Goal: Task Accomplishment & Management: Complete application form

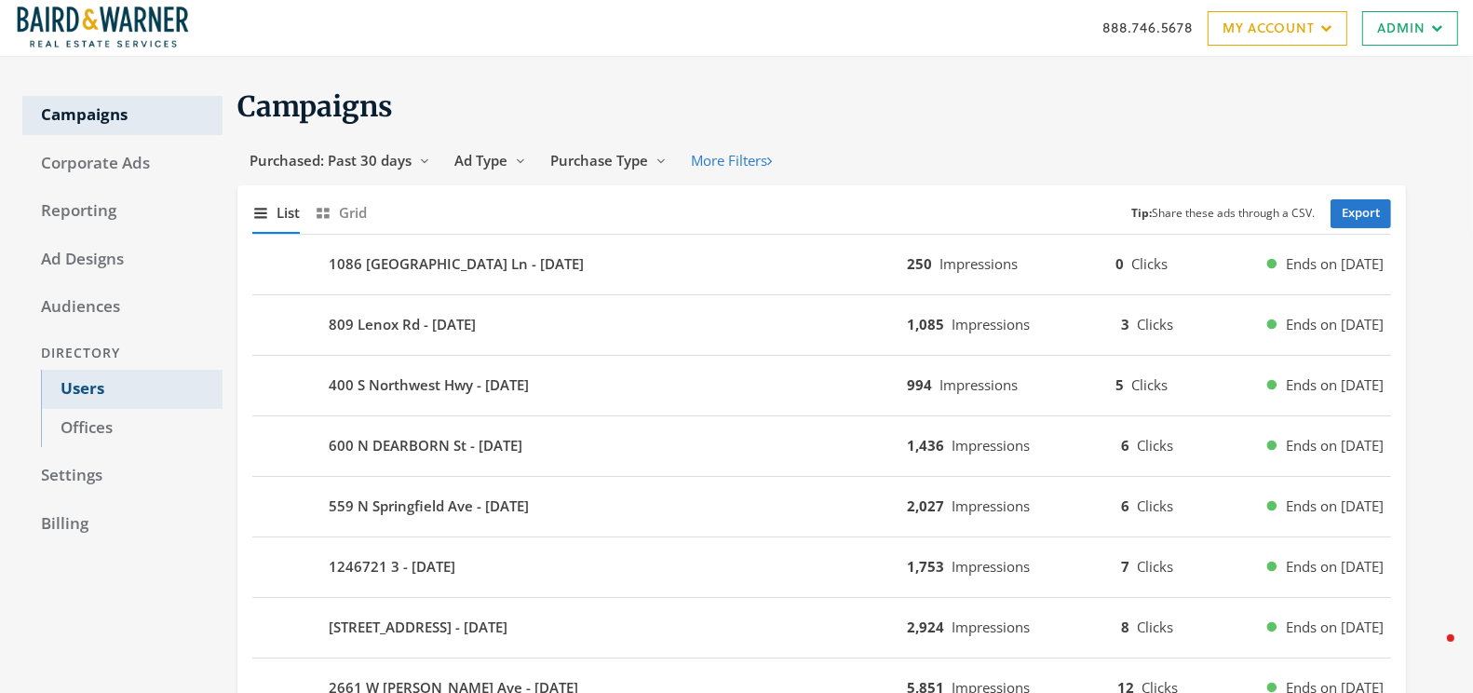
click at [73, 389] on link "Users" at bounding box center [132, 389] width 182 height 39
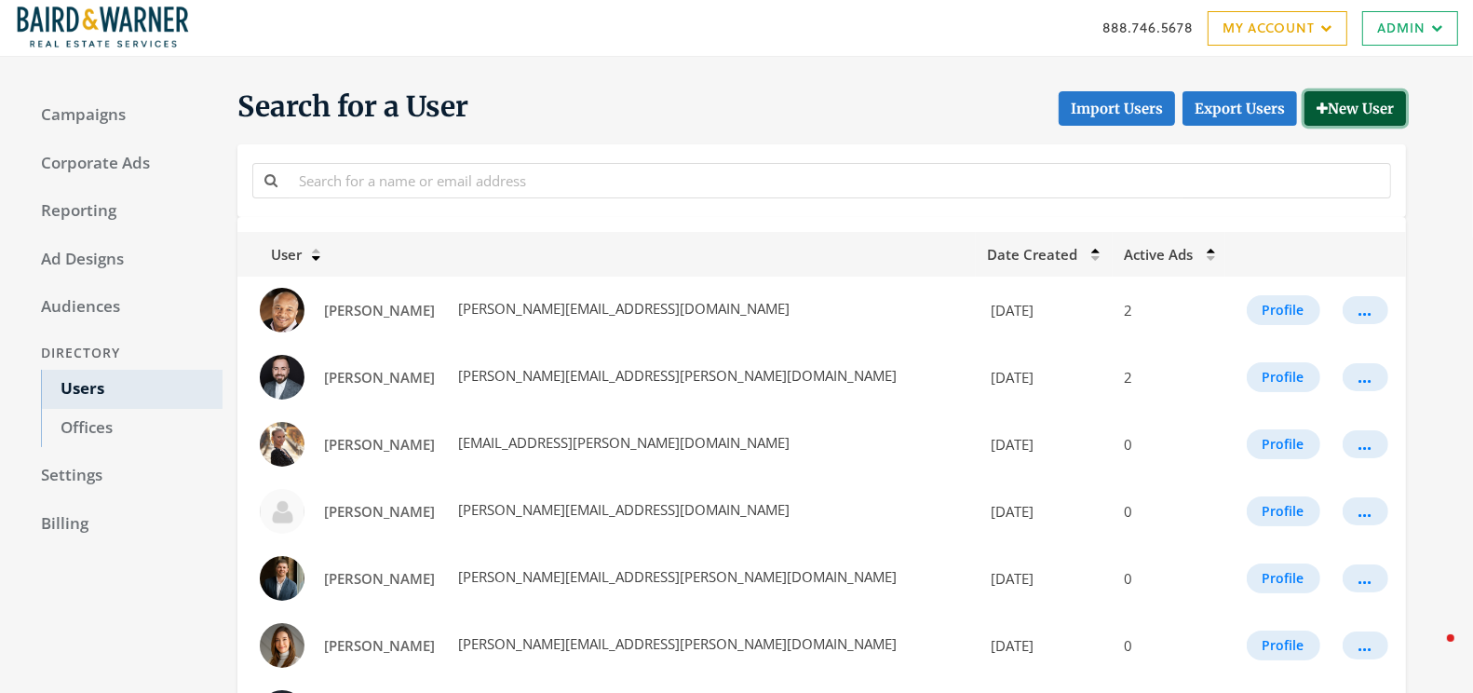
click at [1359, 115] on button "New User" at bounding box center [1354, 108] width 101 height 34
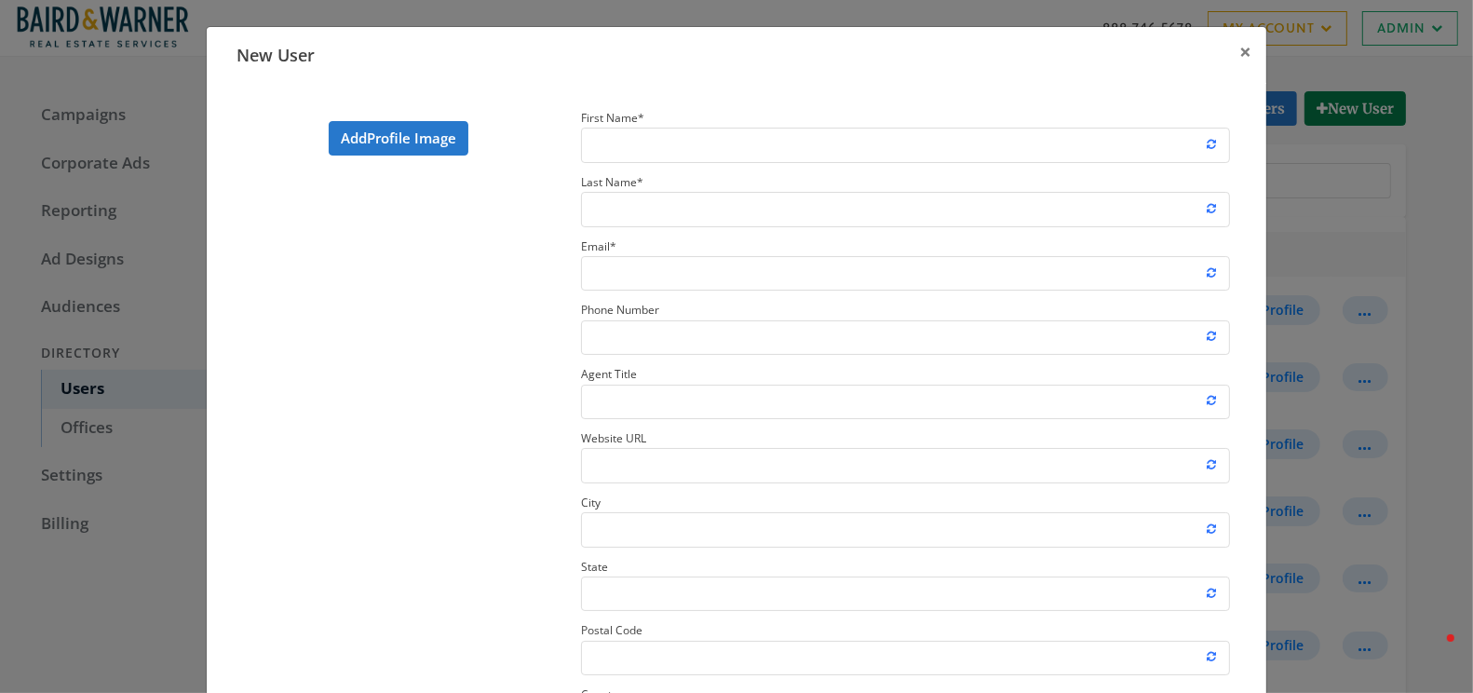
scroll to position [278, 0]
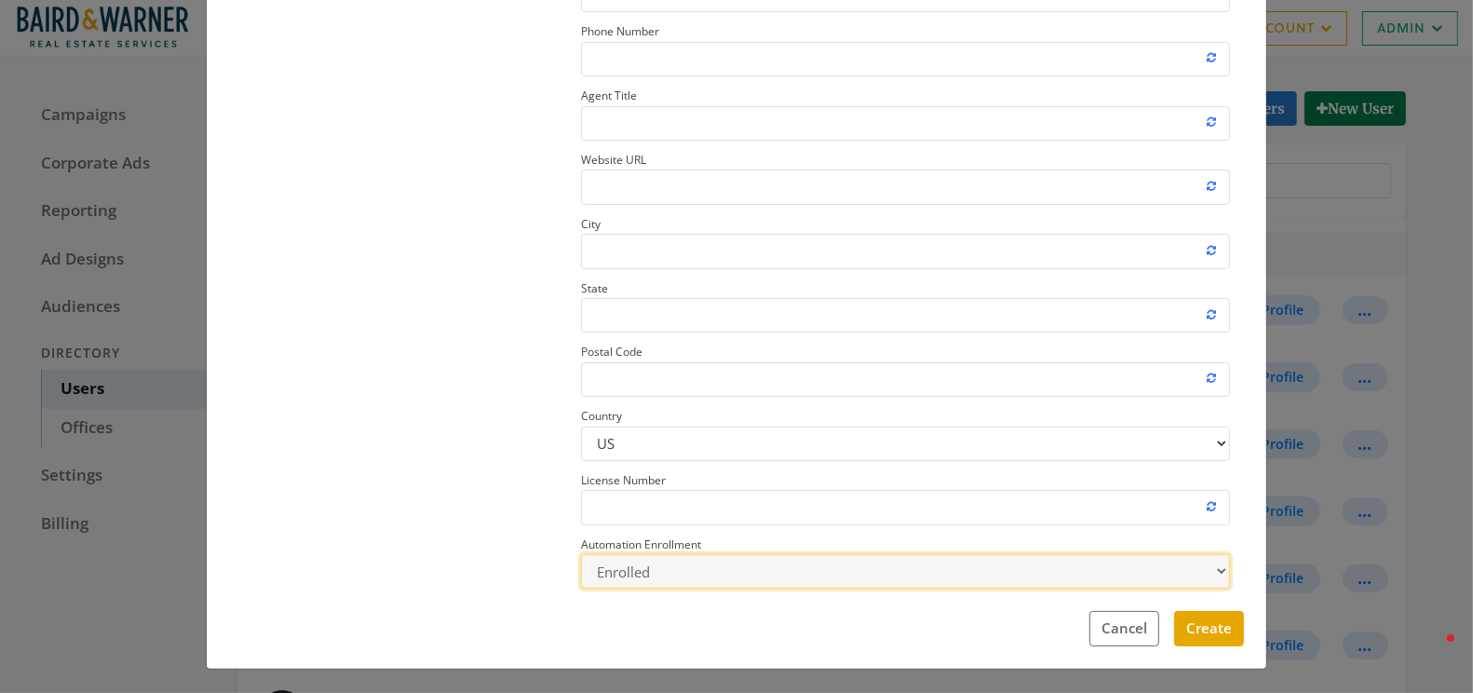
click at [912, 572] on select "Enrolled Not Enrolled" at bounding box center [905, 571] width 649 height 34
select select "false"
click at [581, 554] on select "Enrolled Not Enrolled" at bounding box center [905, 571] width 649 height 34
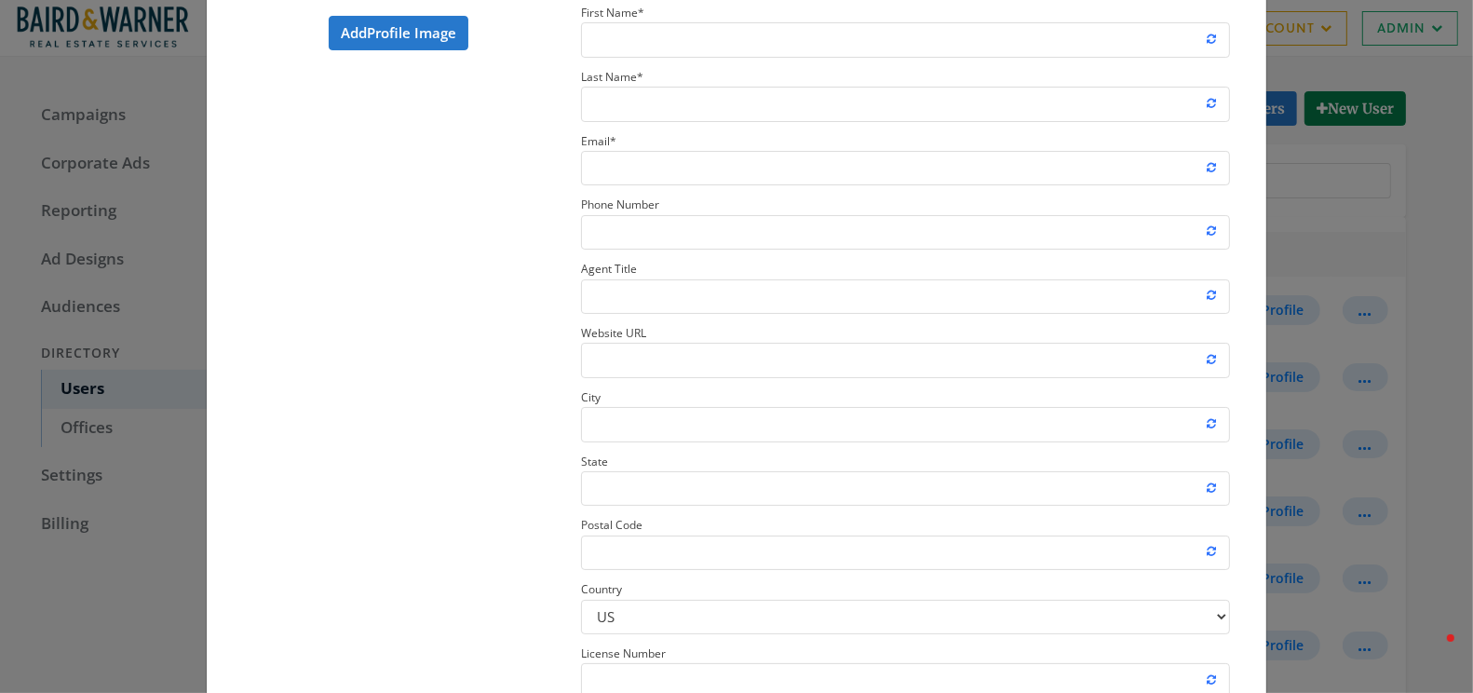
scroll to position [0, 0]
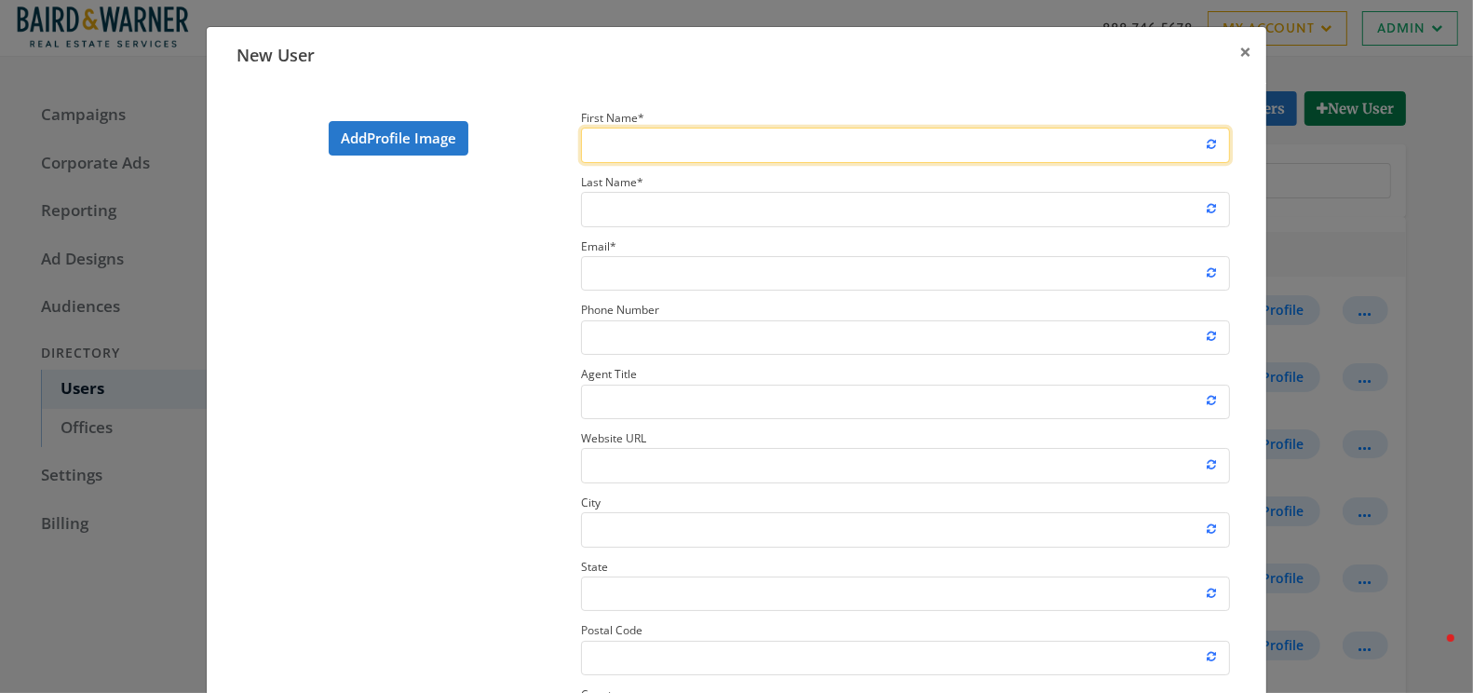
click at [615, 128] on input "First Name *" at bounding box center [905, 145] width 649 height 34
paste input "[PERSON_NAME]"
click at [632, 140] on input "[PERSON_NAME]" at bounding box center [905, 145] width 649 height 34
type input "Abby"
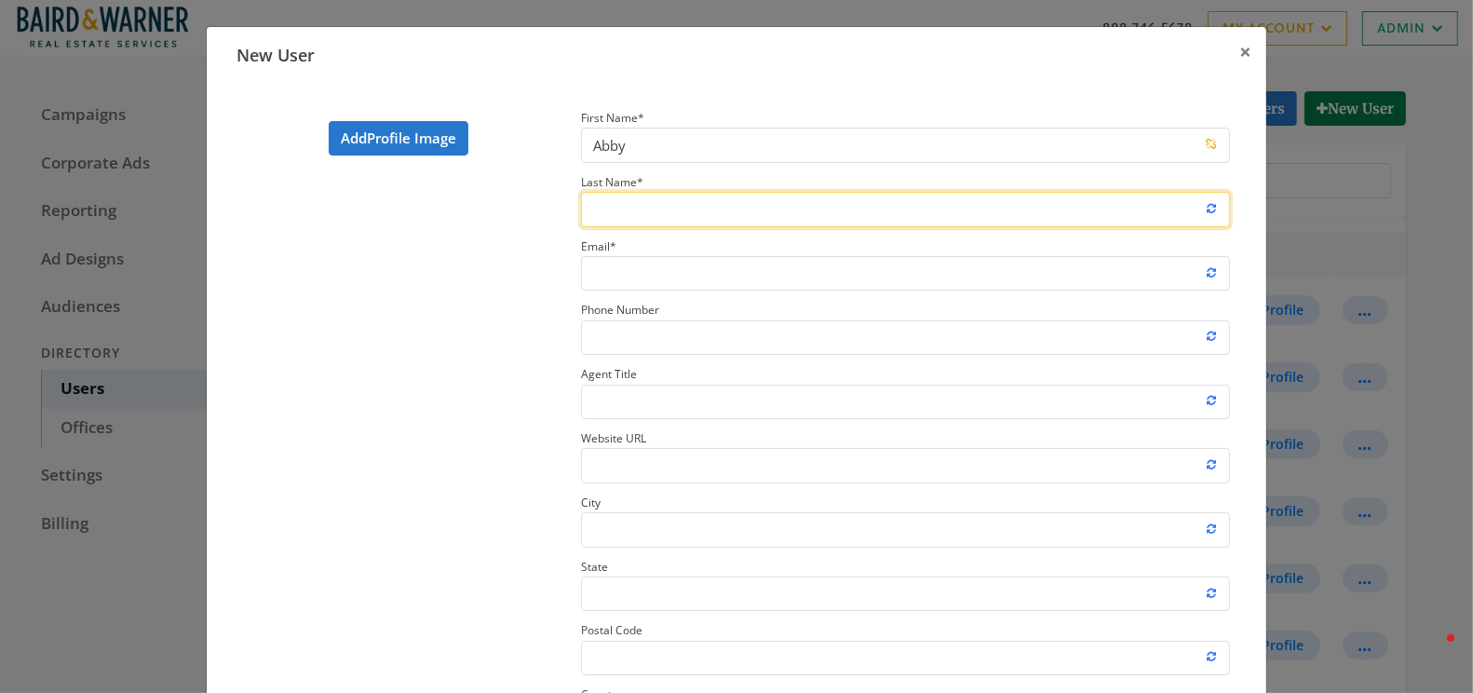
click at [599, 220] on input "Last Name *" at bounding box center [905, 209] width 649 height 34
paste input "Powell"
type input "Powell"
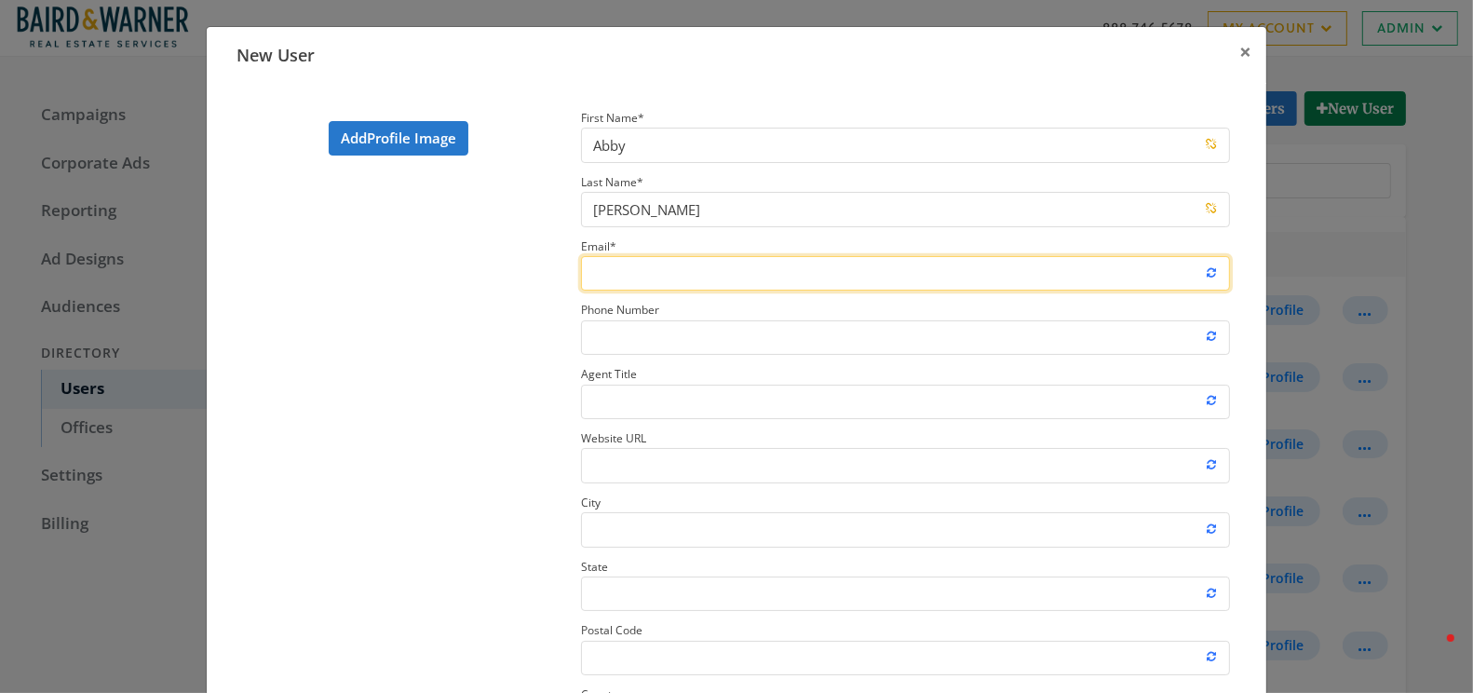
click at [600, 261] on input "Email *" at bounding box center [905, 273] width 649 height 34
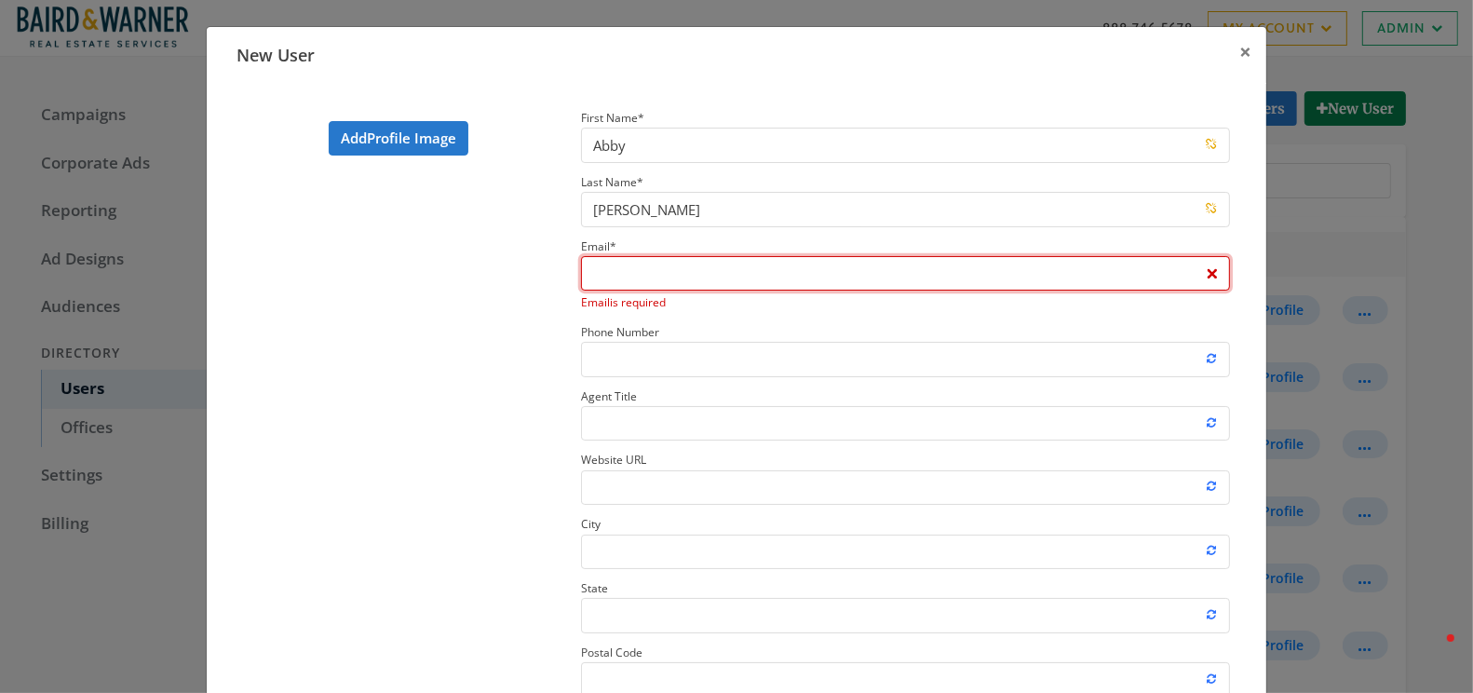
paste input "[EMAIL_ADDRESS][DOMAIN_NAME]"
type input "[EMAIL_ADDRESS][DOMAIN_NAME]"
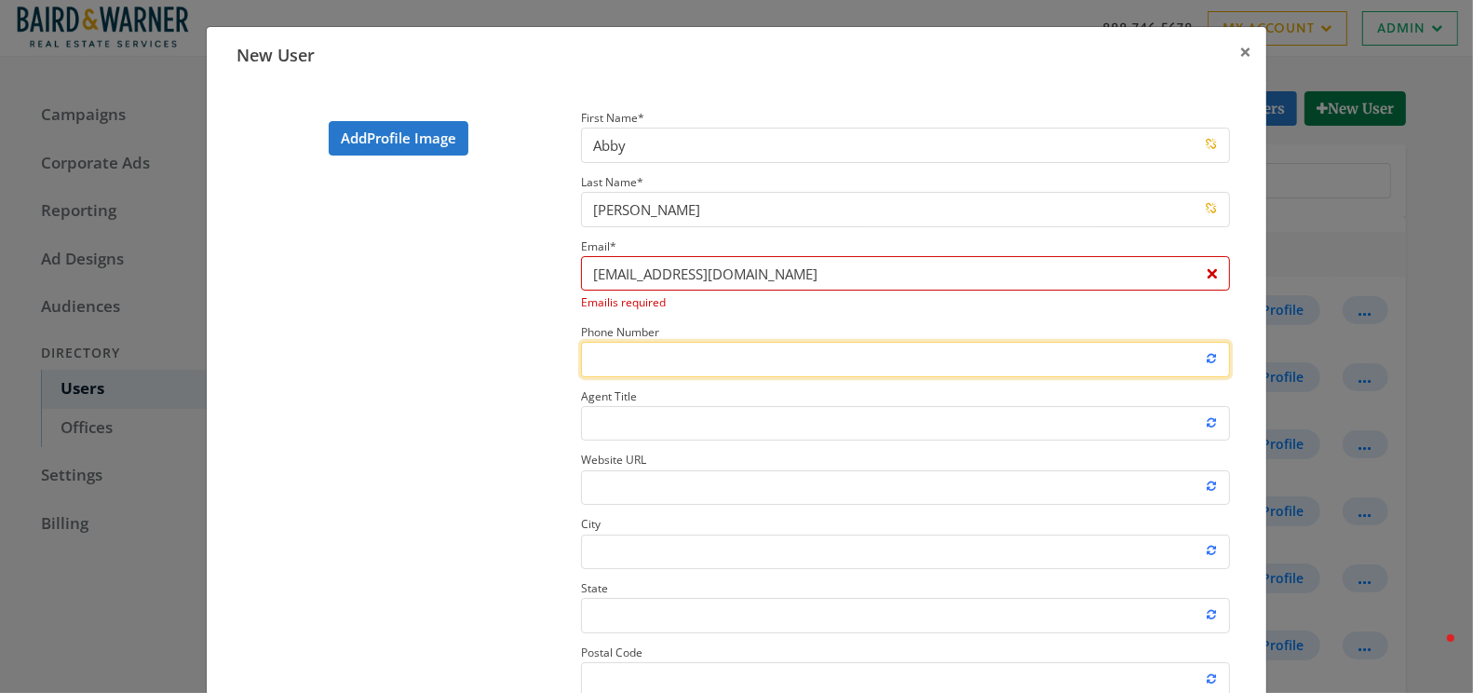
click at [614, 357] on section "First Name * Abby Last Name * Powell Email * apowell@bairdwarner.com Email is r…" at bounding box center [905, 501] width 677 height 790
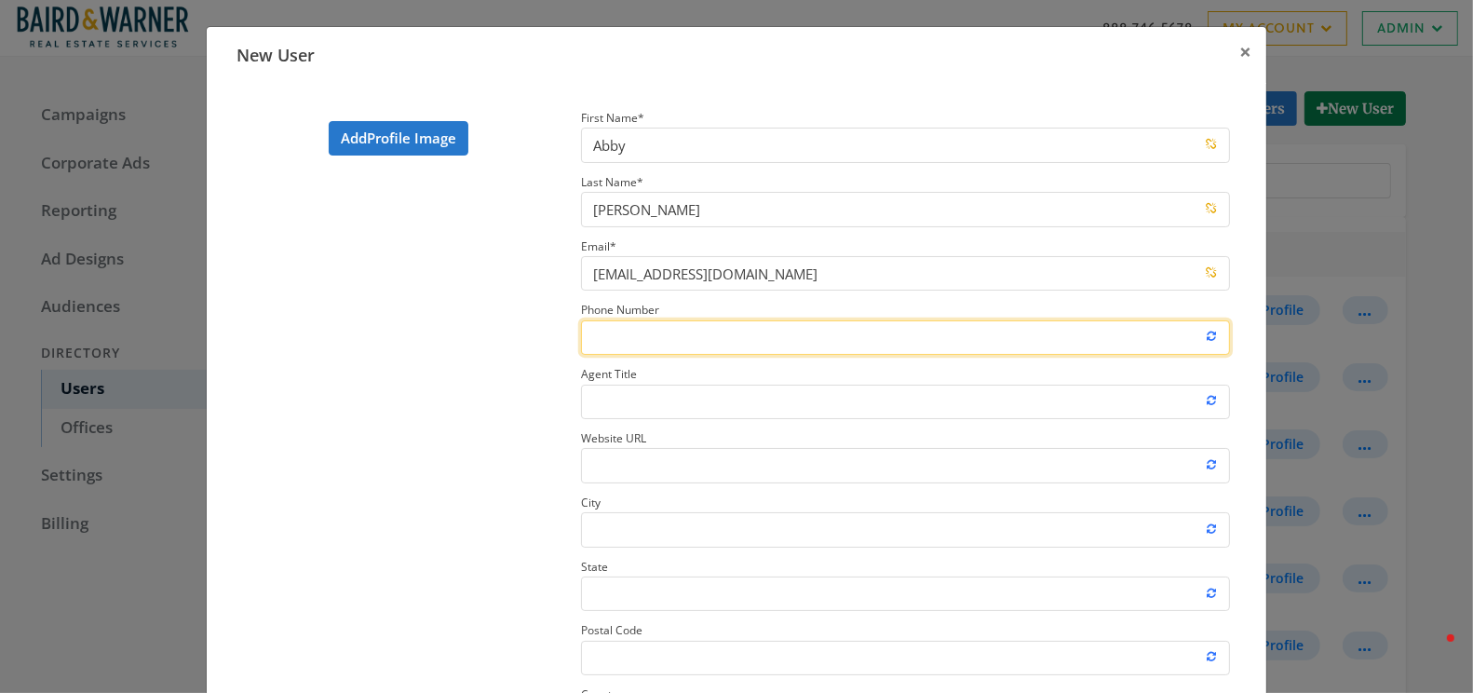
paste input "847.209.6664"
type input "847.209.6664"
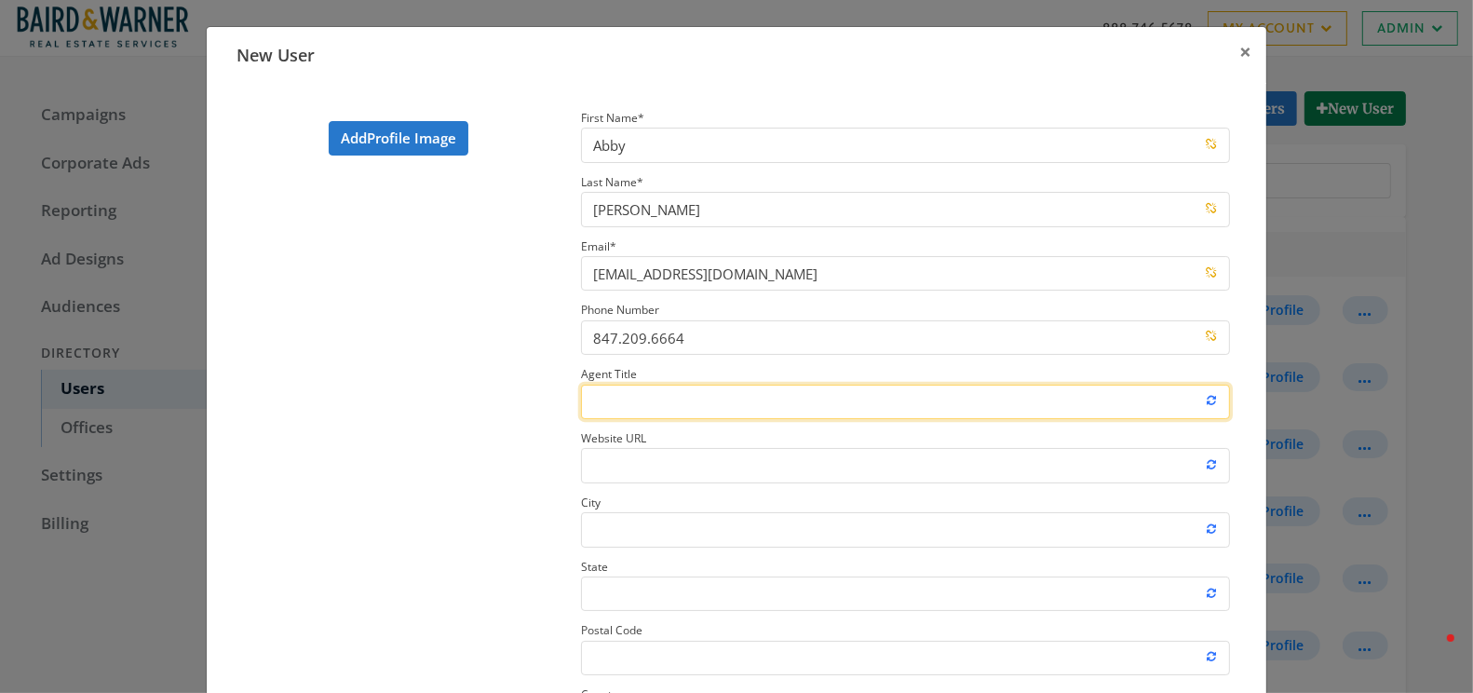
click at [643, 396] on input "Agent Title" at bounding box center [905, 401] width 649 height 34
click at [686, 385] on input "Agent Title" at bounding box center [905, 401] width 649 height 34
type input "Realtor"
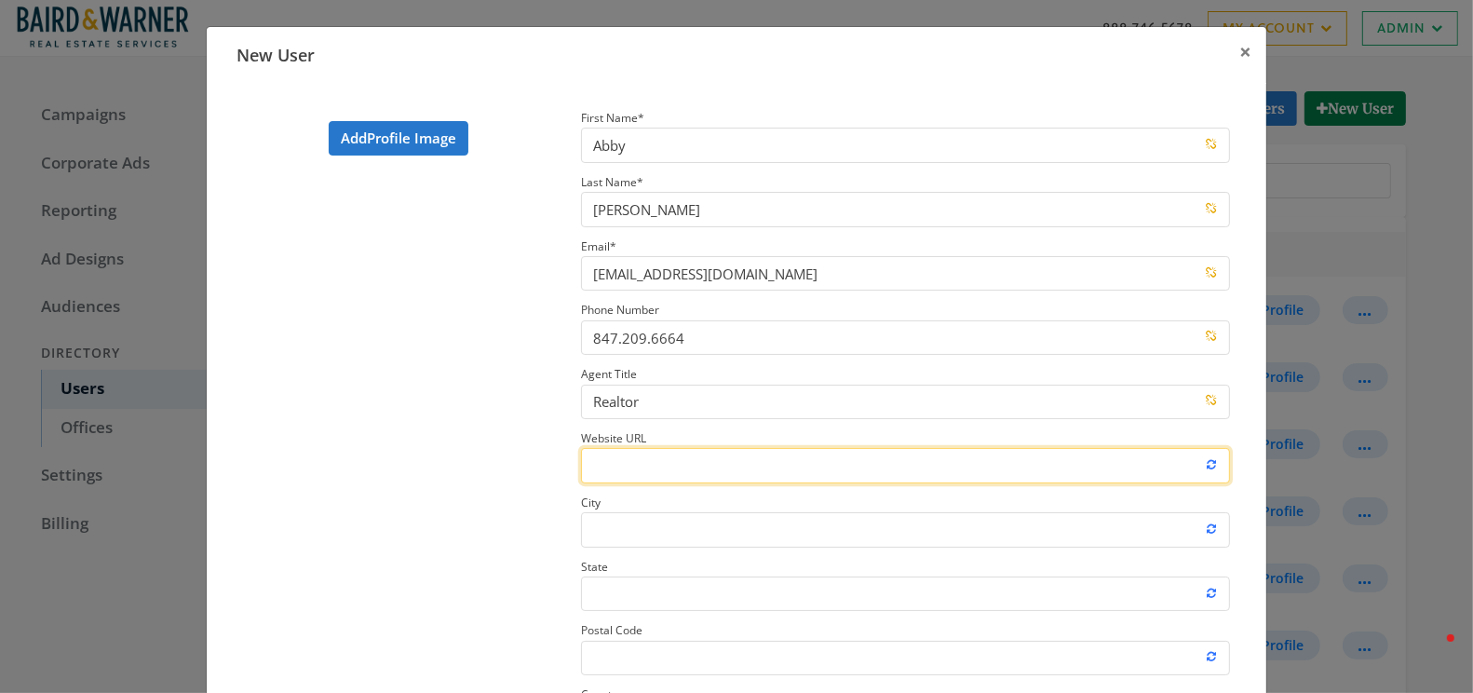
click at [629, 471] on input "Website URL" at bounding box center [905, 465] width 649 height 34
paste input "https://www.dreamtown.com/agents/abby-powell"
type input "https://www.dreamtown.com/agents/abby-powell"
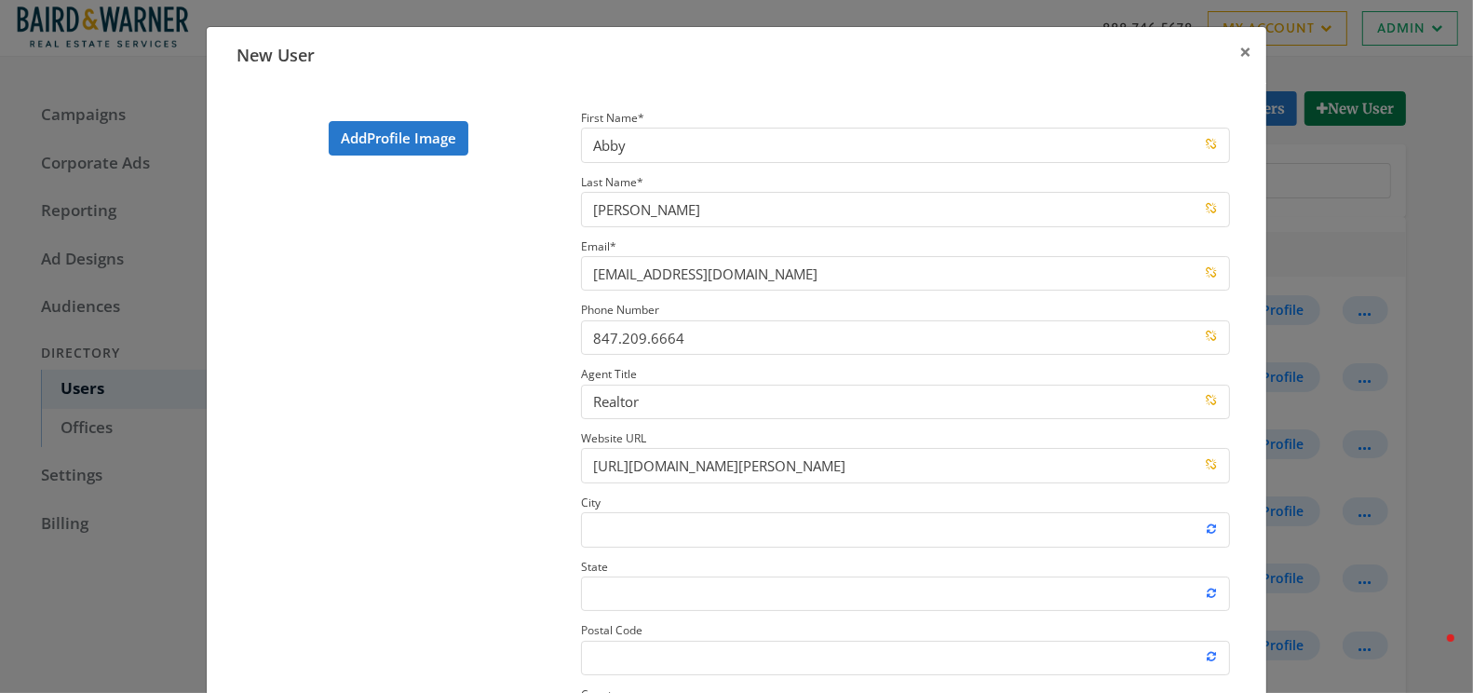
click at [655, 546] on section "First Name * Abby Last Name * Powell Email * apowell@bairdwarner.com Phone Numb…" at bounding box center [905, 490] width 677 height 768
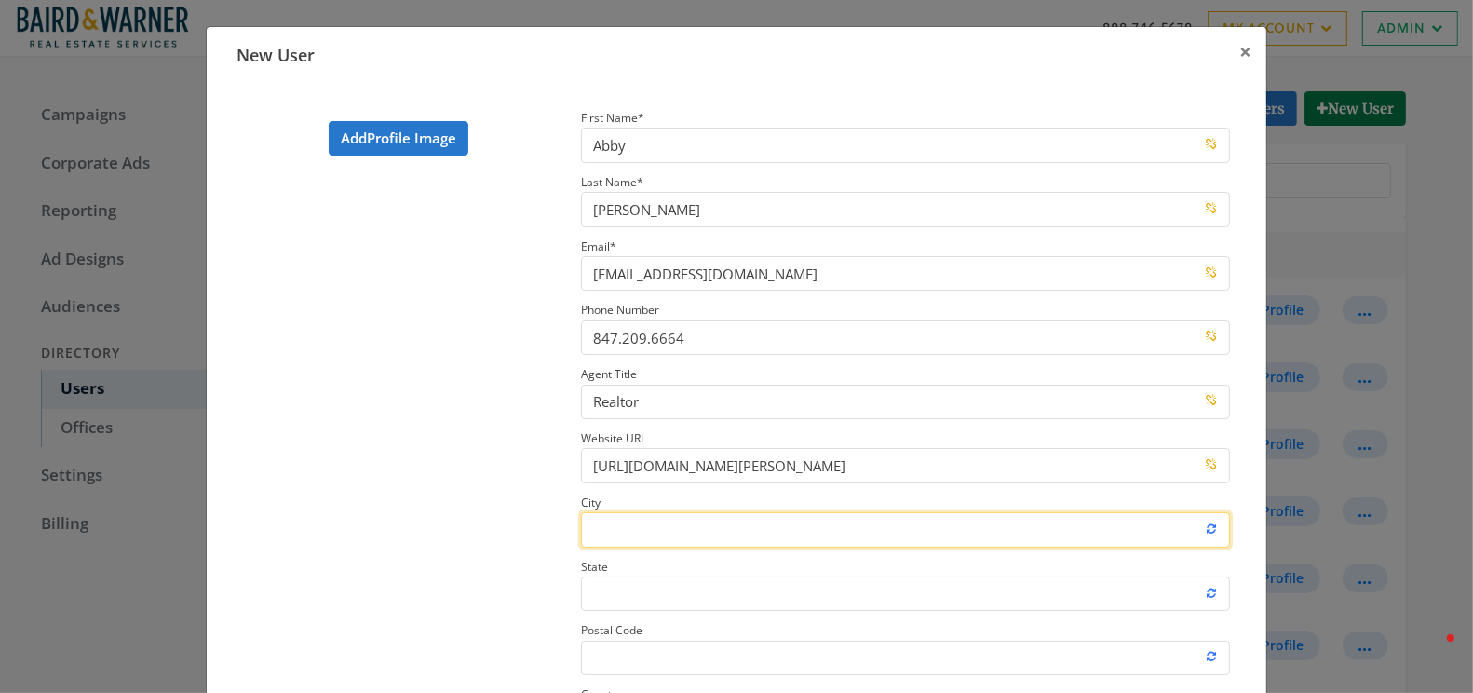
click at [657, 532] on input "City" at bounding box center [905, 529] width 649 height 34
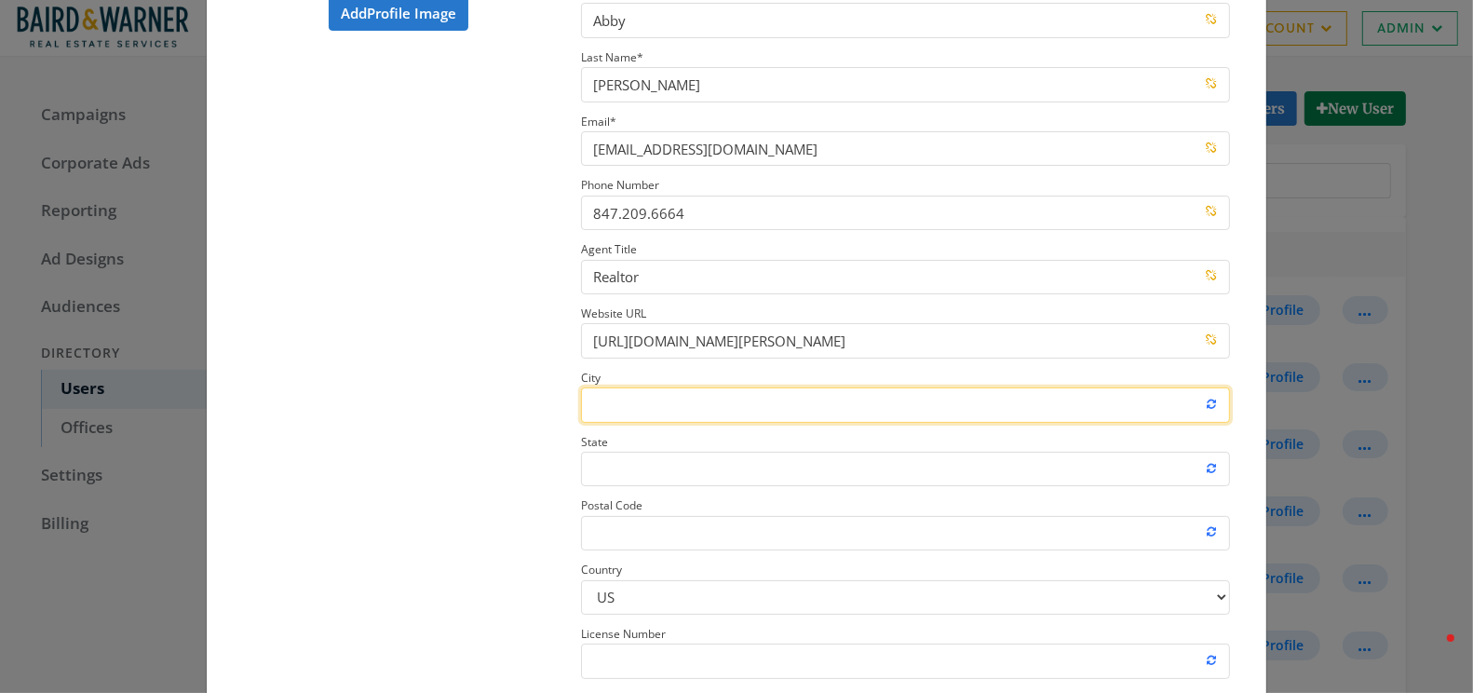
scroll to position [132, 0]
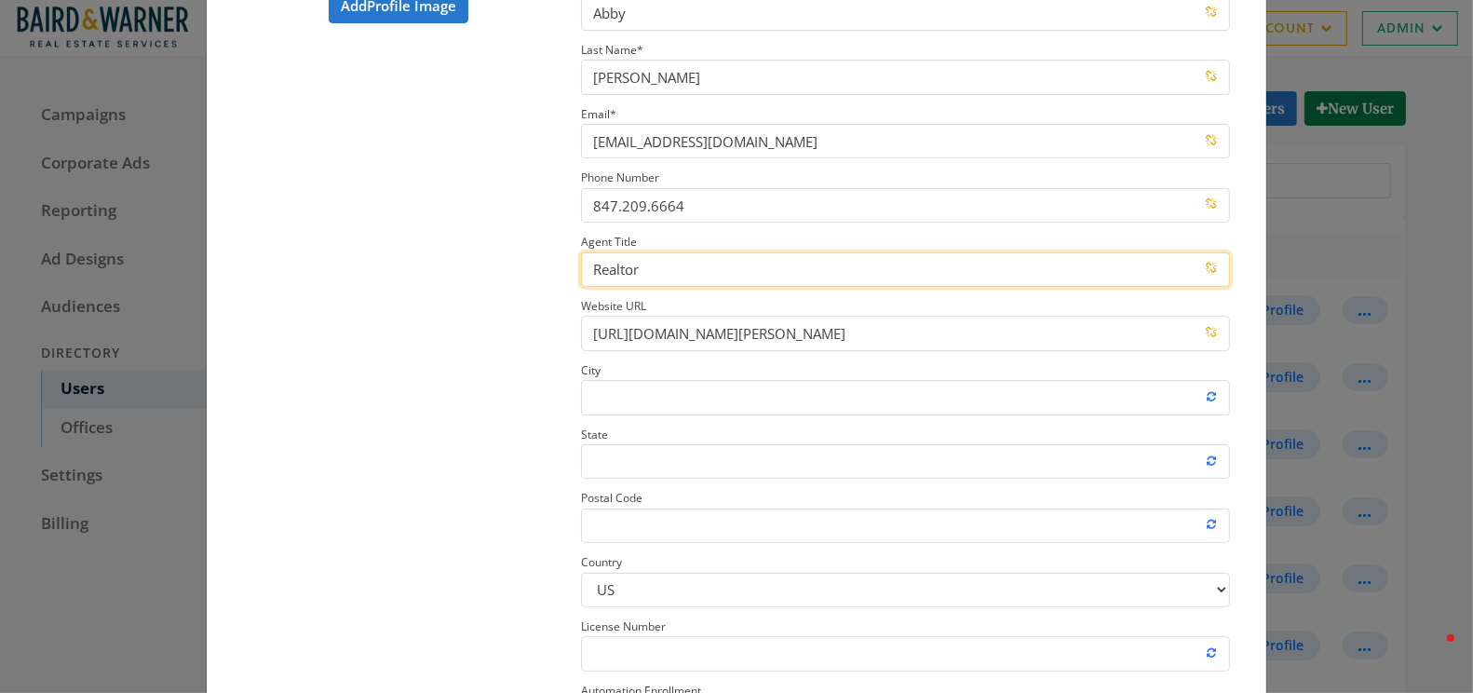
click at [641, 272] on input "Realtor" at bounding box center [905, 269] width 649 height 34
paste input "Licensed Real Estate Broke"
type input "Licensed Real Estate Broker"
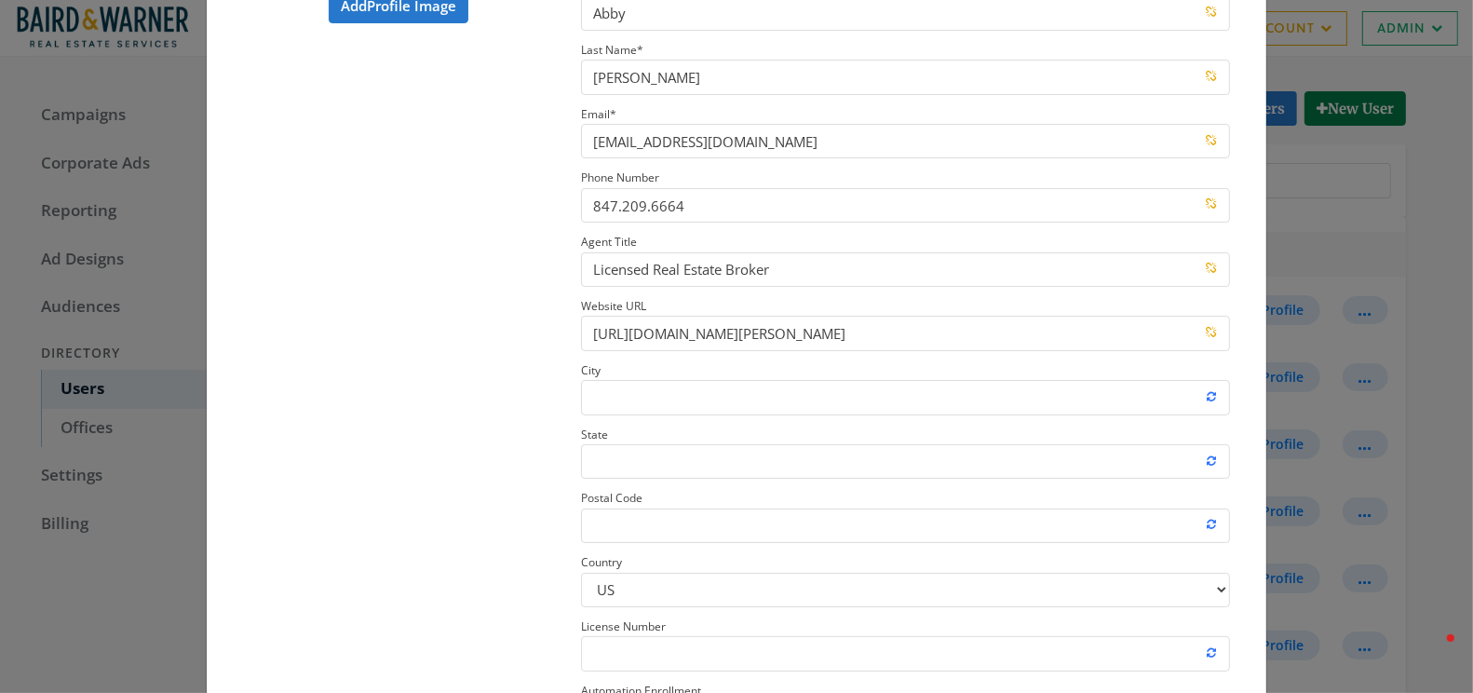
click at [473, 400] on section "Add Profile Image" at bounding box center [398, 358] width 338 height 768
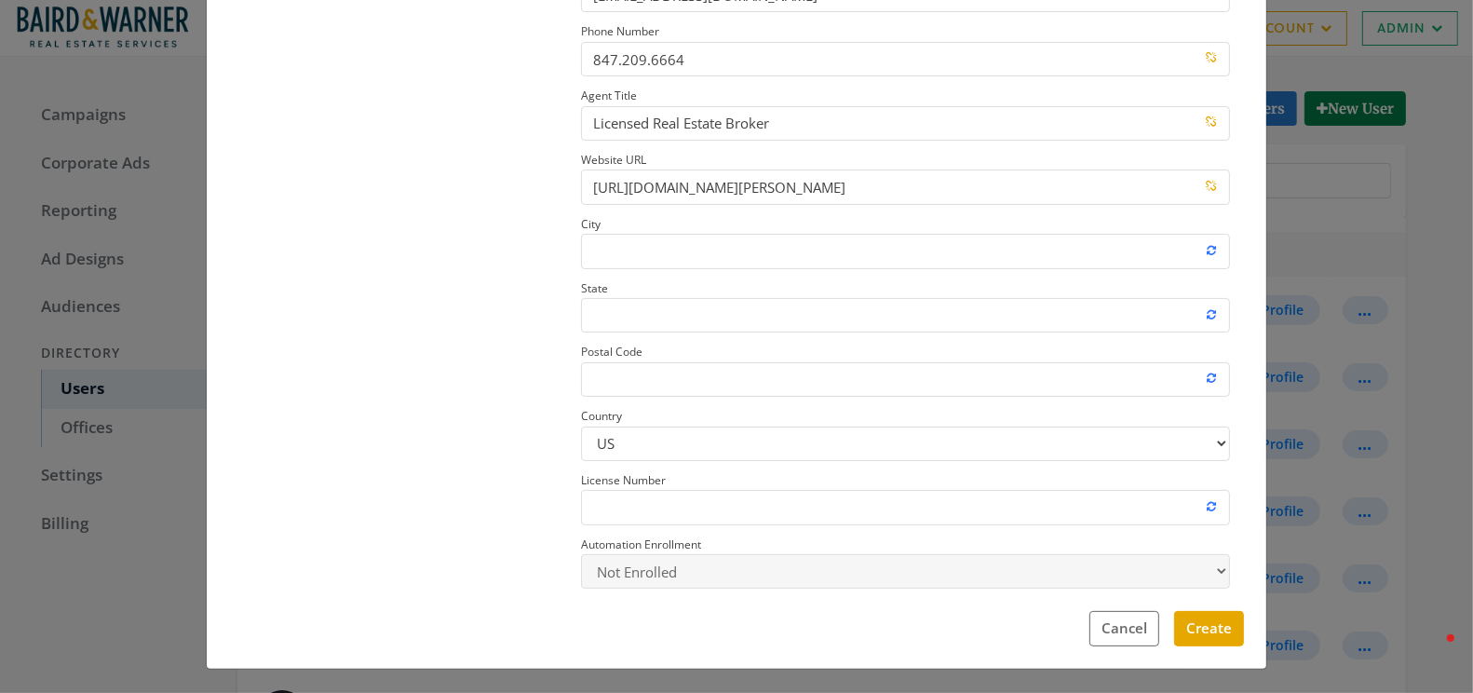
scroll to position [277, 0]
click at [1209, 627] on button "Create" at bounding box center [1209, 629] width 70 height 34
select select "true"
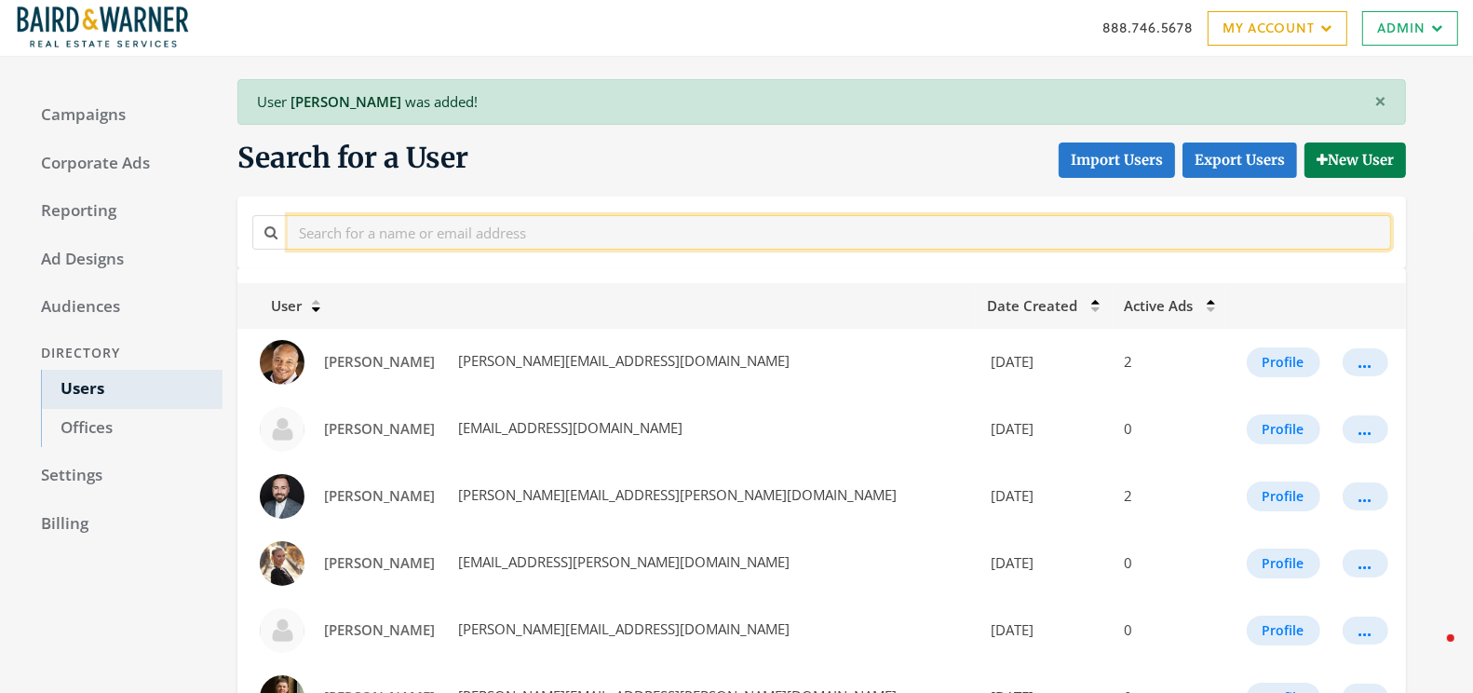
click at [369, 234] on input "text" at bounding box center [839, 232] width 1103 height 34
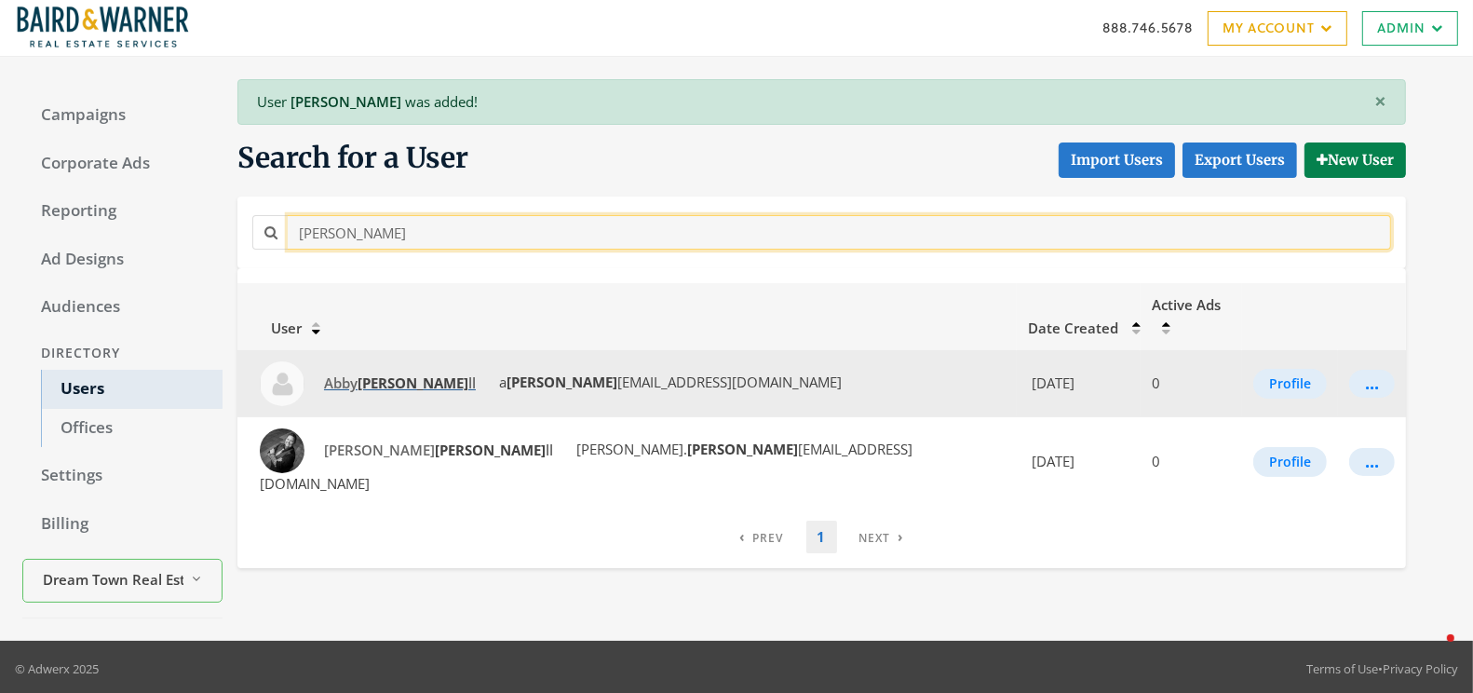
type input "powe"
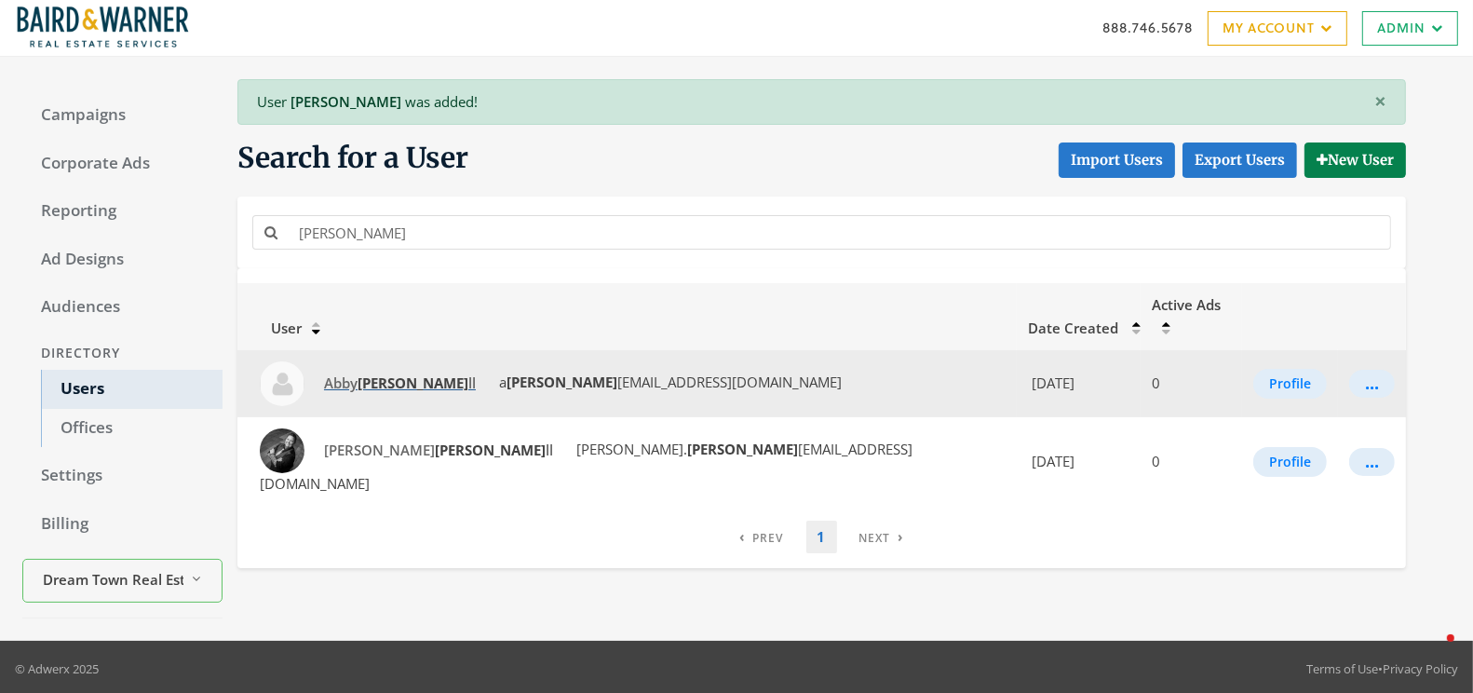
click at [345, 373] on span "Abby Powe ll" at bounding box center [400, 382] width 152 height 19
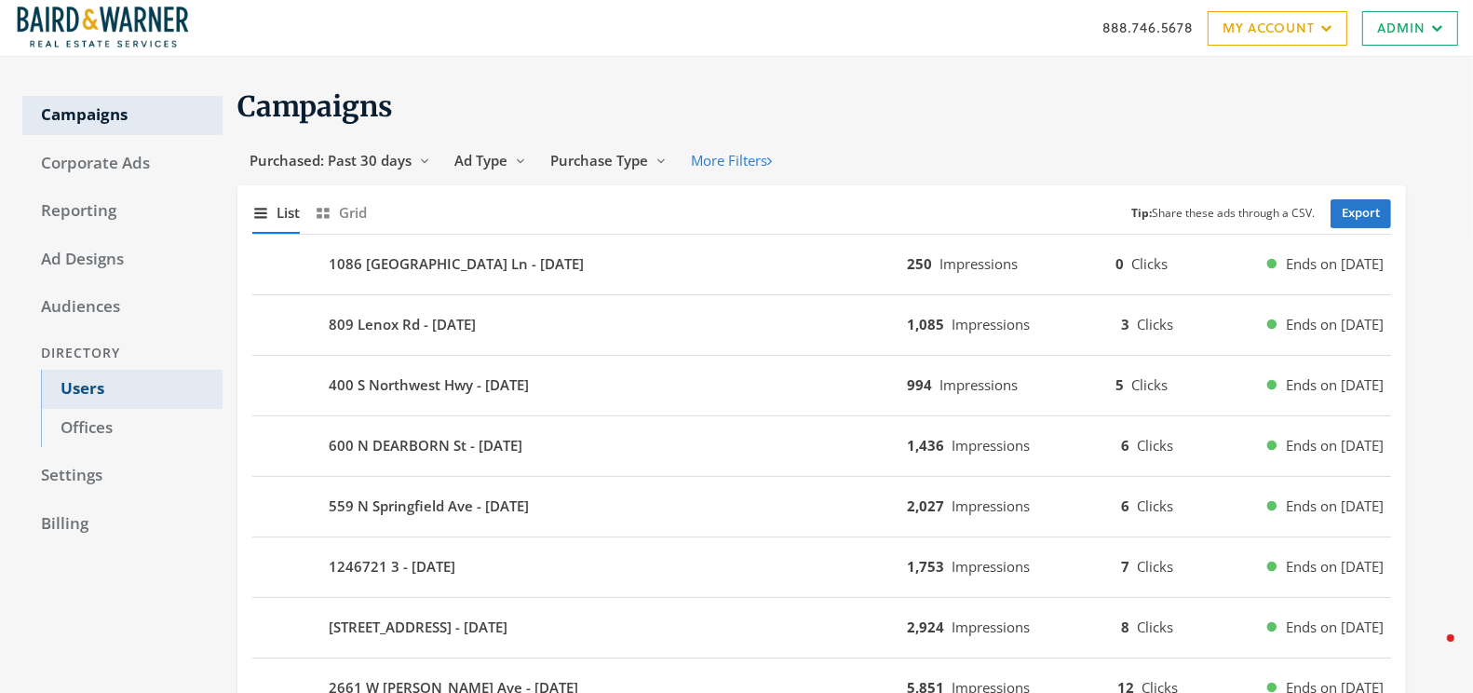
click at [78, 381] on link "Users" at bounding box center [132, 389] width 182 height 39
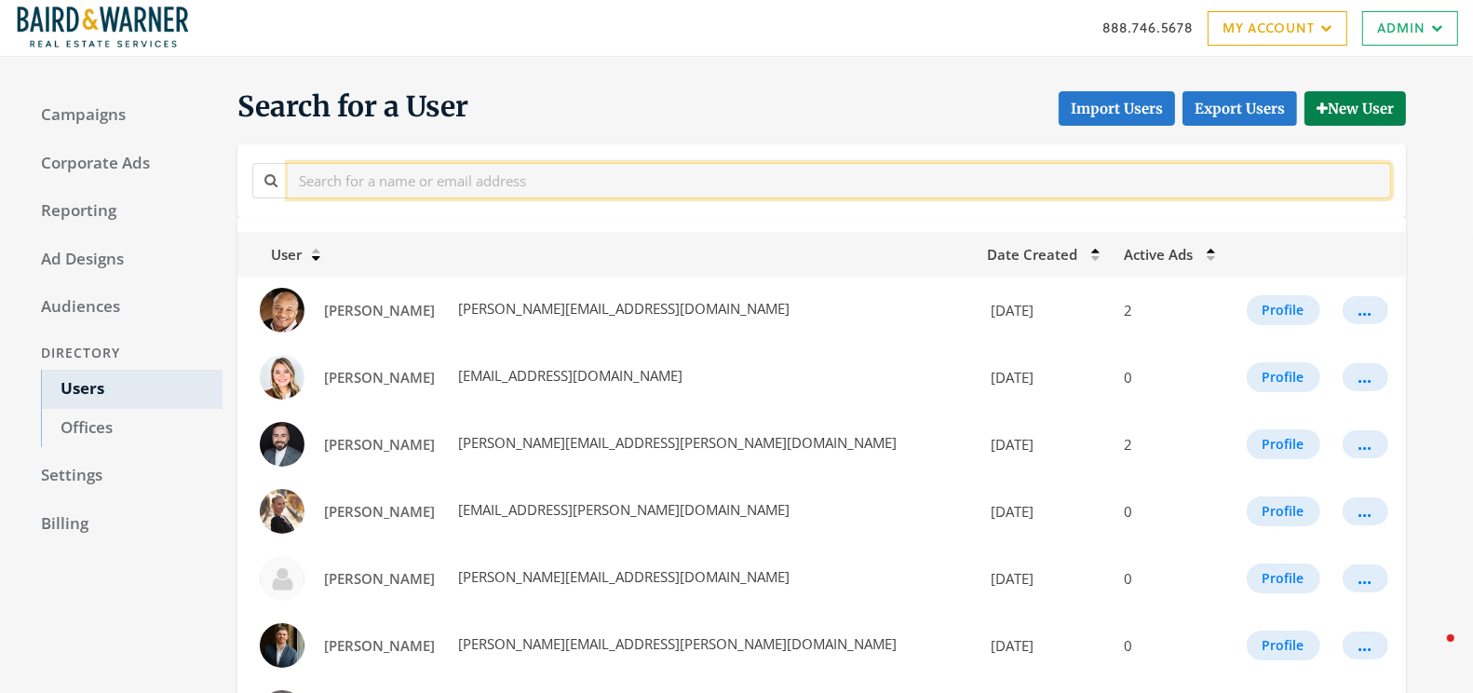
click at [442, 184] on input "text" at bounding box center [839, 180] width 1103 height 34
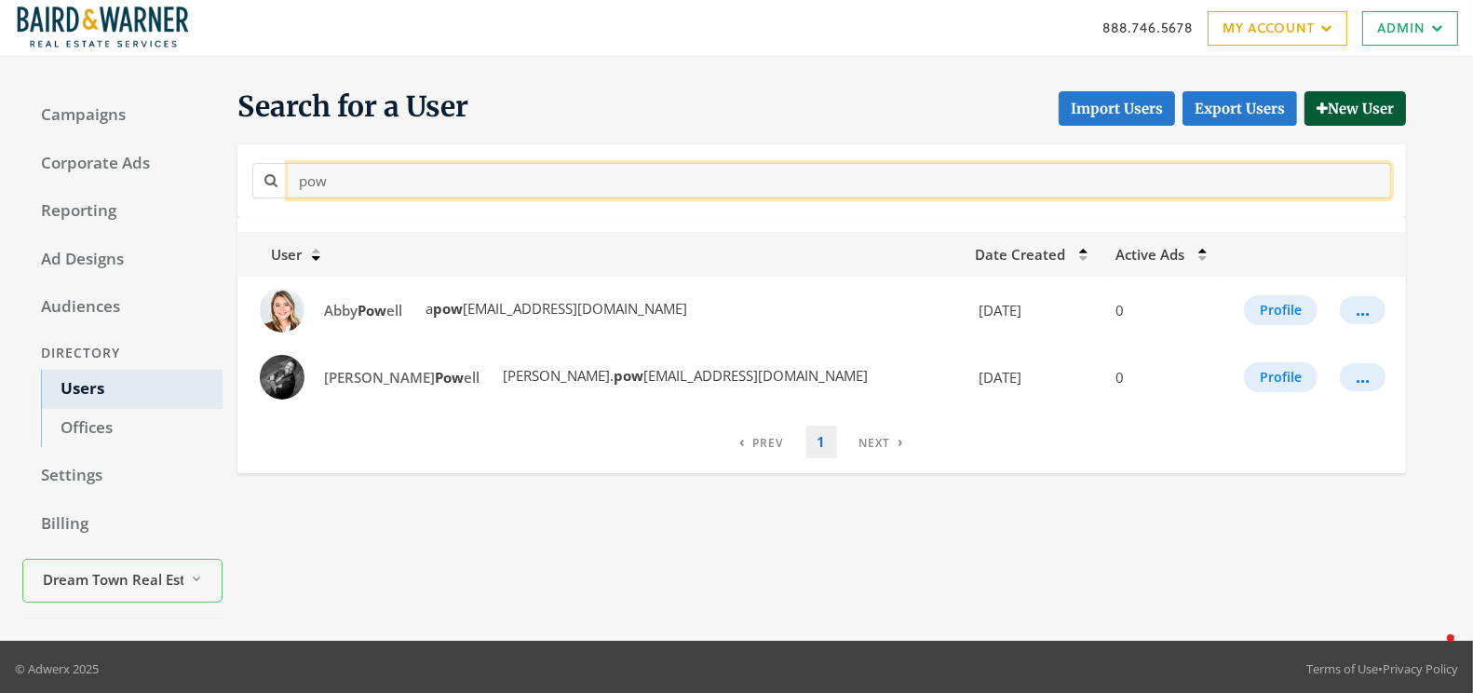
type input "pow"
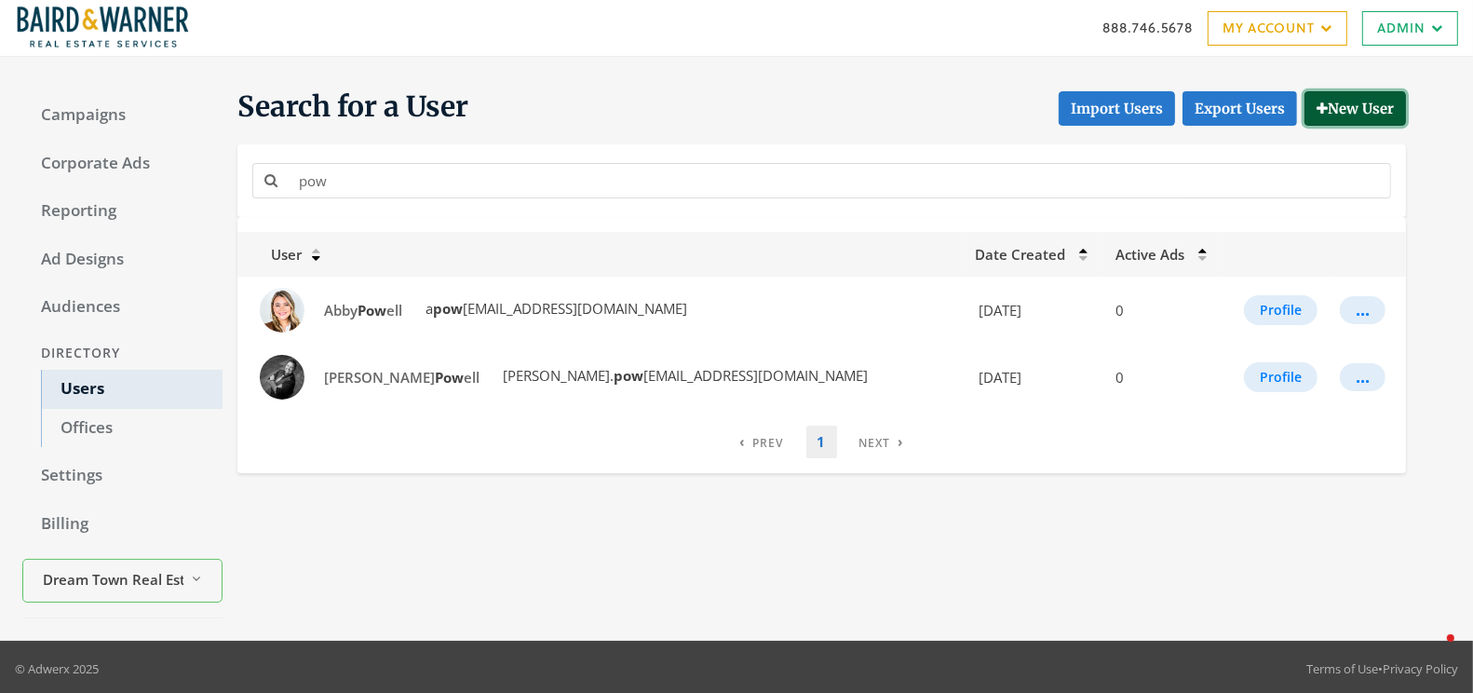
click at [1326, 104] on button "New User" at bounding box center [1354, 108] width 101 height 34
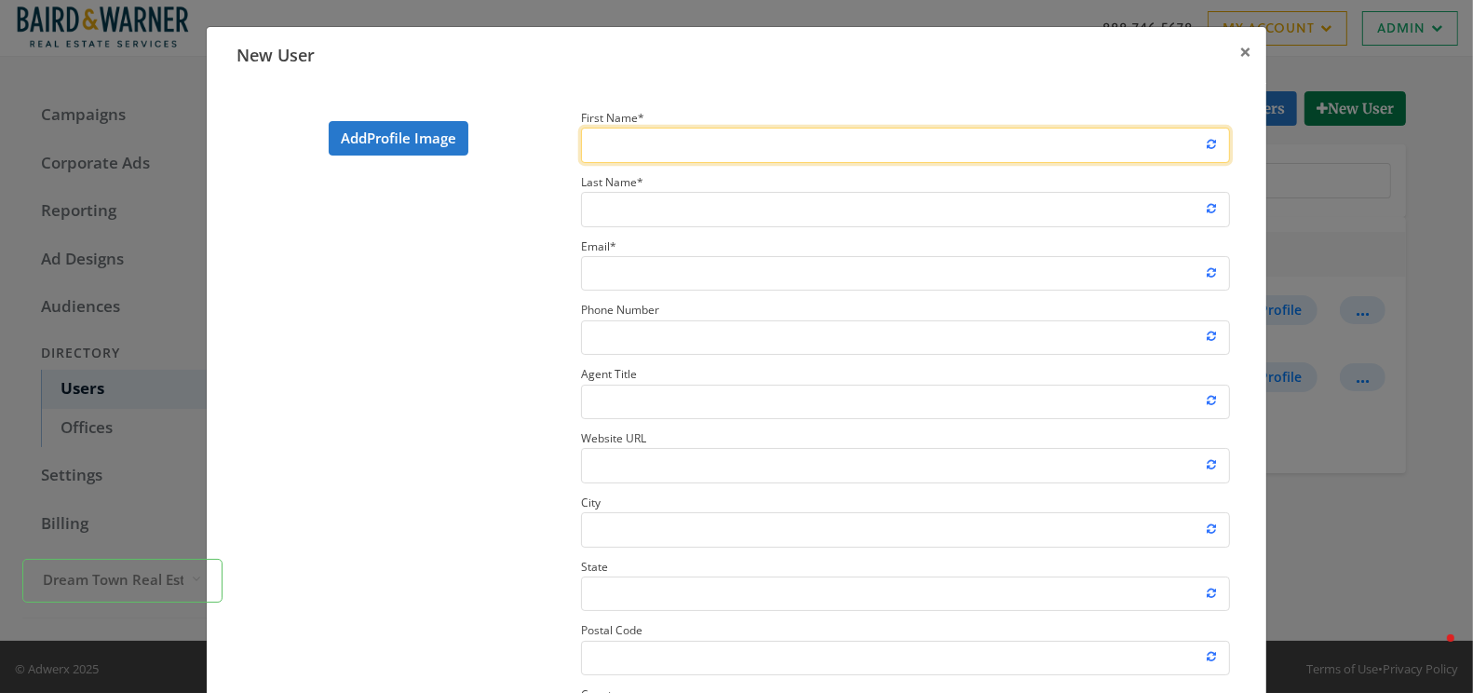
click at [670, 160] on input "First Name *" at bounding box center [905, 145] width 649 height 34
paste input "Annette Shelton"
click at [685, 152] on input "Annette Shelton" at bounding box center [905, 145] width 649 height 34
type input "Annette"
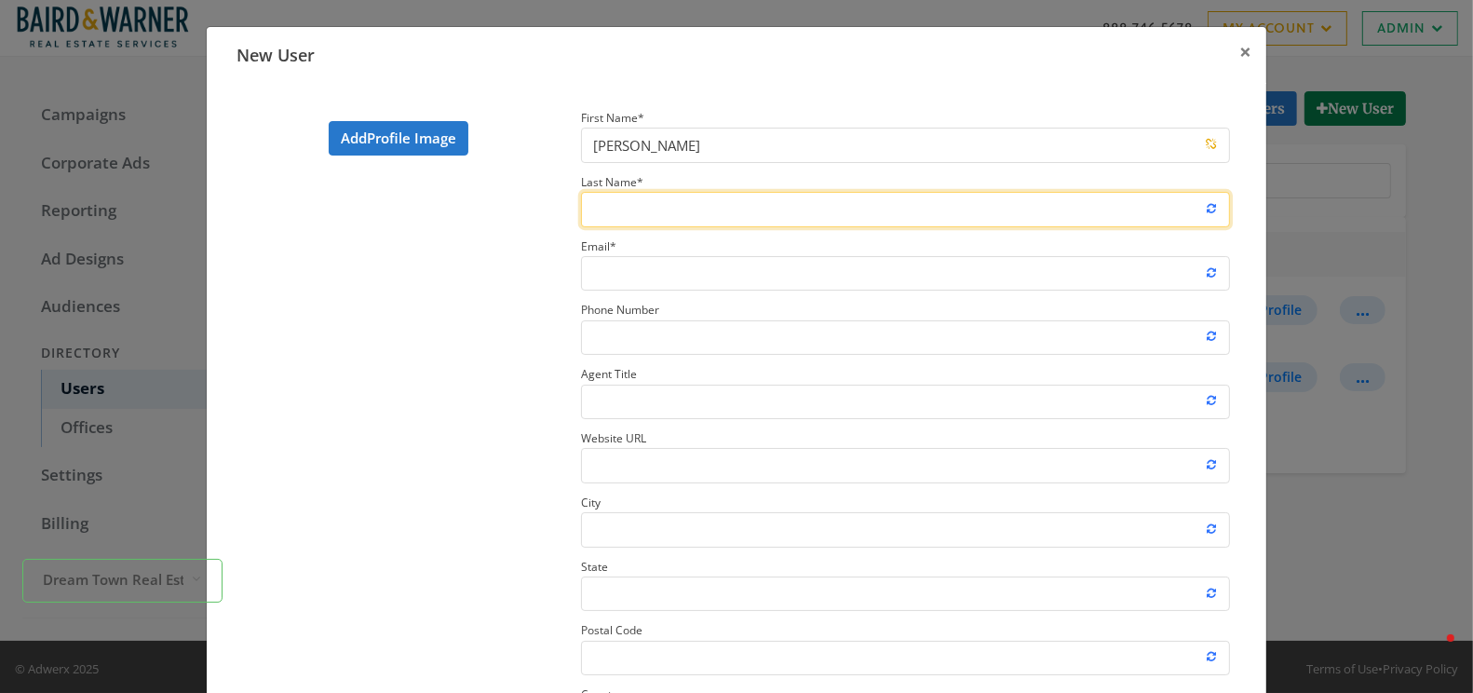
paste input "Shelton"
type input "Shelton"
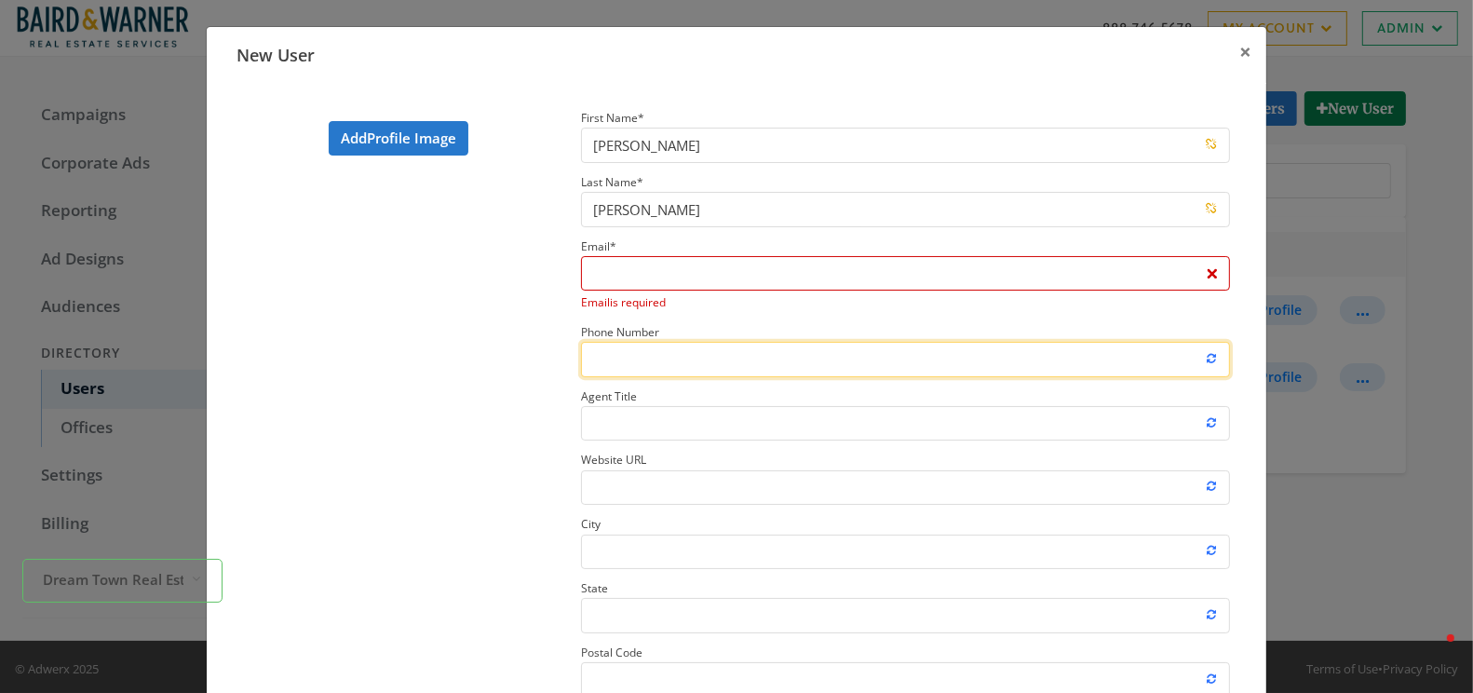
click at [643, 357] on input "Phone Number" at bounding box center [905, 359] width 649 height 34
paste input "773.368.0588"
type input "773.368.0588"
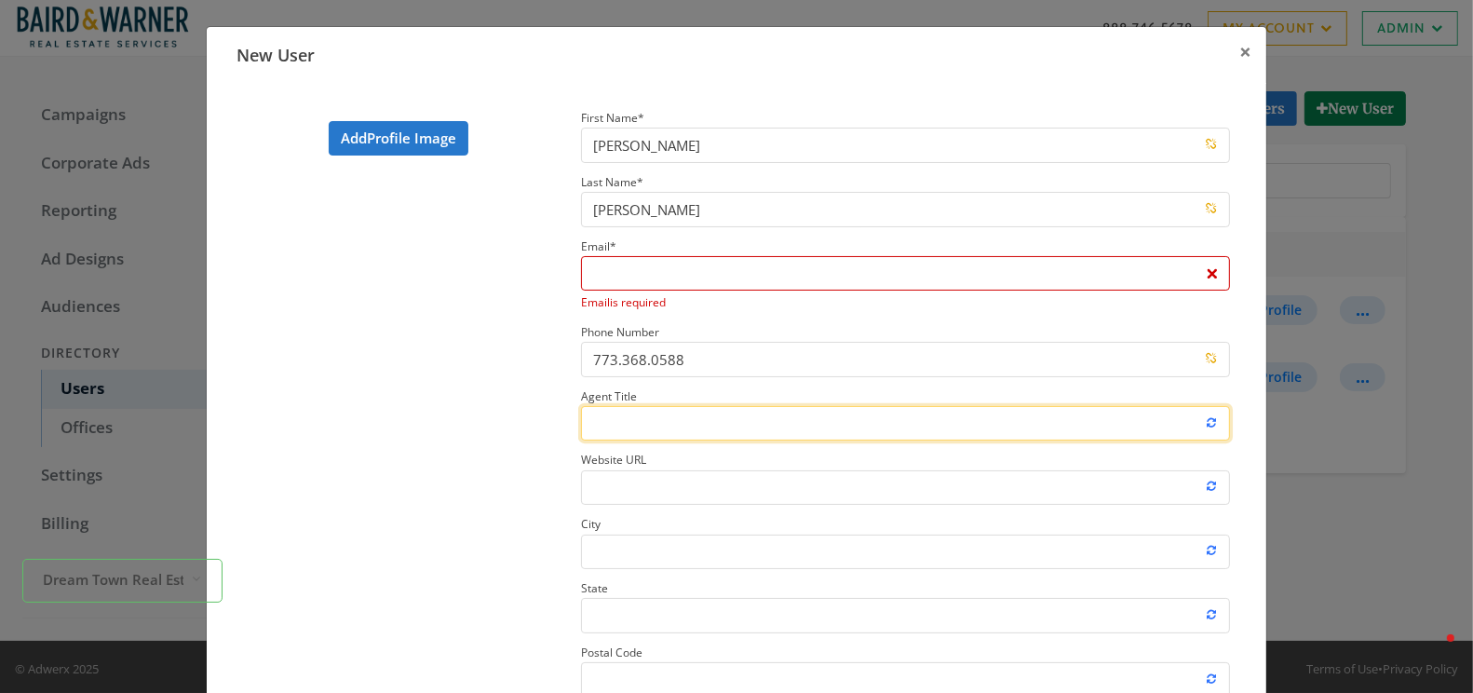
click at [634, 429] on input "Agent Title" at bounding box center [905, 423] width 649 height 34
paste input "Licensed Real Estate Broker"
type input "Licensed Real Estate Broker"
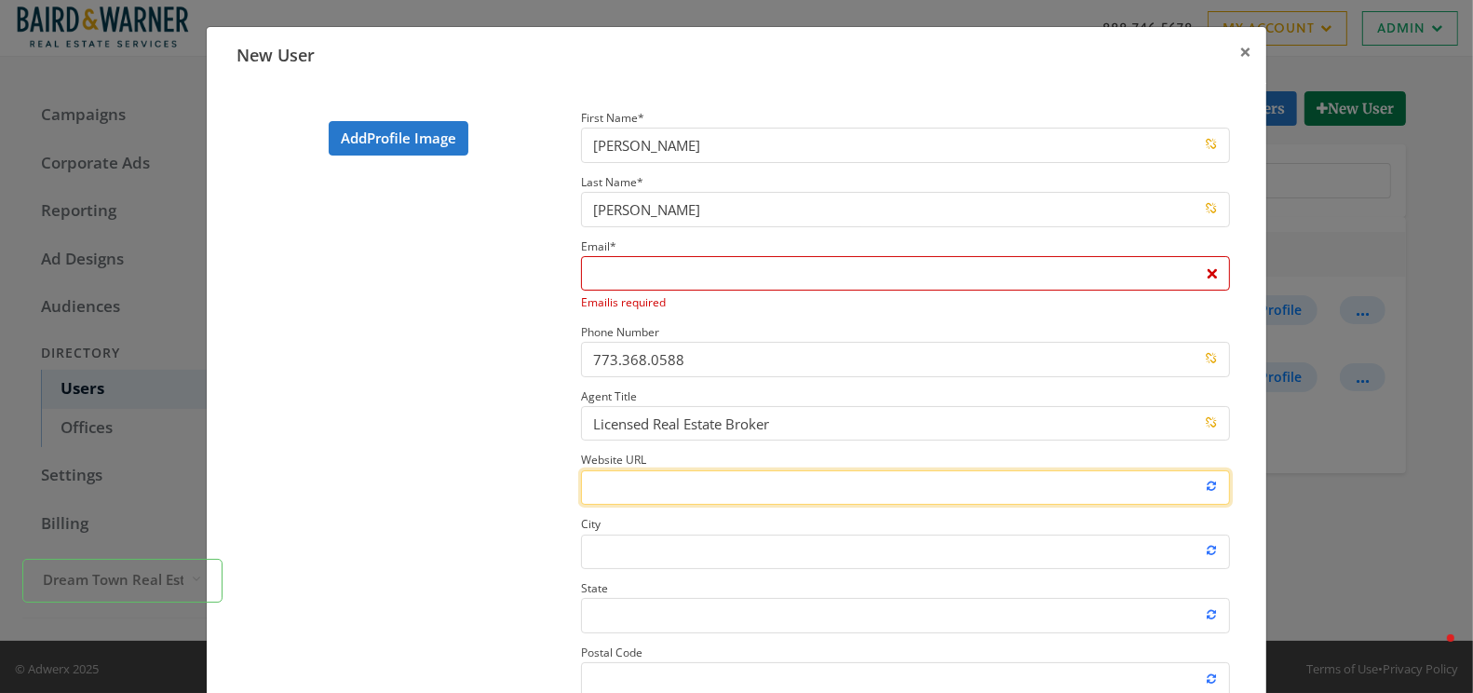
click at [679, 479] on input "Website URL" at bounding box center [905, 487] width 649 height 34
paste input "https://www.dreamtown.com/agents/annette-shelton"
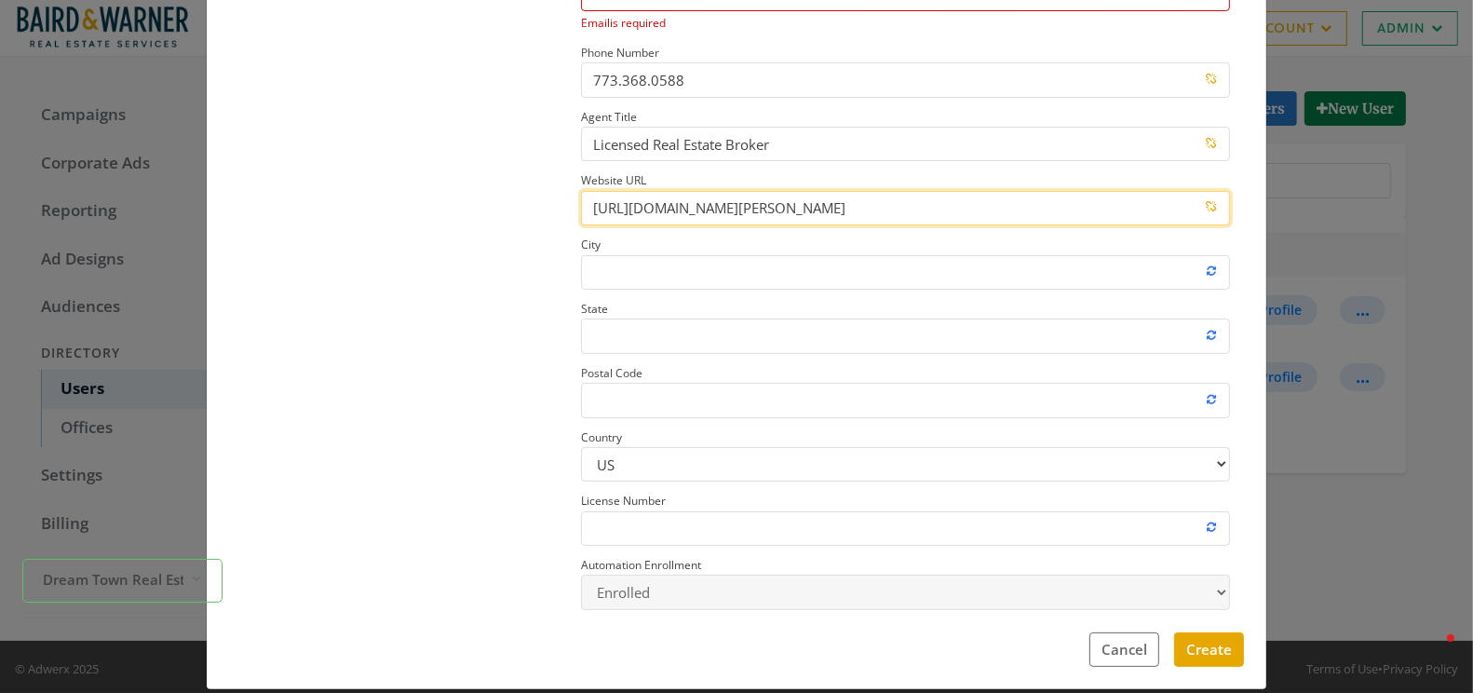
scroll to position [300, 0]
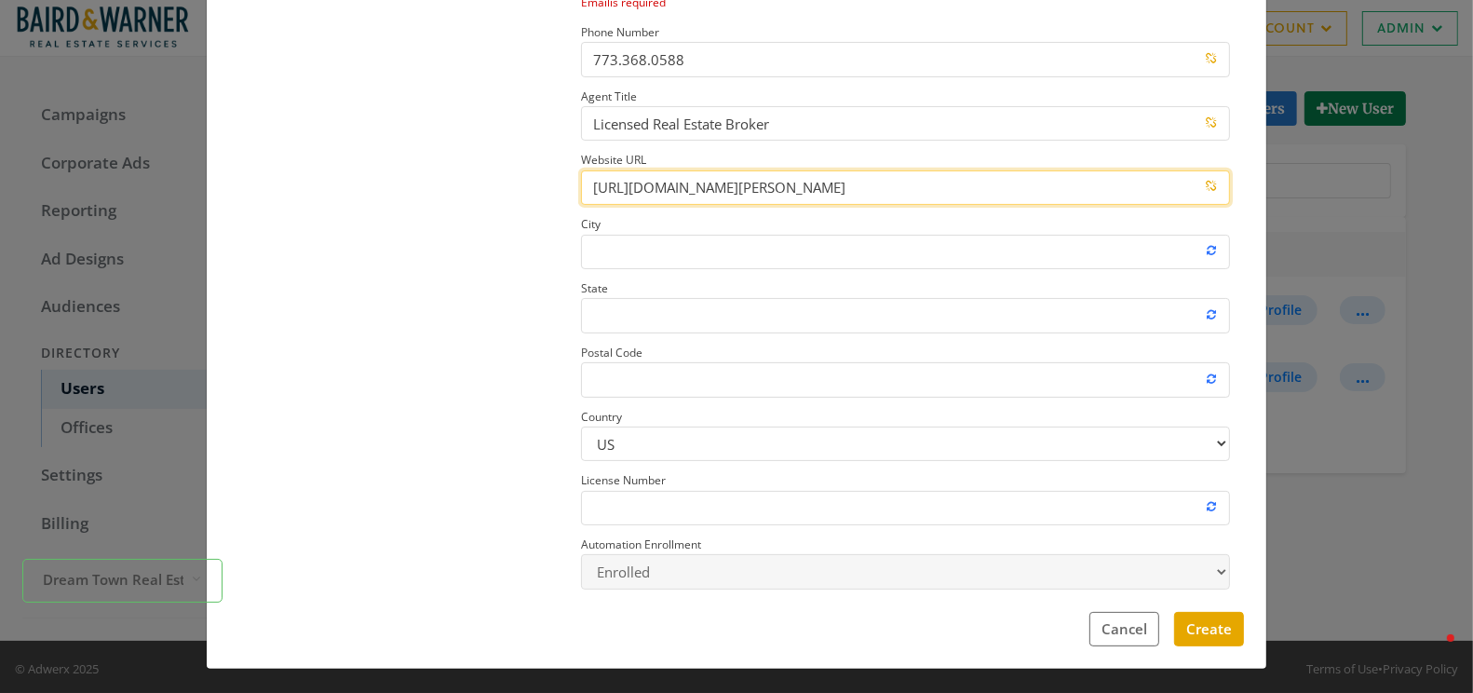
type input "https://www.dreamtown.com/agents/annette-shelton"
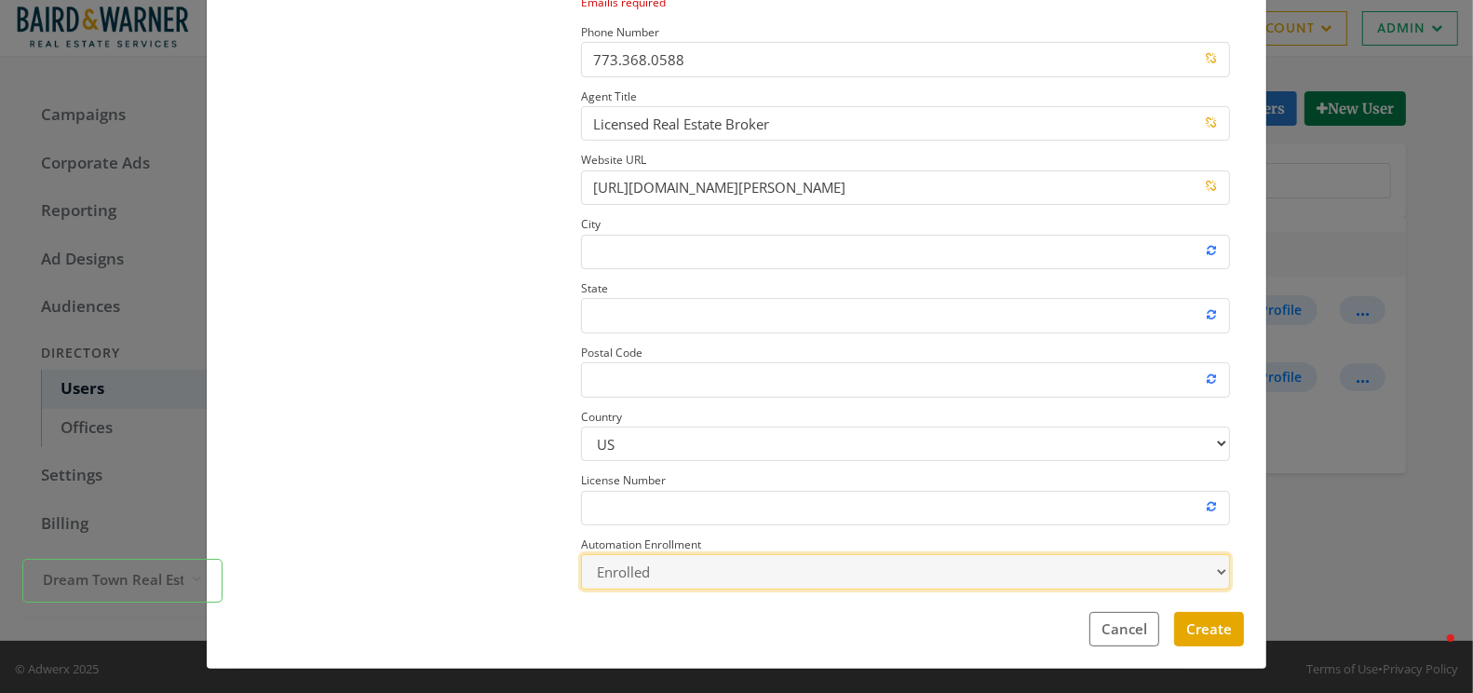
click at [631, 564] on select "Enrolled Not Enrolled" at bounding box center [905, 571] width 649 height 34
select select "false"
click at [581, 554] on select "Enrolled Not Enrolled" at bounding box center [905, 571] width 649 height 34
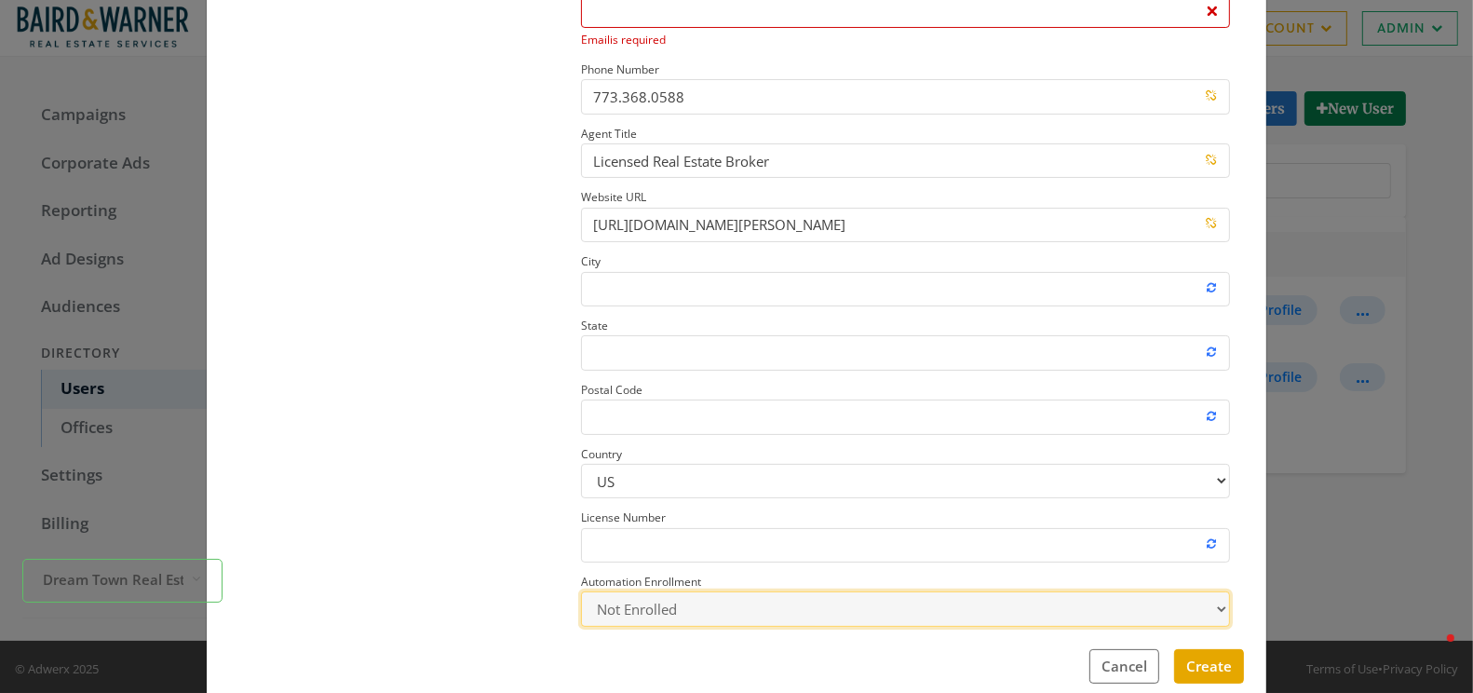
scroll to position [200, 0]
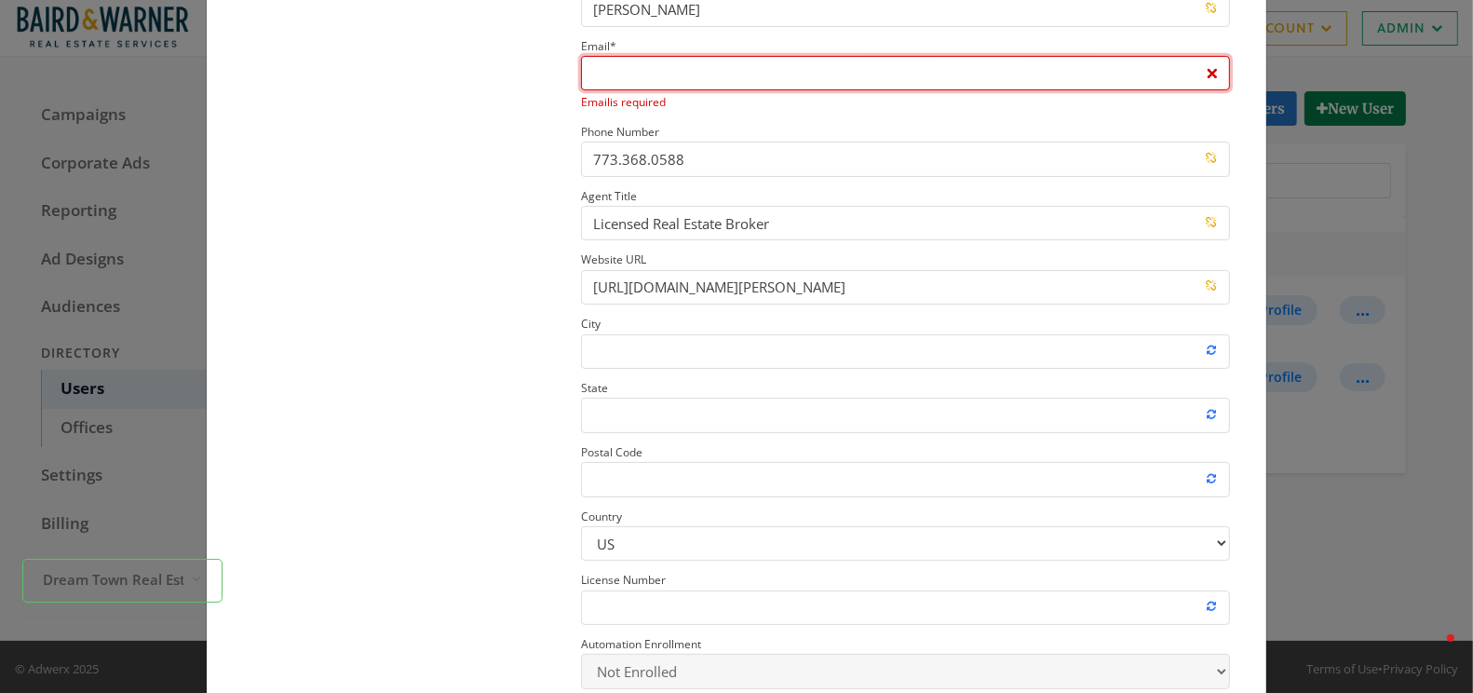
click at [623, 71] on input "Email * Email is required" at bounding box center [905, 73] width 649 height 34
paste input "ashelton@bairdwarner.com"
type input "ashelton@bairdwarner.com"
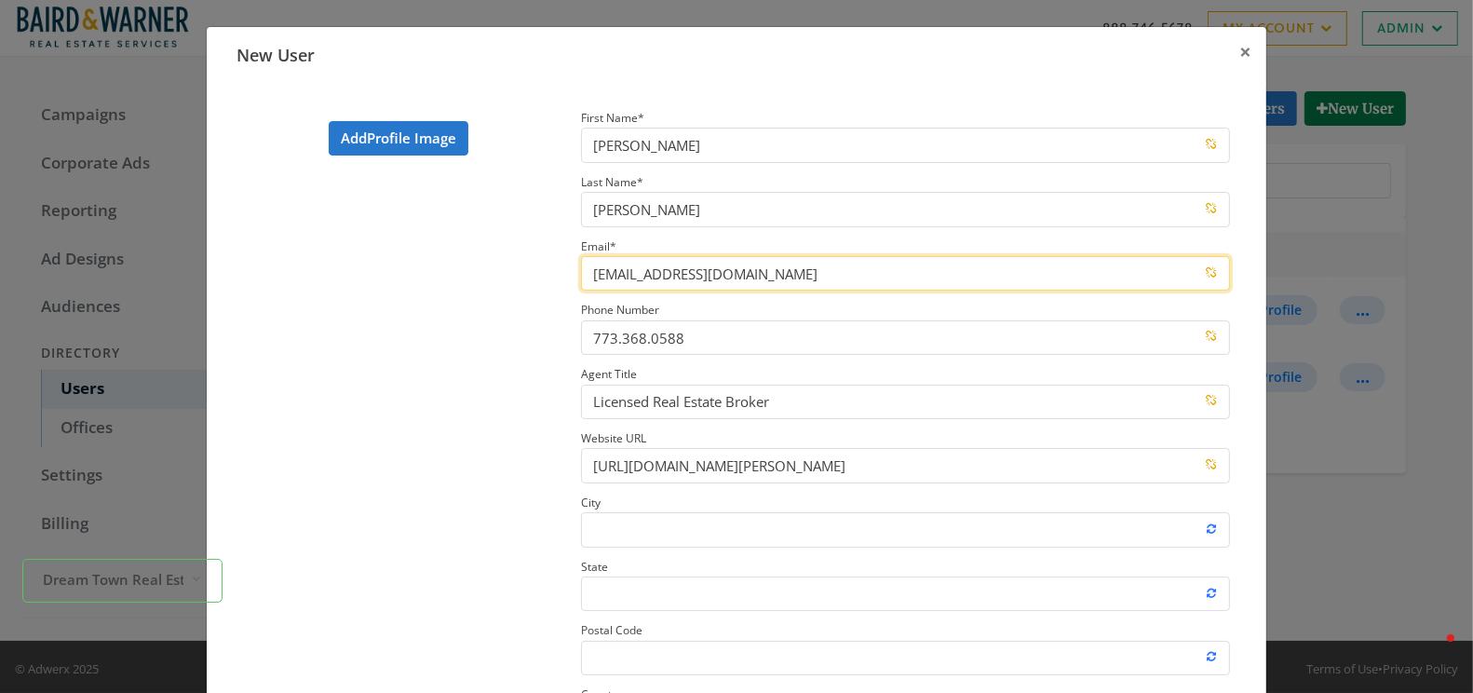
scroll to position [169, 0]
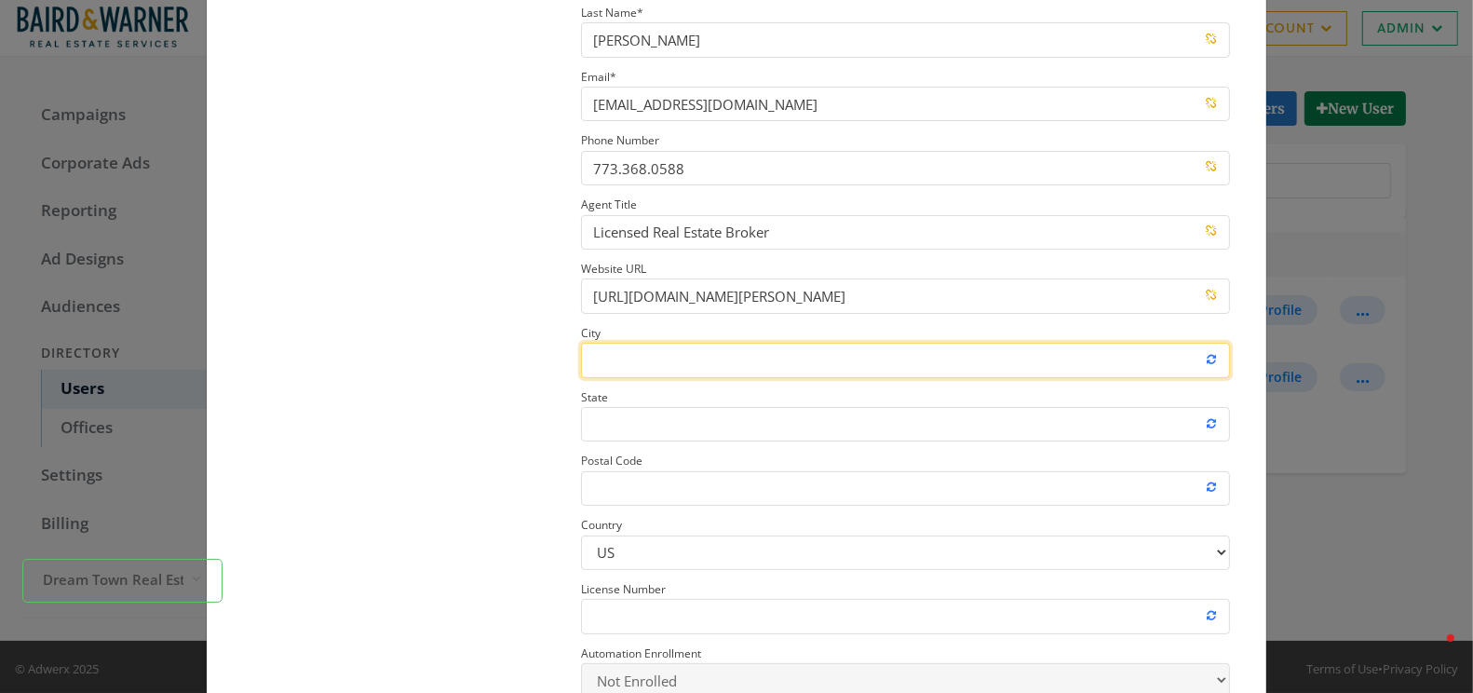
click at [632, 355] on input "City" at bounding box center [905, 360] width 649 height 34
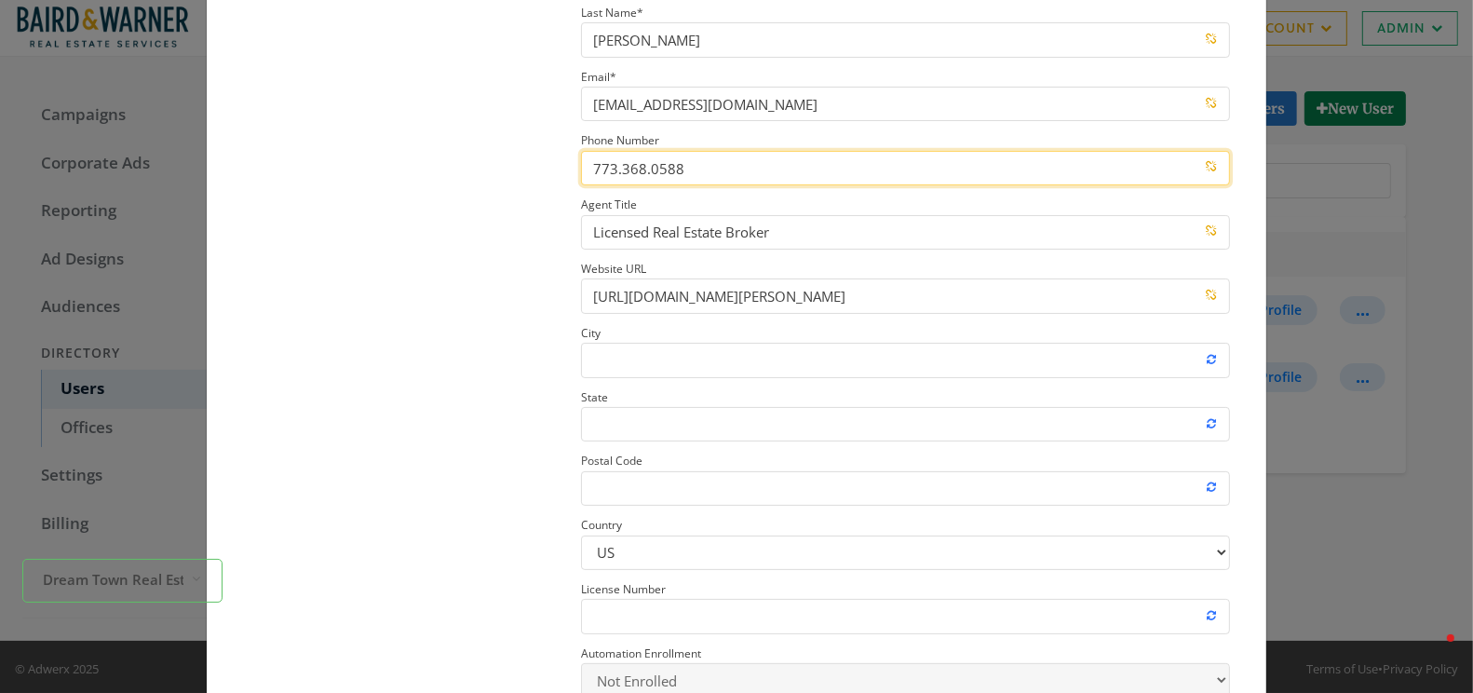
click at [669, 165] on input "773.368.0588" at bounding box center [905, 168] width 649 height 34
paste input "08.689.9757"
type input "708.689.9757"
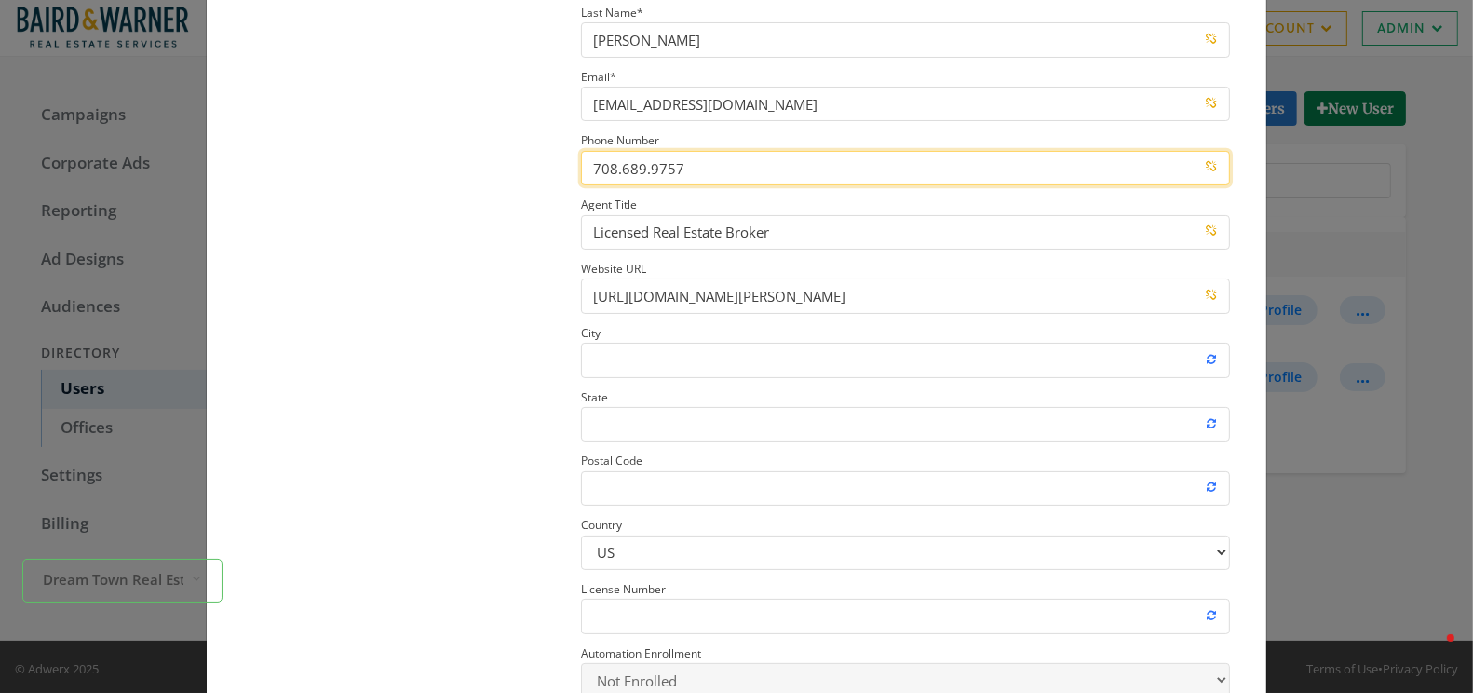
scroll to position [0, 0]
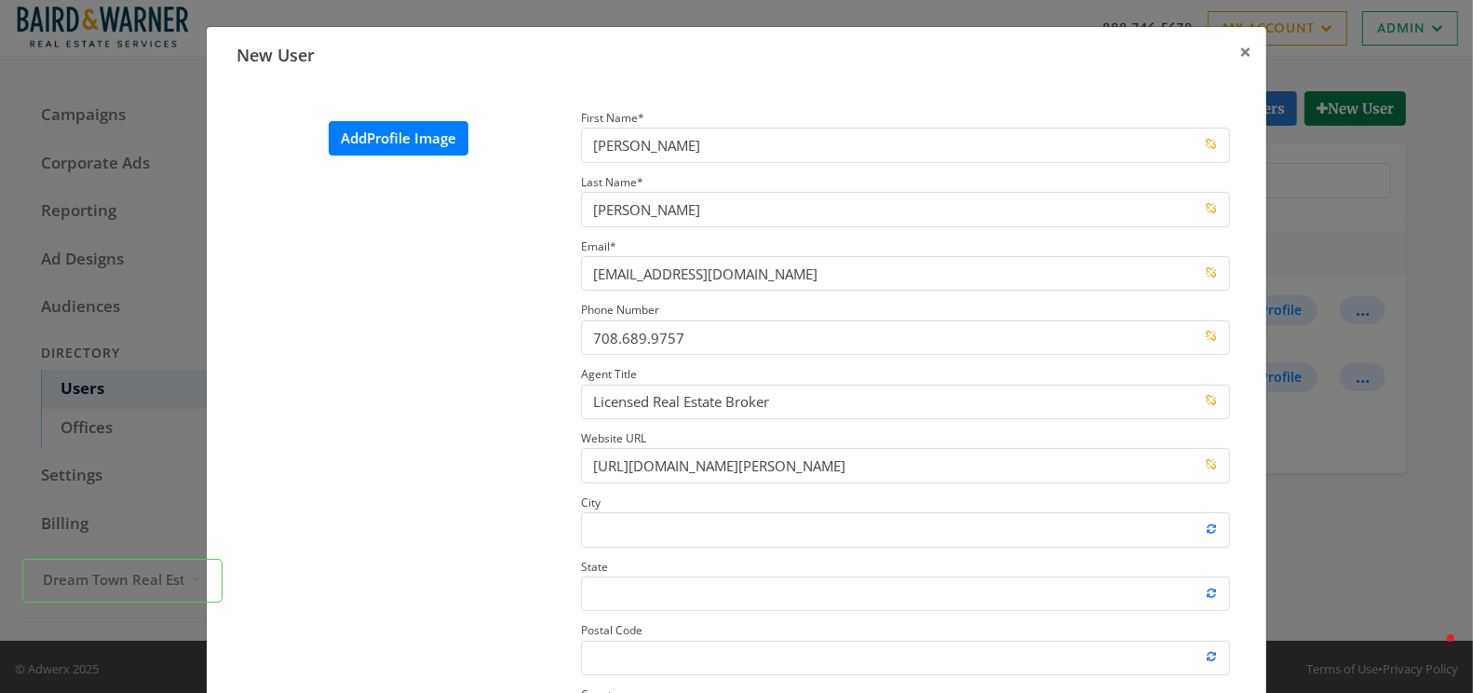
click at [401, 132] on label "Add Profile Image" at bounding box center [399, 138] width 140 height 34
click at [0, 0] on input "Add Profile Image" at bounding box center [0, 0] width 0 height 0
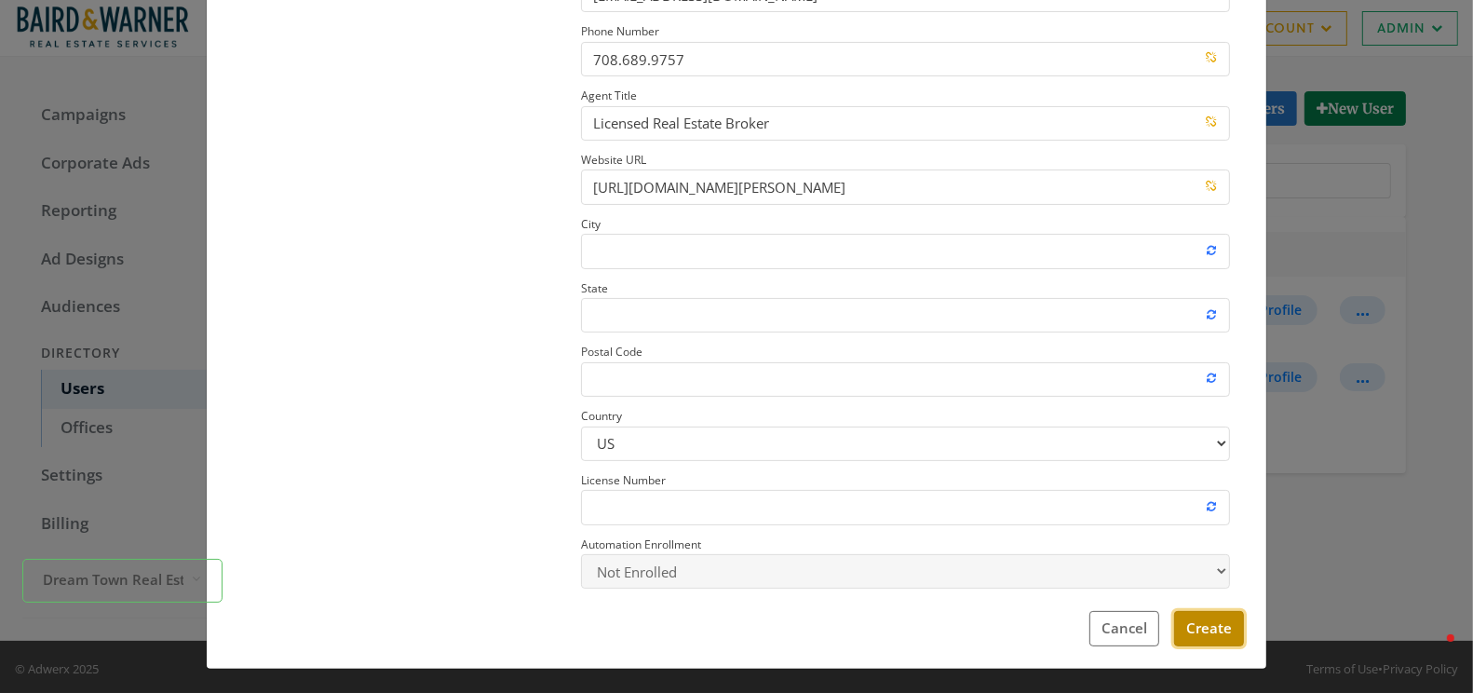
click at [1212, 625] on button "Create" at bounding box center [1209, 628] width 70 height 34
select select "true"
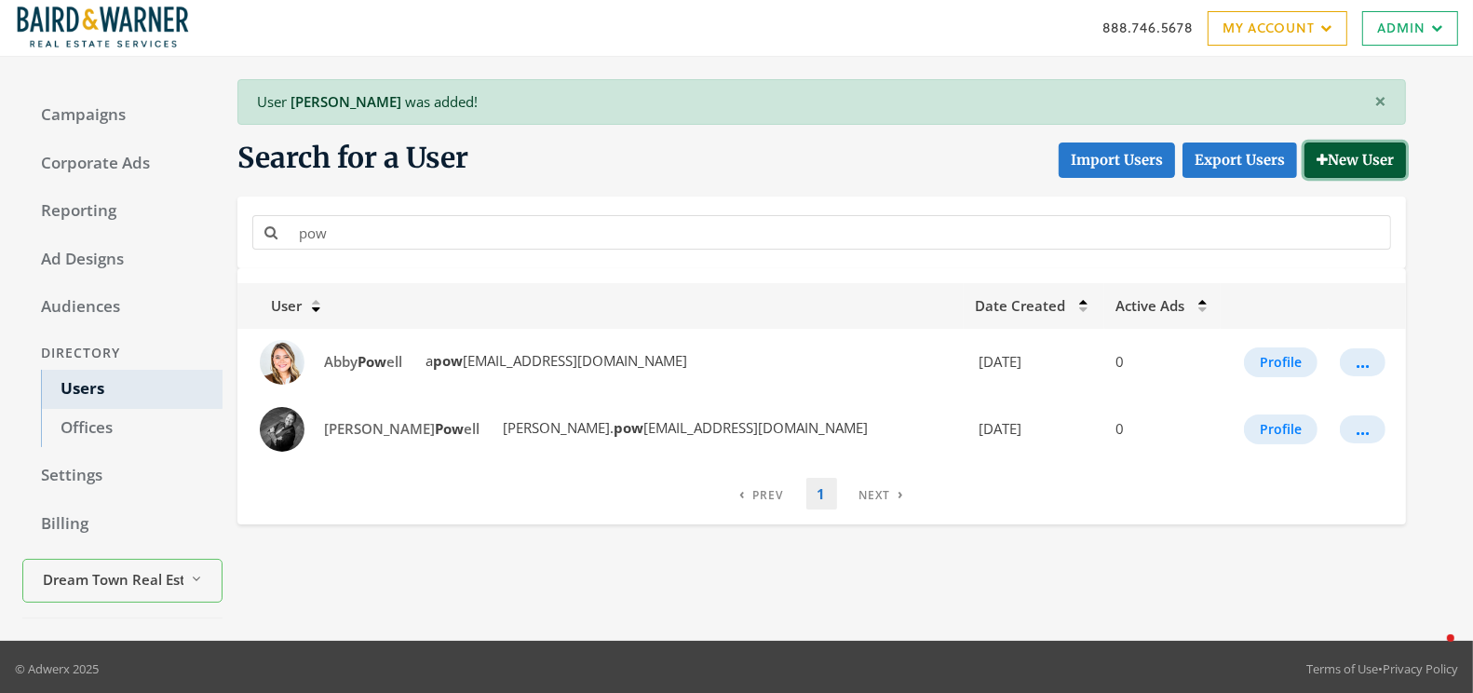
click at [1386, 159] on button "New User" at bounding box center [1354, 159] width 101 height 34
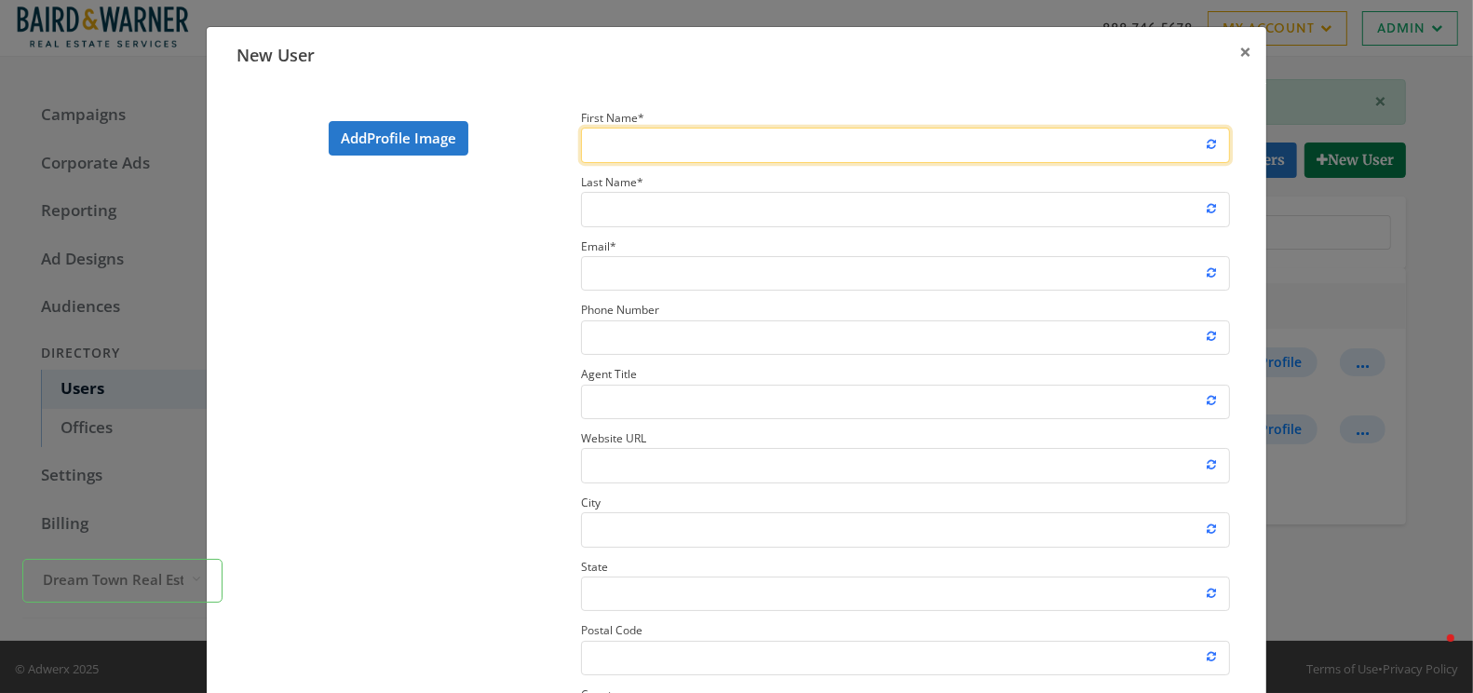
click at [763, 133] on input "First Name *" at bounding box center [905, 145] width 649 height 34
paste input "https://drive.google.com/drive/folders/1ESEpJLyKZEH5LwW7gKcIobOtlfU01xd6?usp=sh…"
type input "https://drive.google.com/drive/folders/1ESEpJLyKZEH5LwW7gKcIobOtlfU01xd6?usp=sh…"
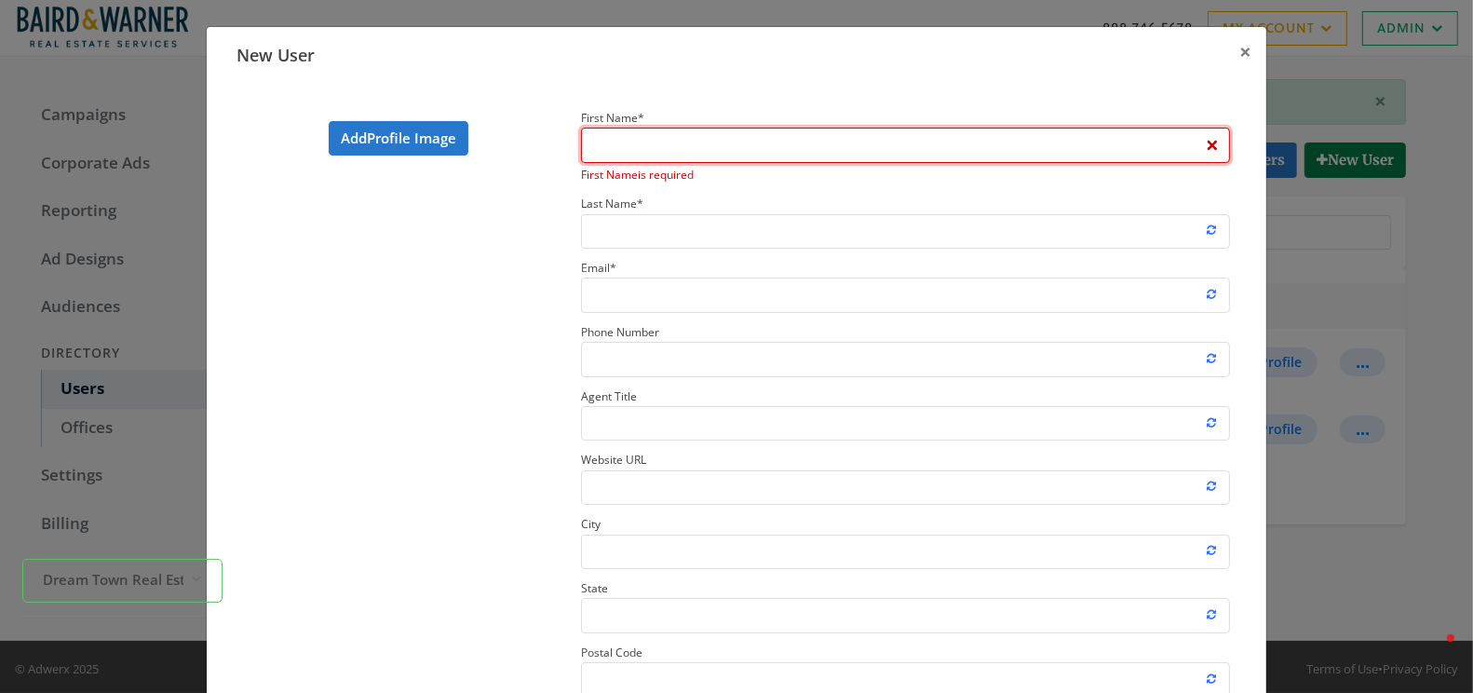
paste input "Annette"
type input "Annette"
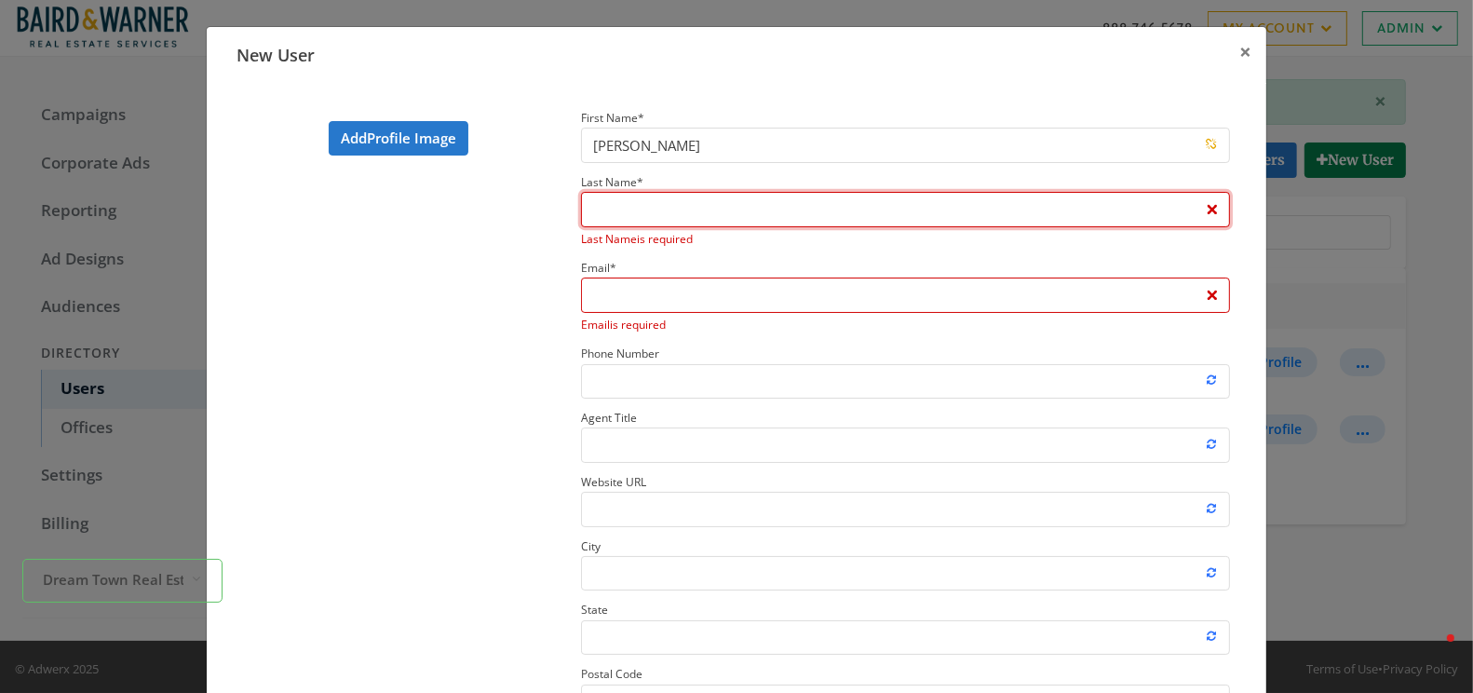
paste input "Bani Hani"
type input "Bani Hani"
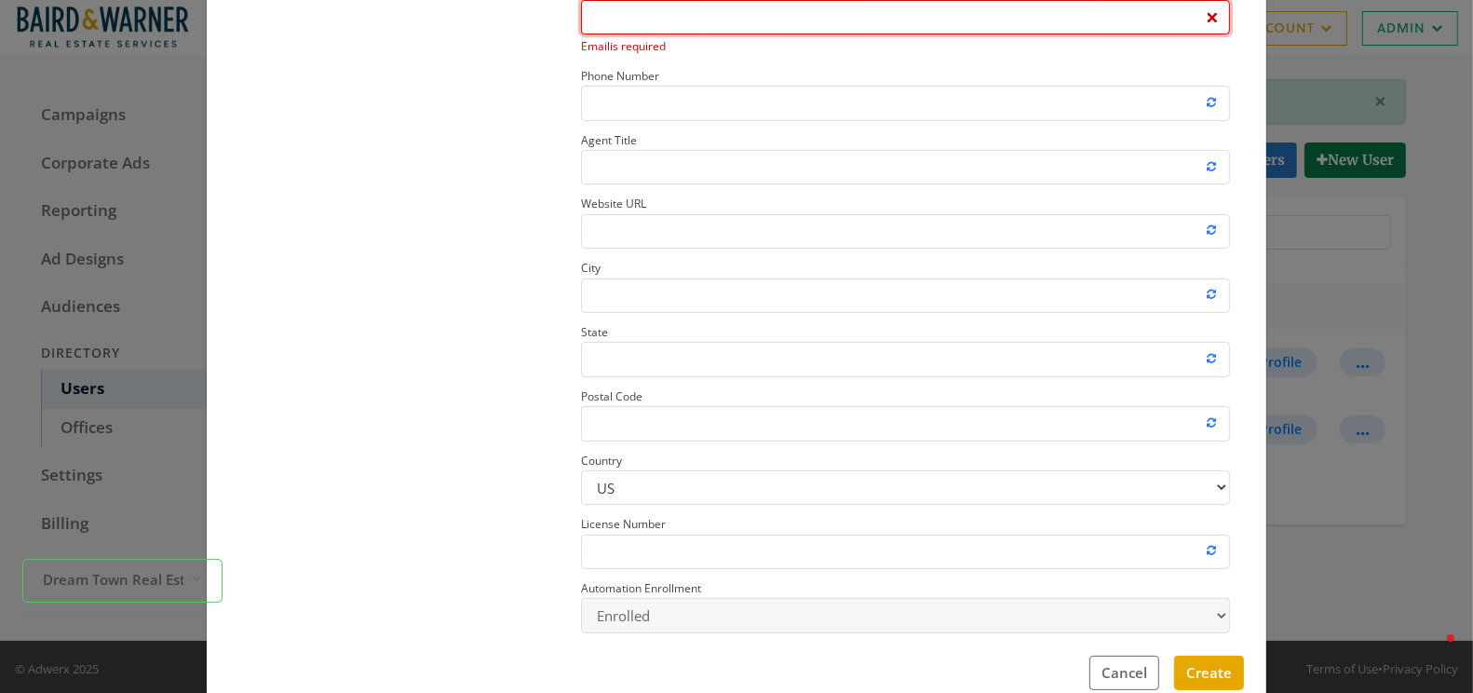
scroll to position [300, 0]
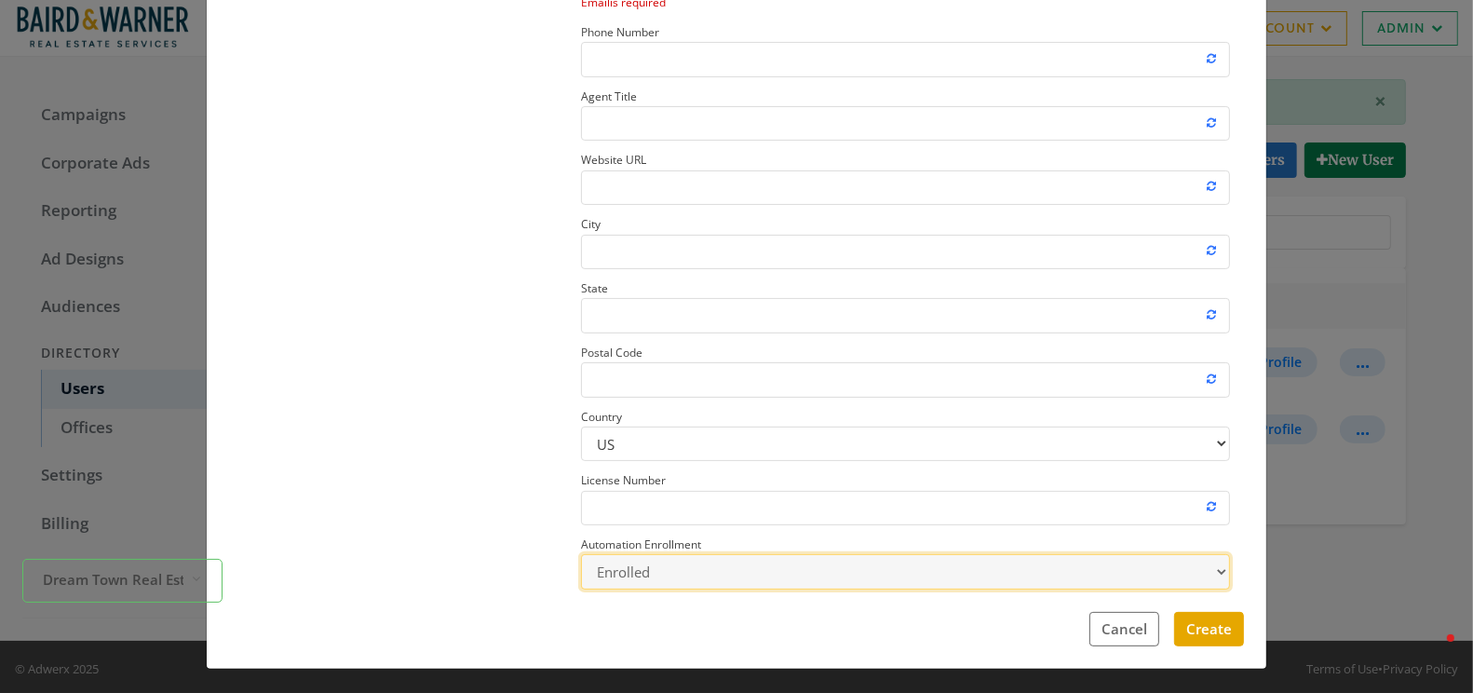
click at [633, 565] on select "Enrolled Not Enrolled" at bounding box center [905, 571] width 649 height 34
select select "false"
click at [581, 554] on select "Enrolled Not Enrolled" at bounding box center [905, 571] width 649 height 34
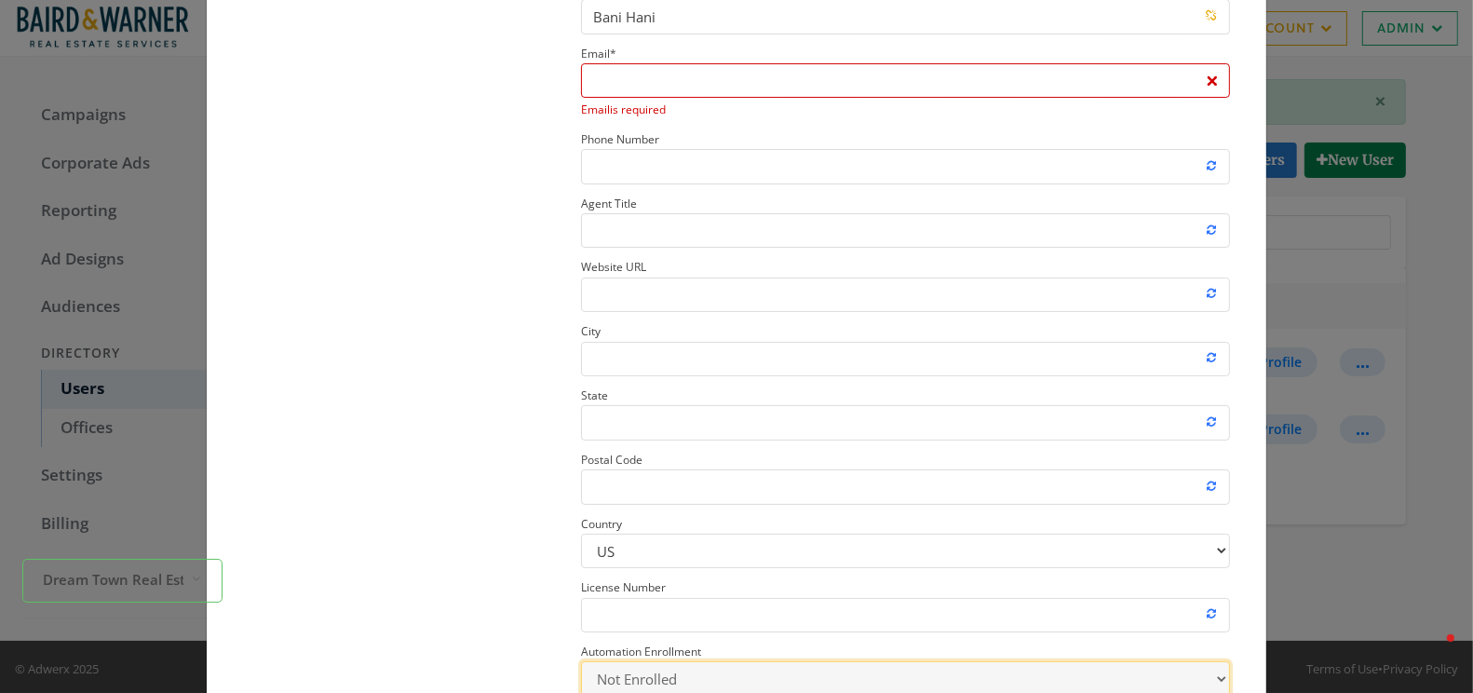
scroll to position [126, 0]
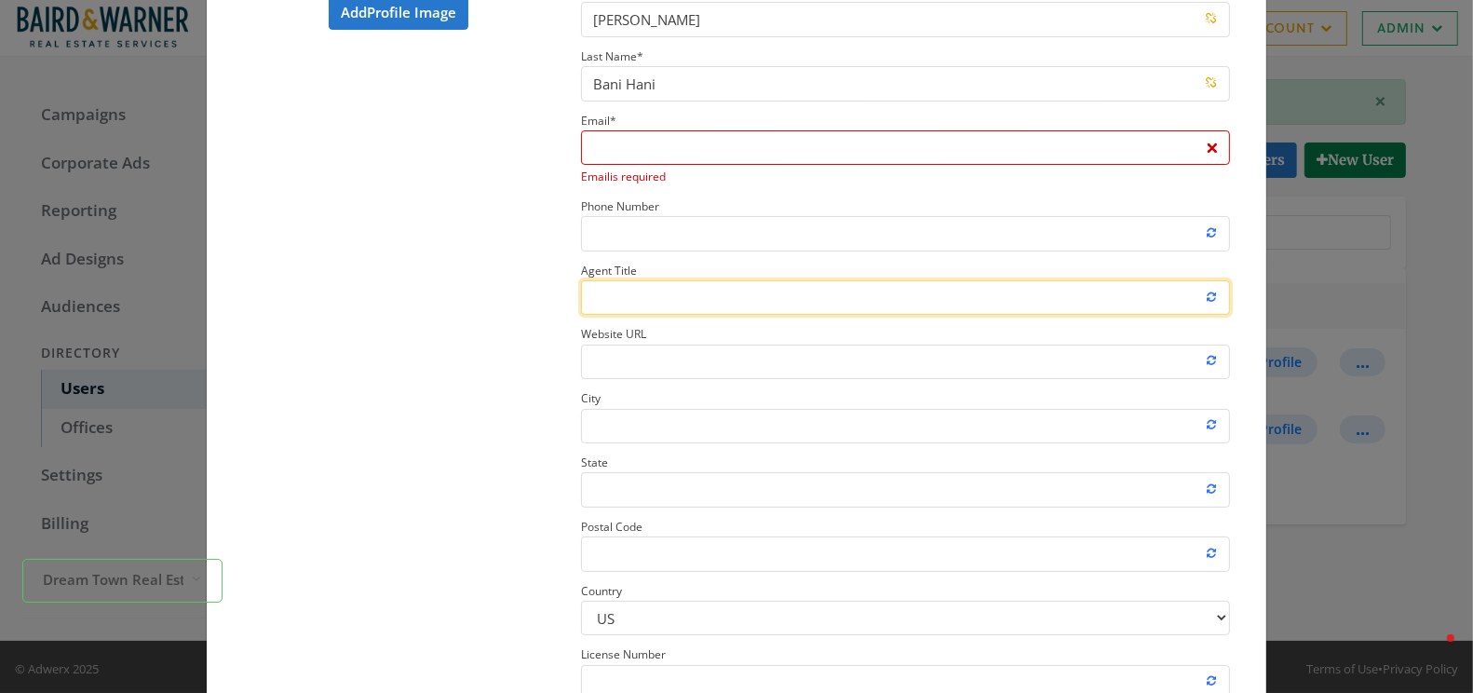
click at [631, 292] on input "Agent Title" at bounding box center [905, 297] width 649 height 34
paste input "Licensed Real Estate Broker"
type input "Licensed Real Estate Broker"
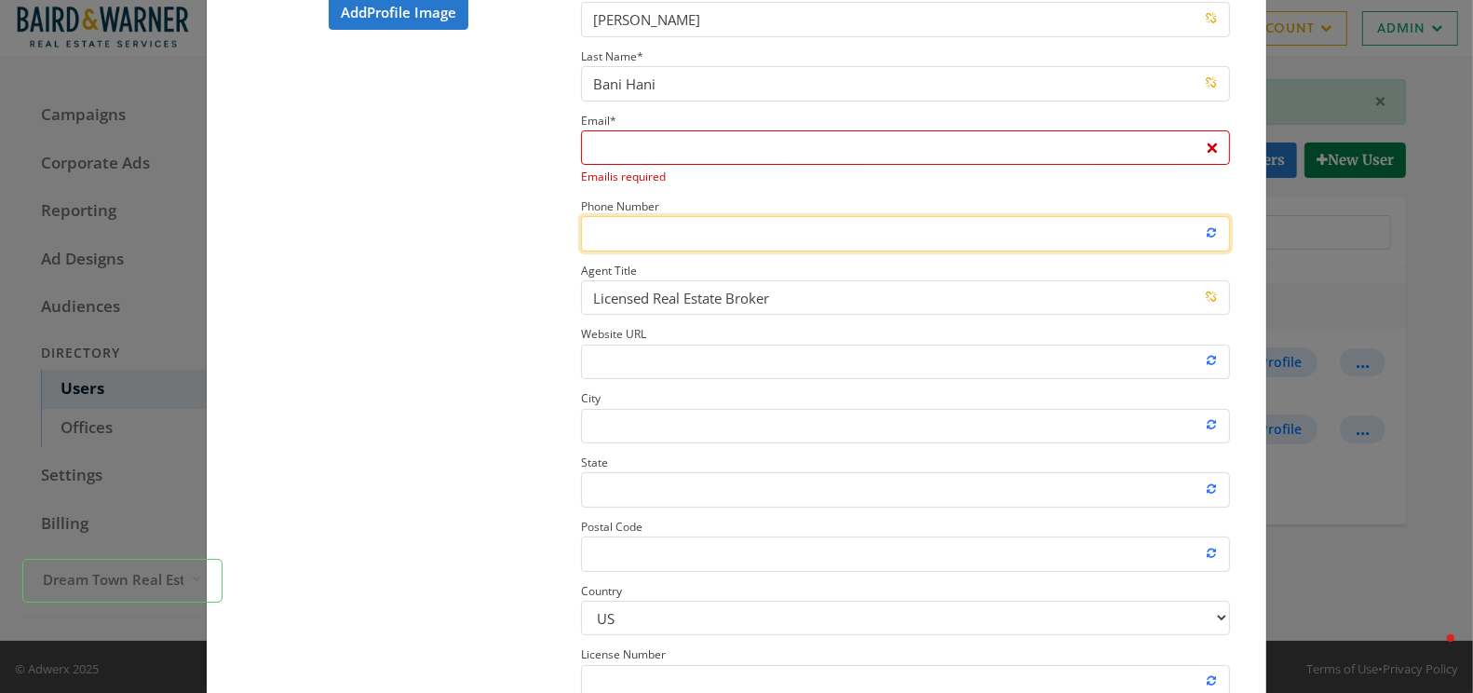
click at [647, 232] on input "Phone Number" at bounding box center [905, 233] width 649 height 34
paste input "224.425.2853"
type input "224.425.2853"
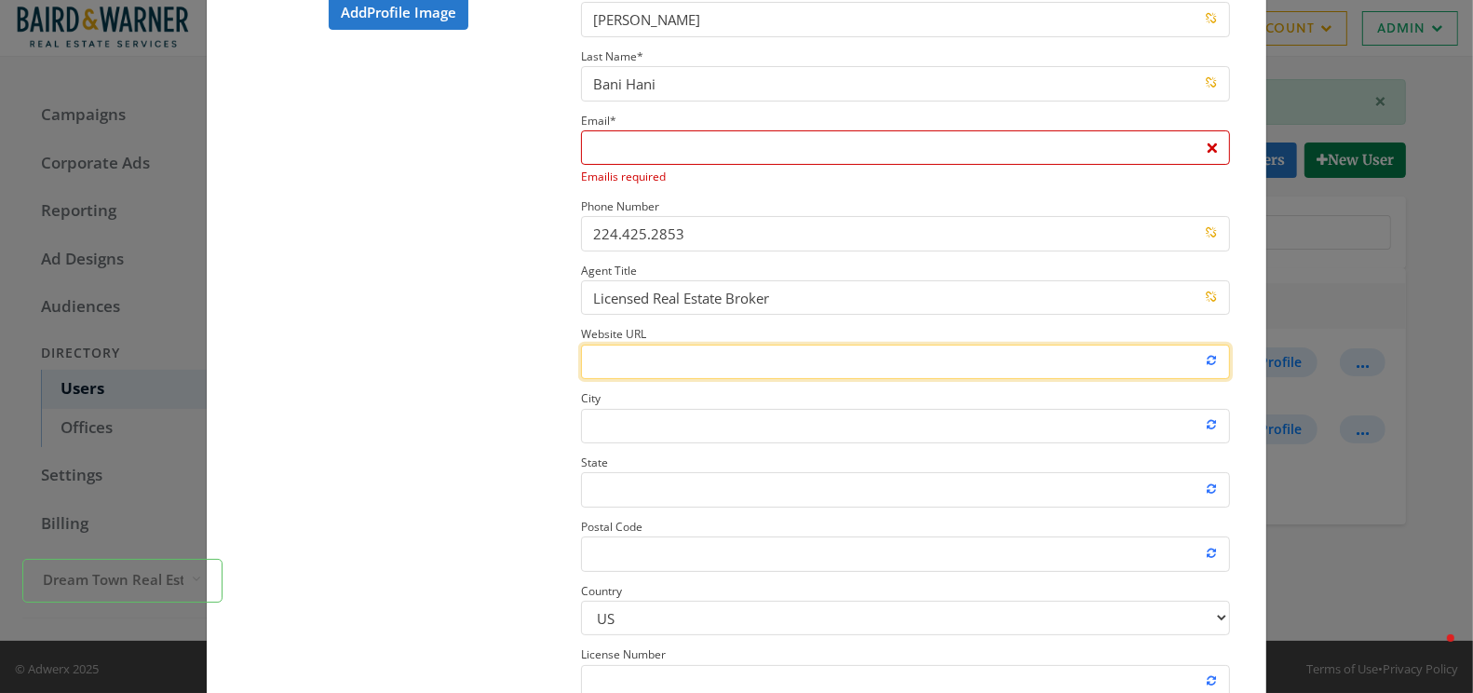
click at [671, 347] on input "Website URL" at bounding box center [905, 361] width 649 height 34
paste input "https://www.dreamtown.com/agents/annette-banihani"
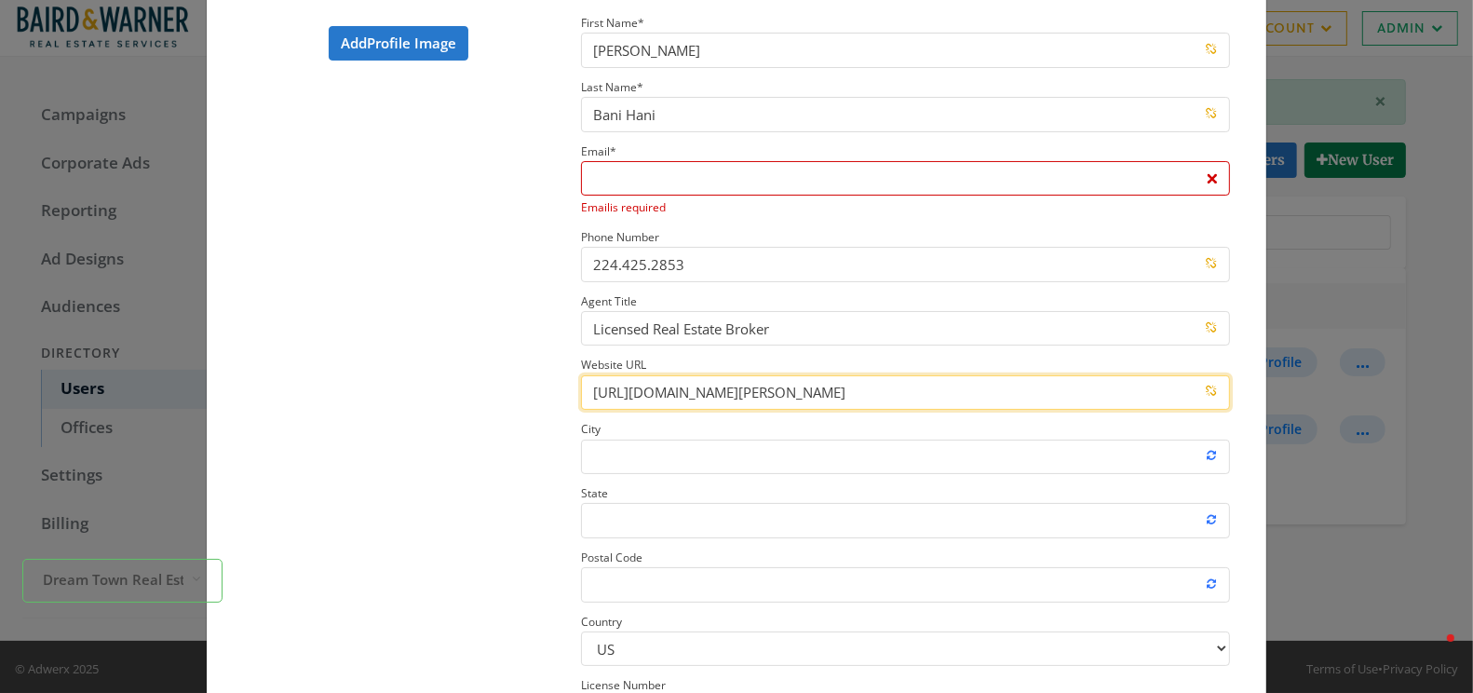
scroll to position [94, 0]
type input "https://www.dreamtown.com/agents/annette-banihani"
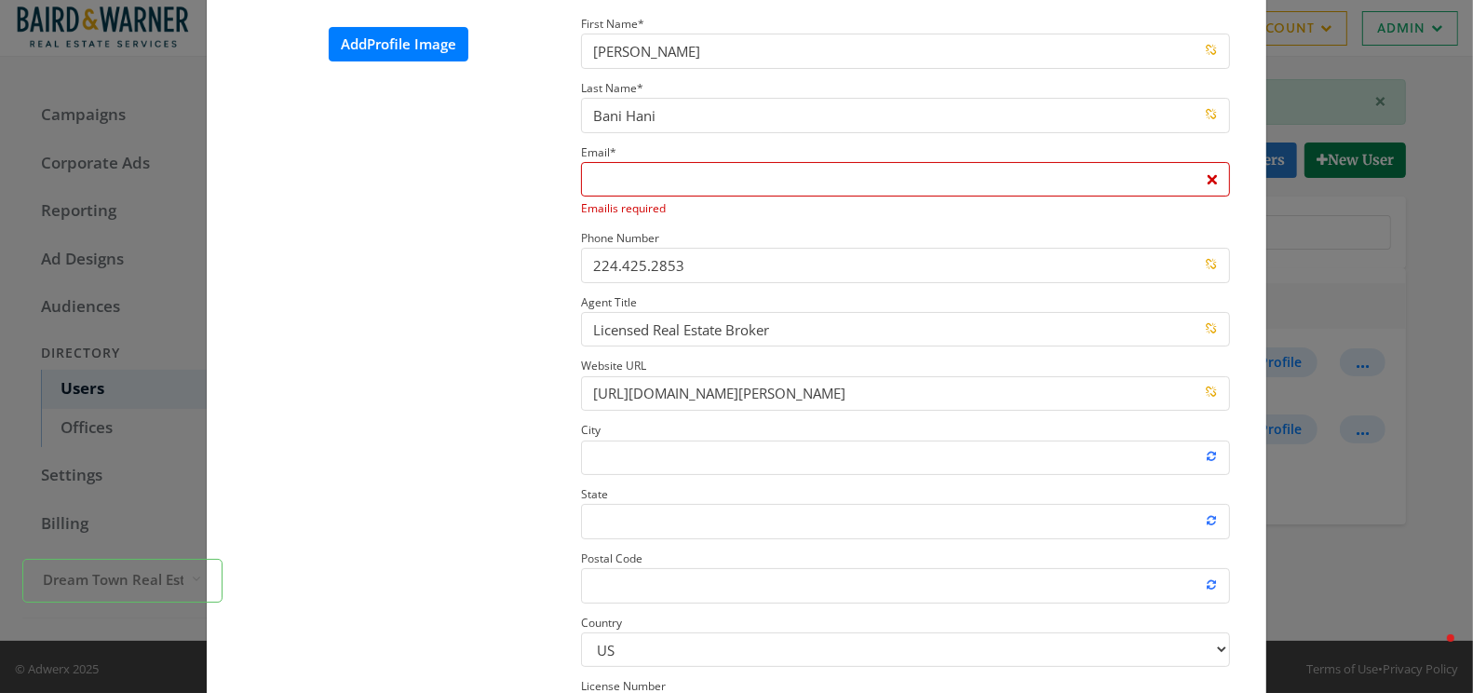
click at [398, 53] on label "Add Profile Image" at bounding box center [399, 44] width 140 height 34
click at [0, 0] on input "Add Profile Image" at bounding box center [0, 0] width 0 height 0
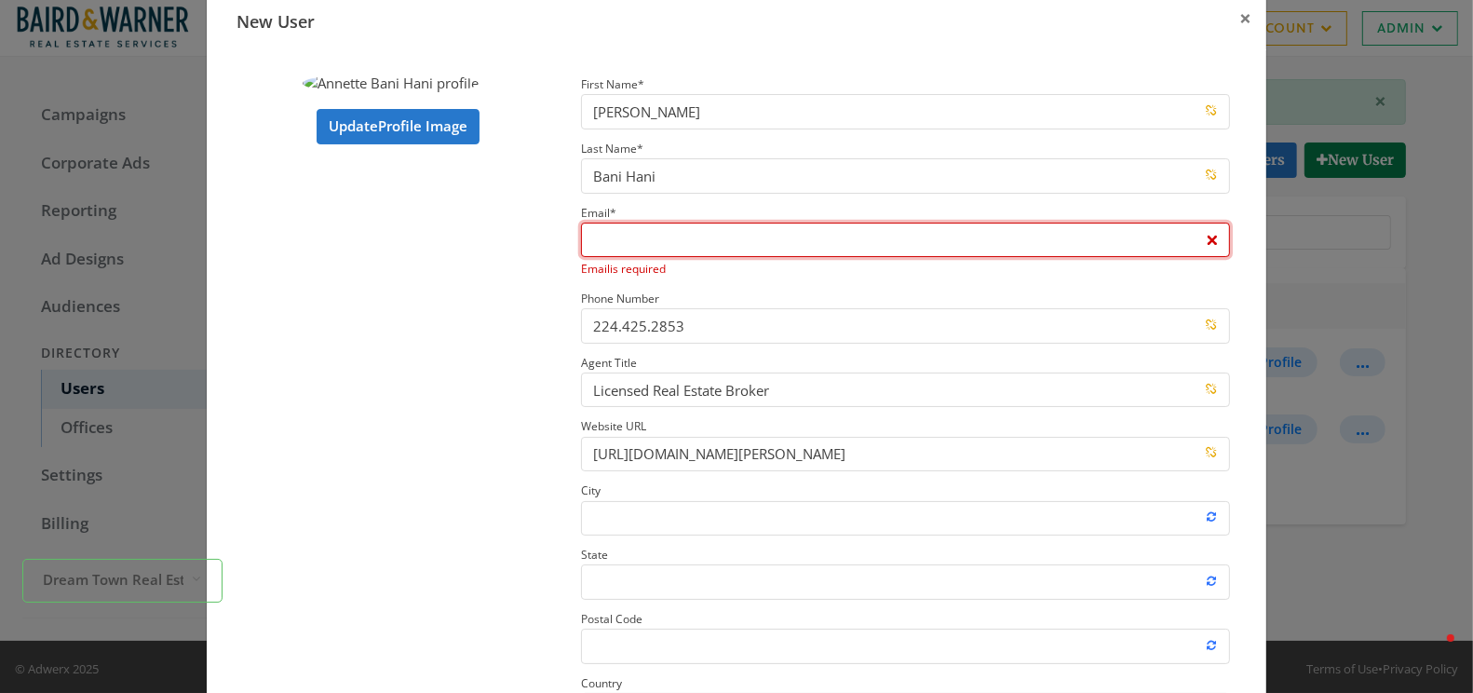
click at [638, 228] on input "Email * Email is required" at bounding box center [905, 239] width 649 height 34
paste input "[EMAIL_ADDRESS][DOMAIN_NAME]"
click at [644, 239] on input "[EMAIL_ADDRESS][DOMAIN_NAME]" at bounding box center [905, 239] width 649 height 34
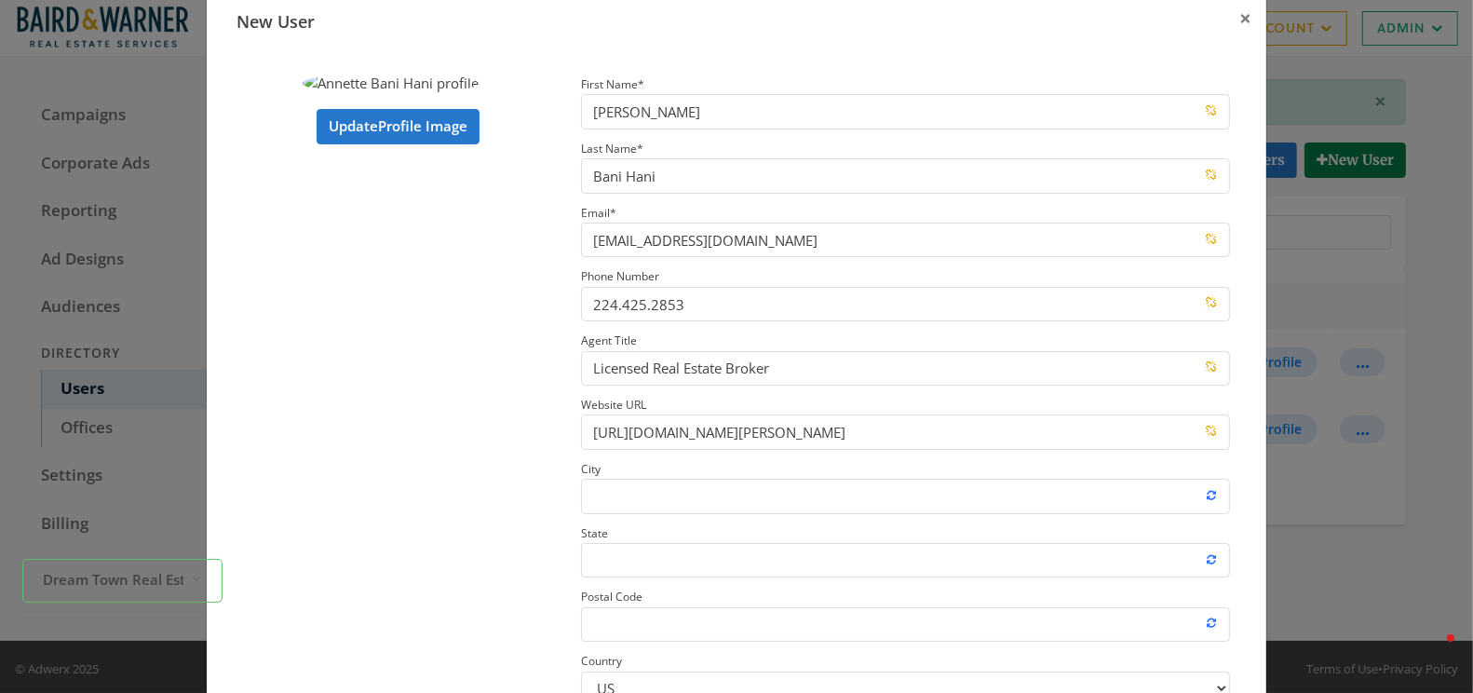
click at [514, 424] on section "Update Profile Image" at bounding box center [398, 457] width 338 height 768
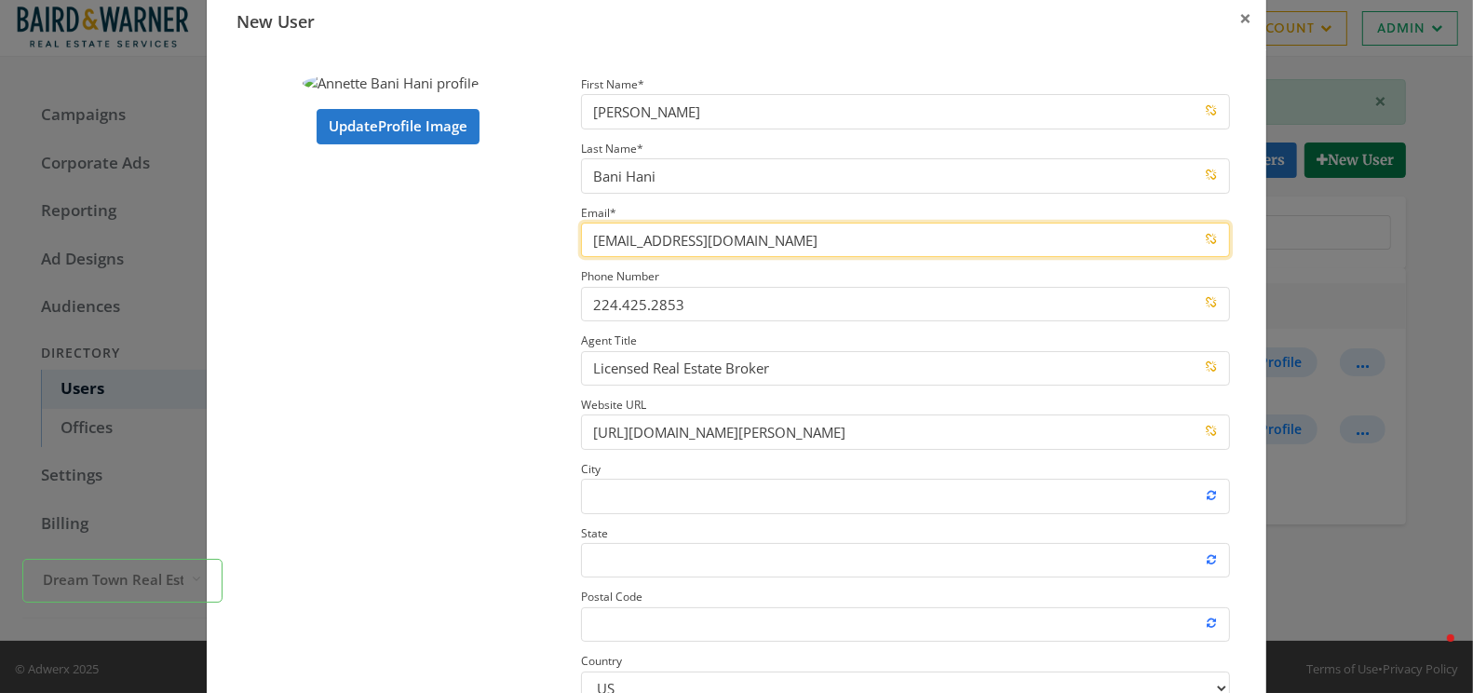
click at [597, 238] on input "abanihani@bairdwarner.com" at bounding box center [905, 239] width 649 height 34
type input "abanihani@bairdwarner.com"
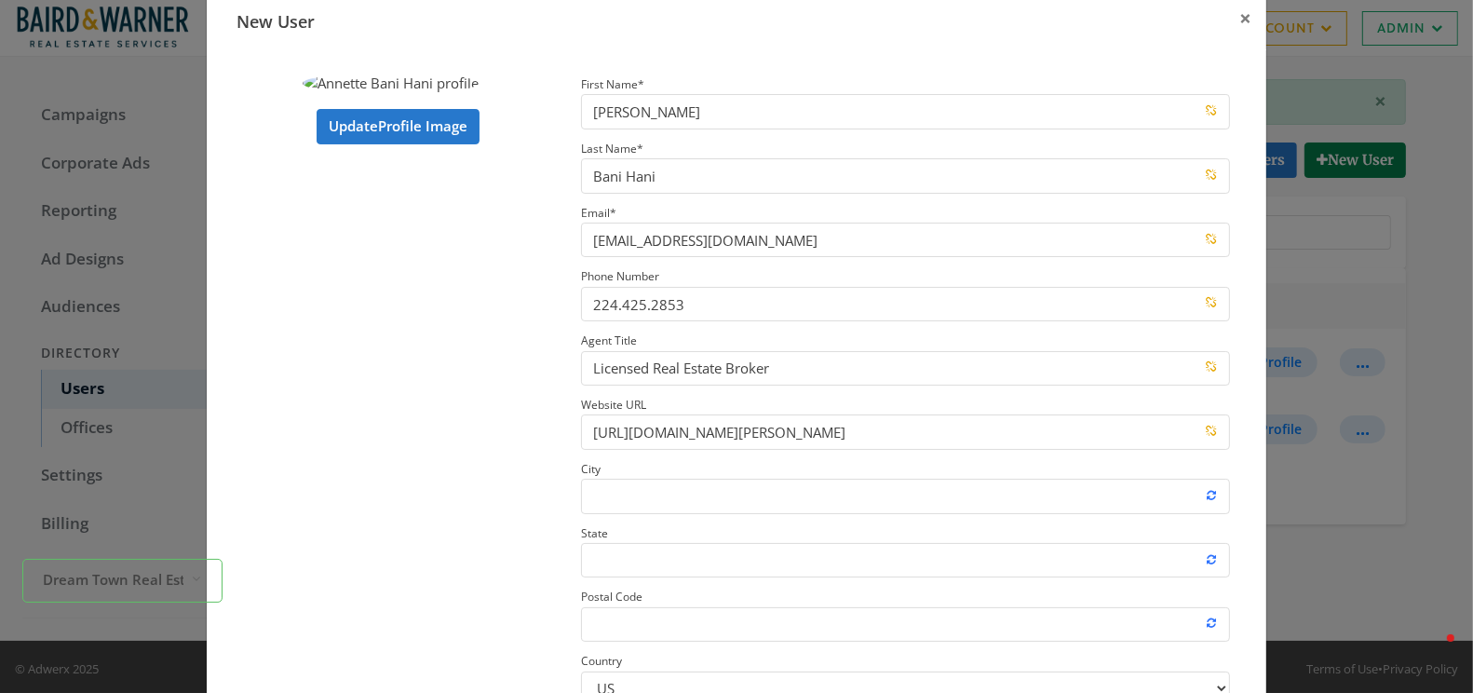
click at [514, 398] on section "Update Profile Image" at bounding box center [398, 457] width 338 height 768
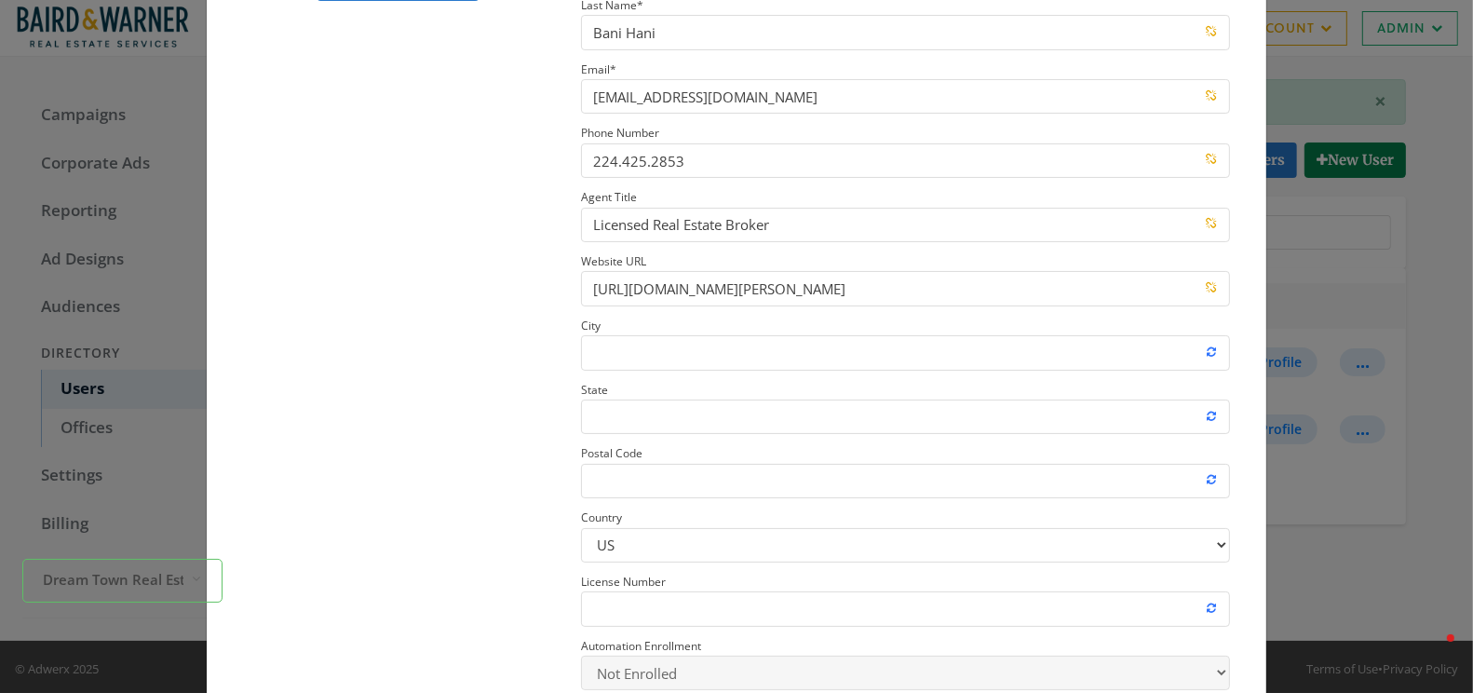
scroll to position [278, 0]
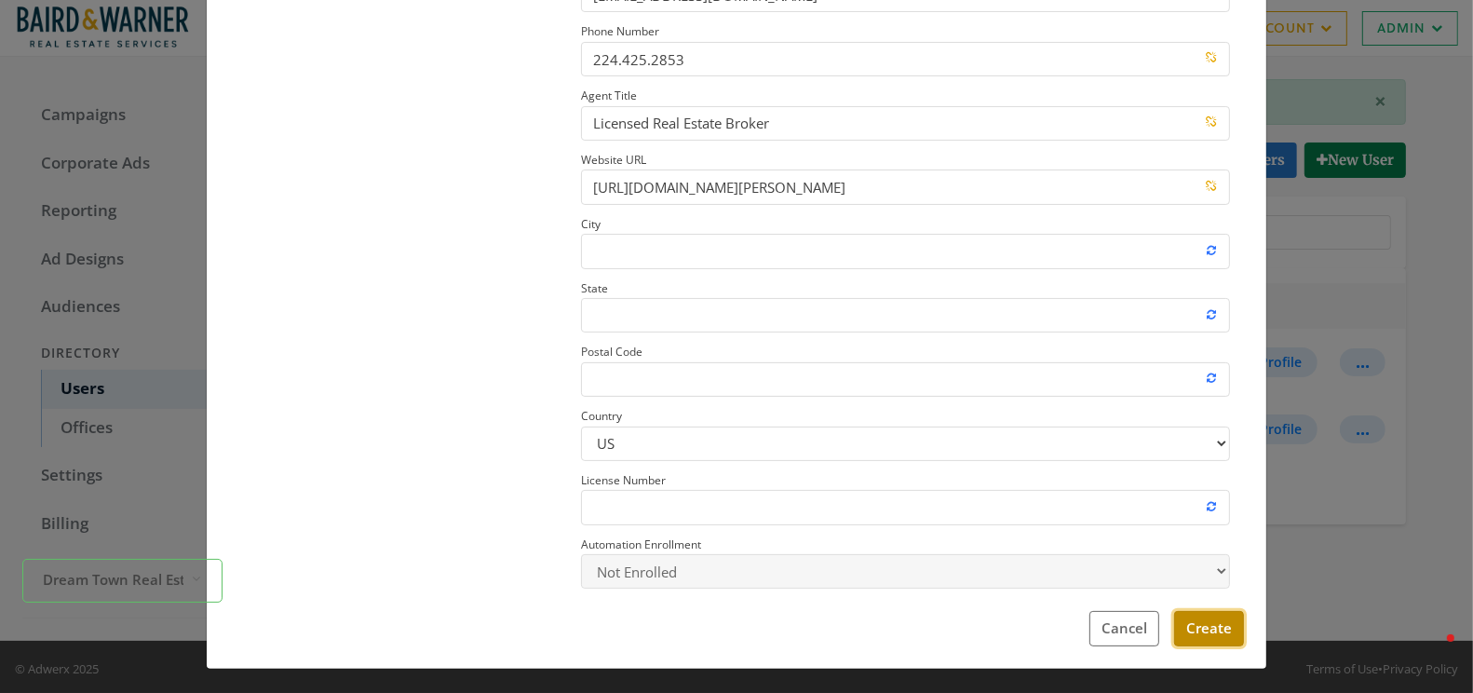
click at [1221, 628] on button "Create" at bounding box center [1209, 628] width 70 height 34
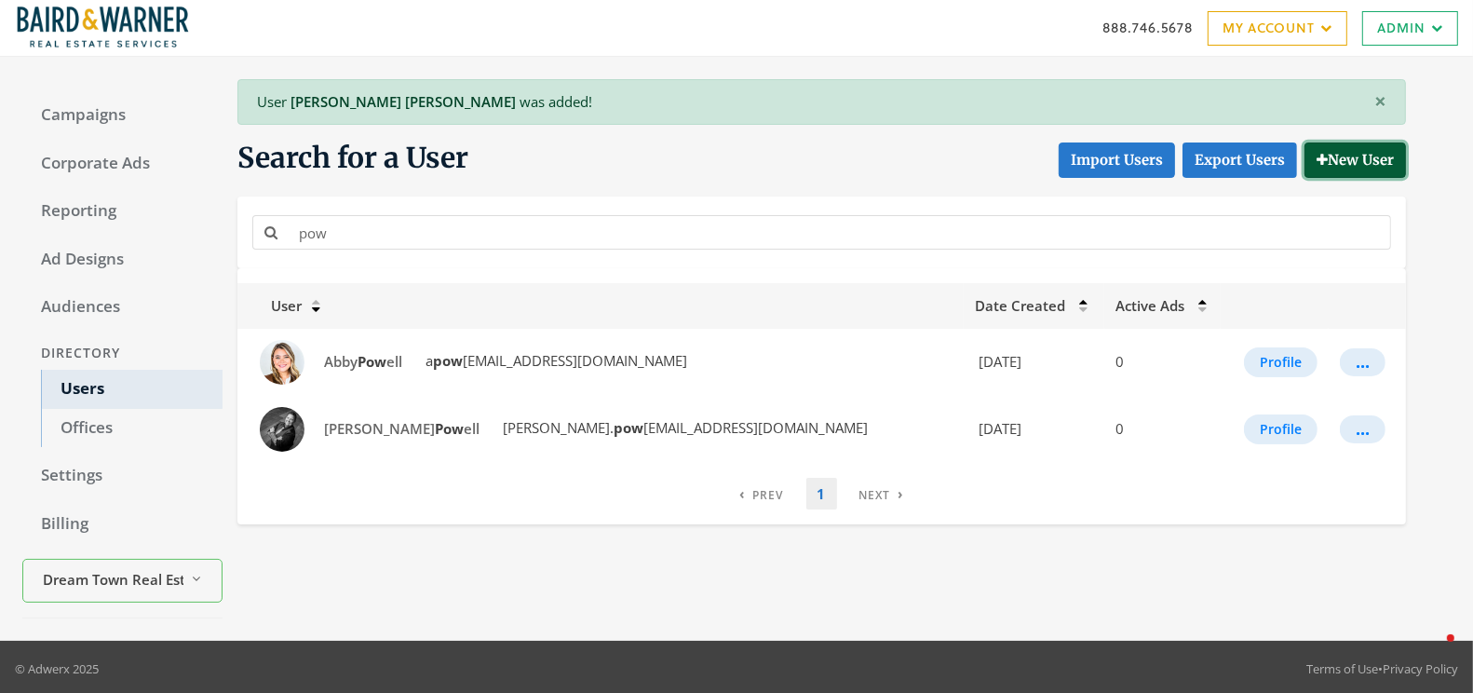
click at [1324, 150] on button "New User" at bounding box center [1354, 159] width 101 height 34
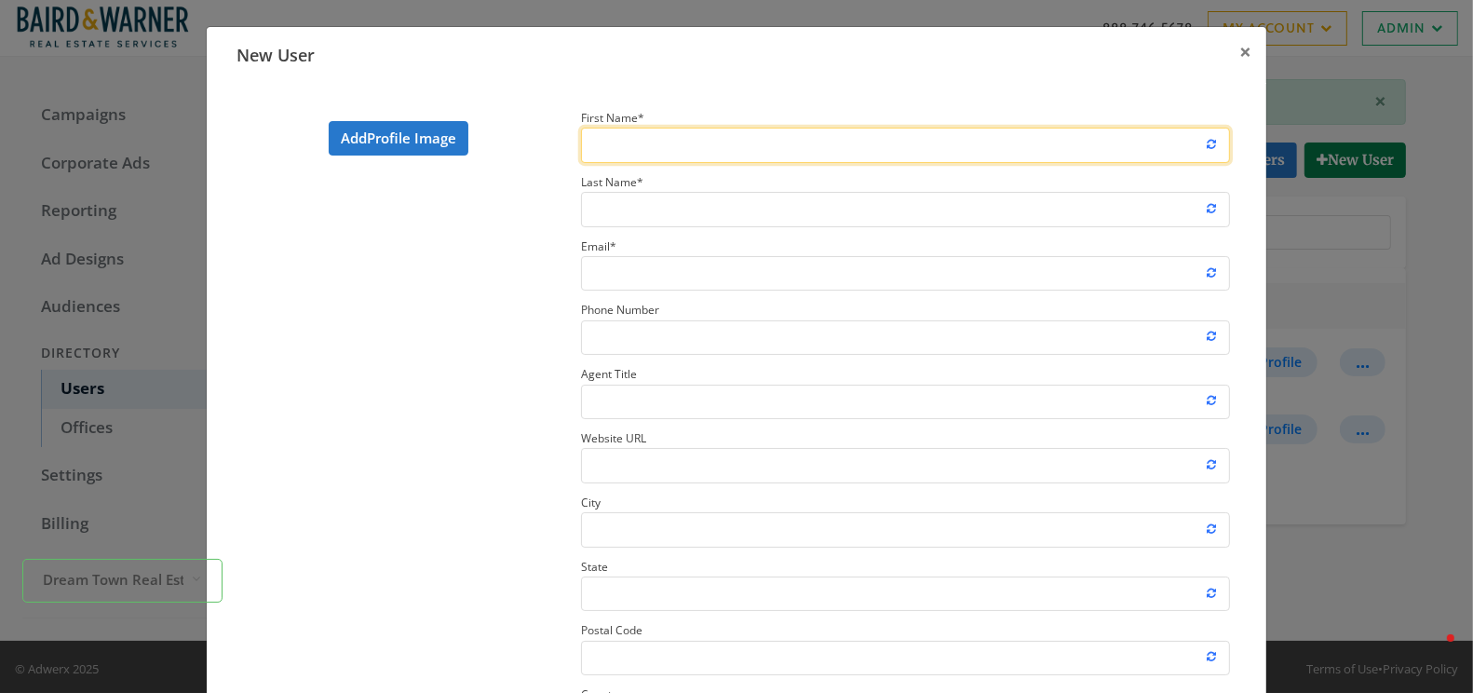
click at [648, 153] on input "First Name *" at bounding box center [905, 145] width 649 height 34
type input "Brian"
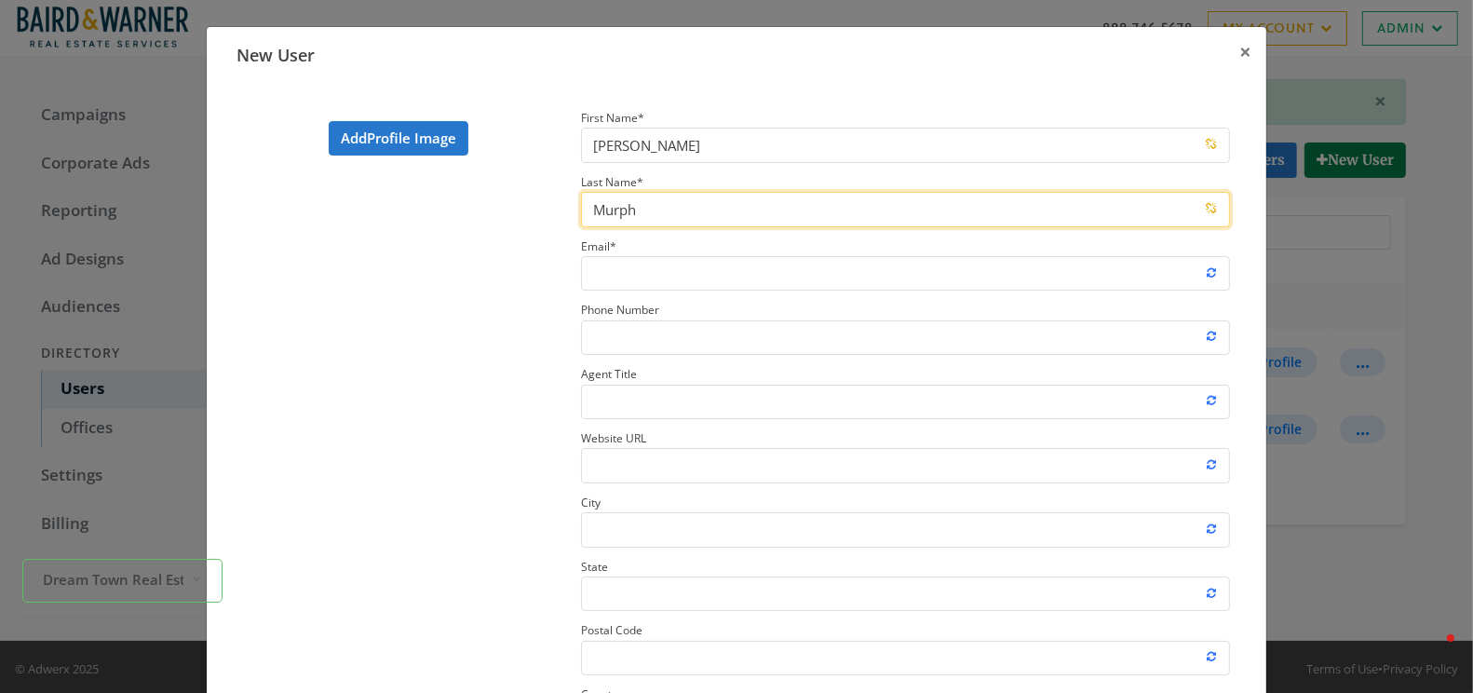
type input "Murphy"
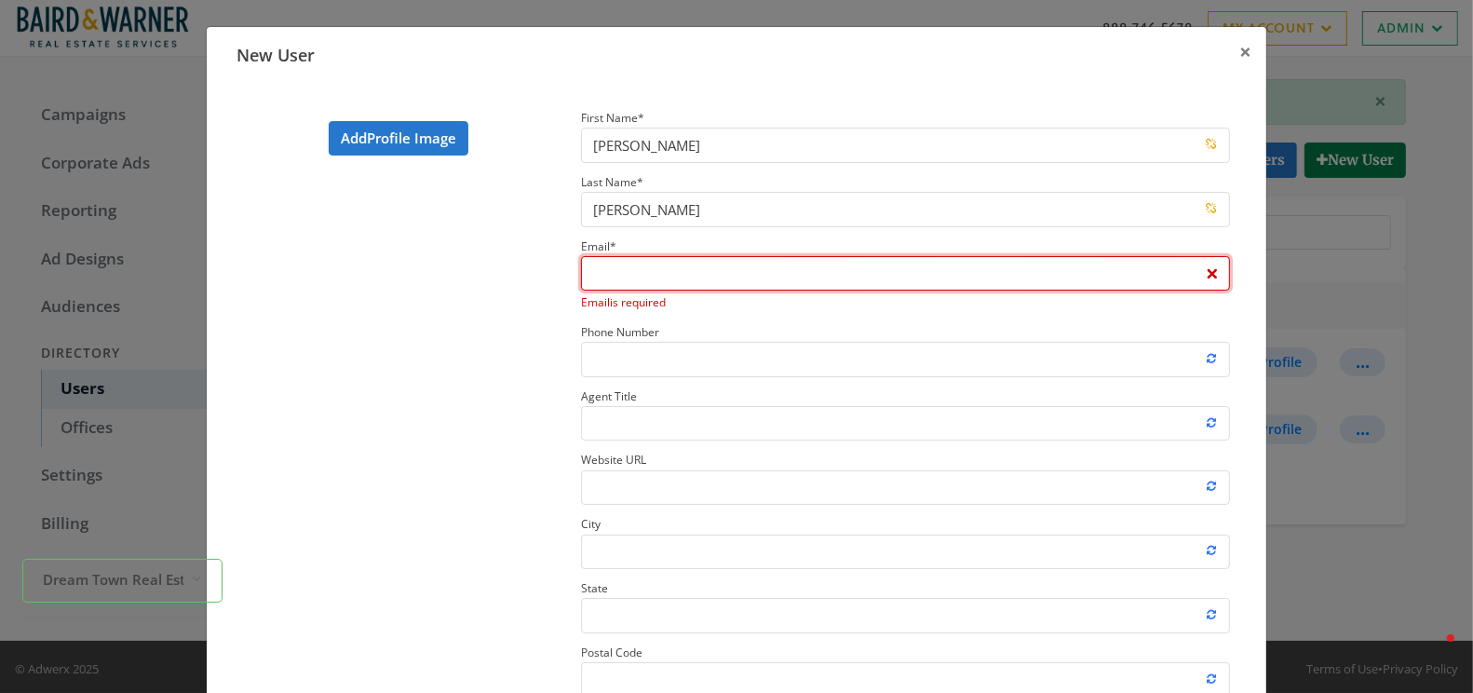
scroll to position [88, 0]
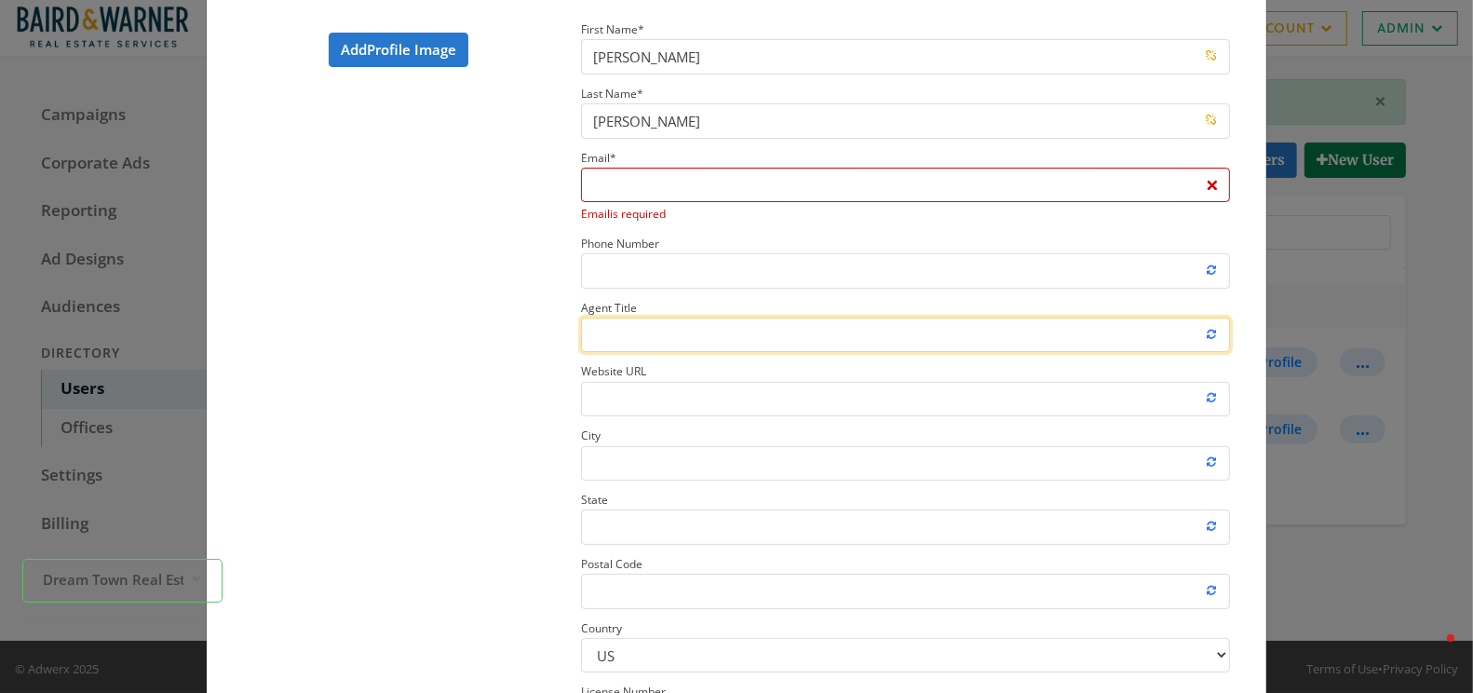
click at [614, 328] on input "Agent Title" at bounding box center [905, 334] width 649 height 34
paste input "Licensed Real Estate Broker"
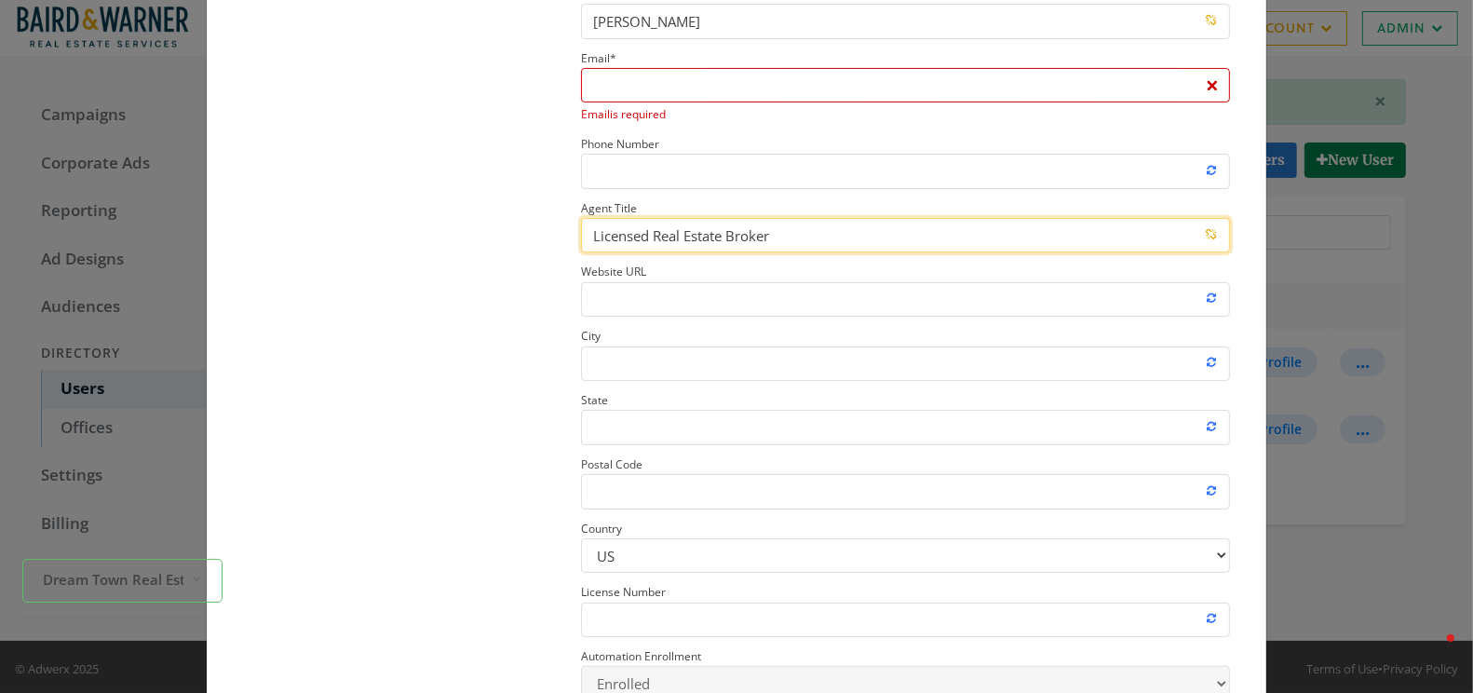
scroll to position [208, 0]
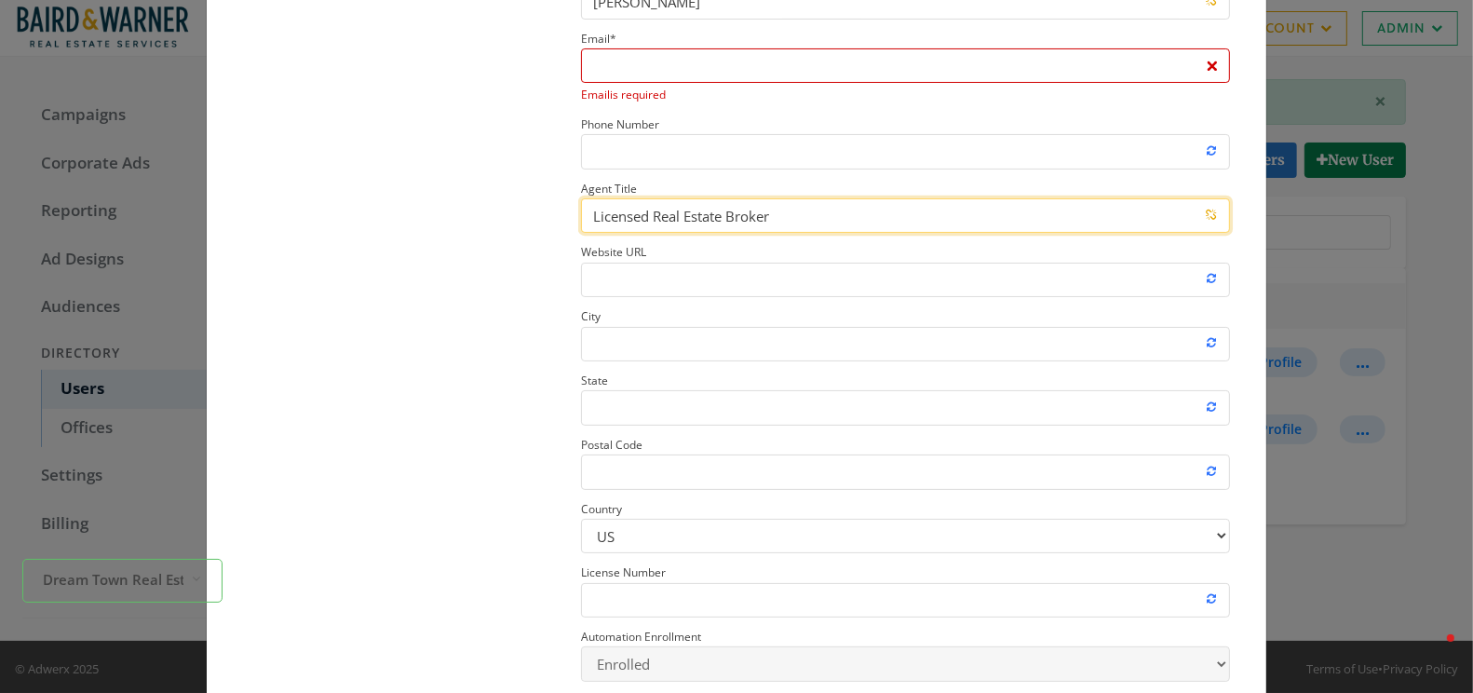
type input "Licensed Real Estate Broker"
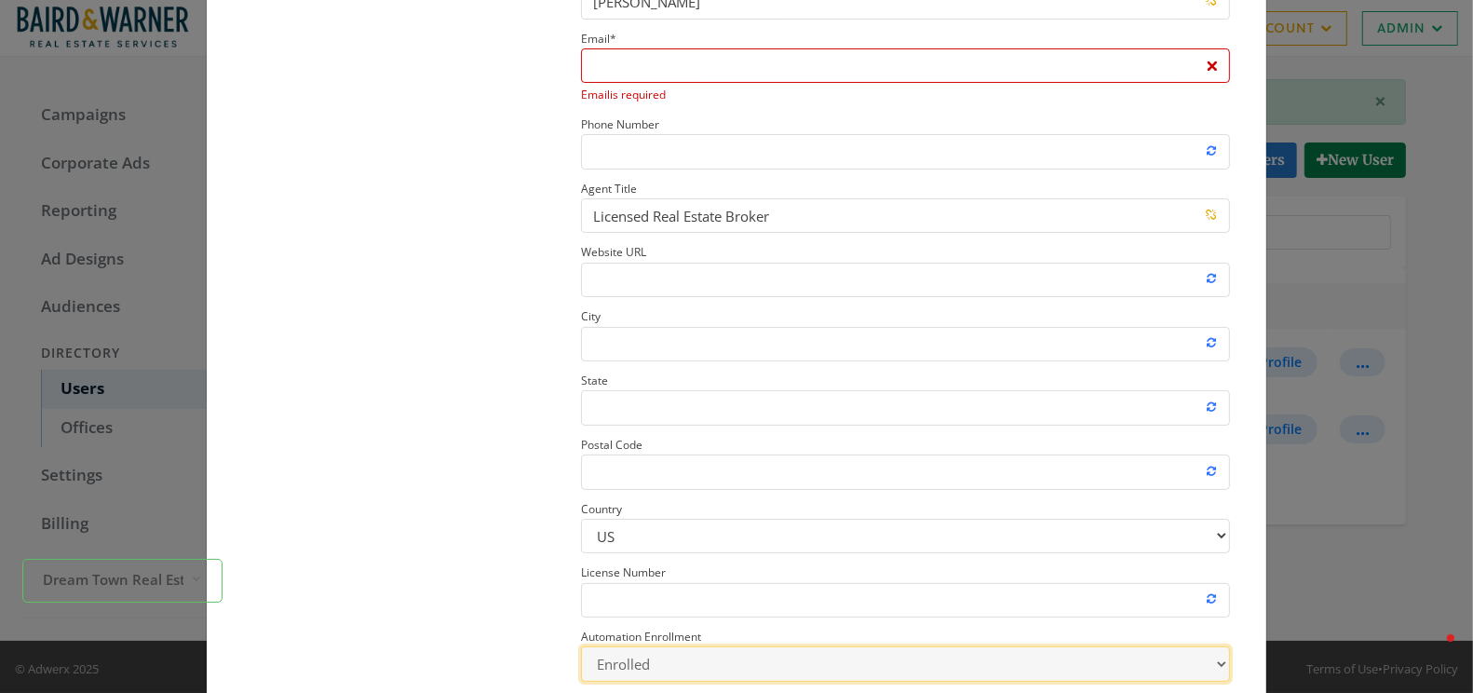
click at [640, 663] on select "Enrolled Not Enrolled" at bounding box center [905, 663] width 649 height 34
select select "false"
click at [581, 646] on select "Enrolled Not Enrolled" at bounding box center [905, 663] width 649 height 34
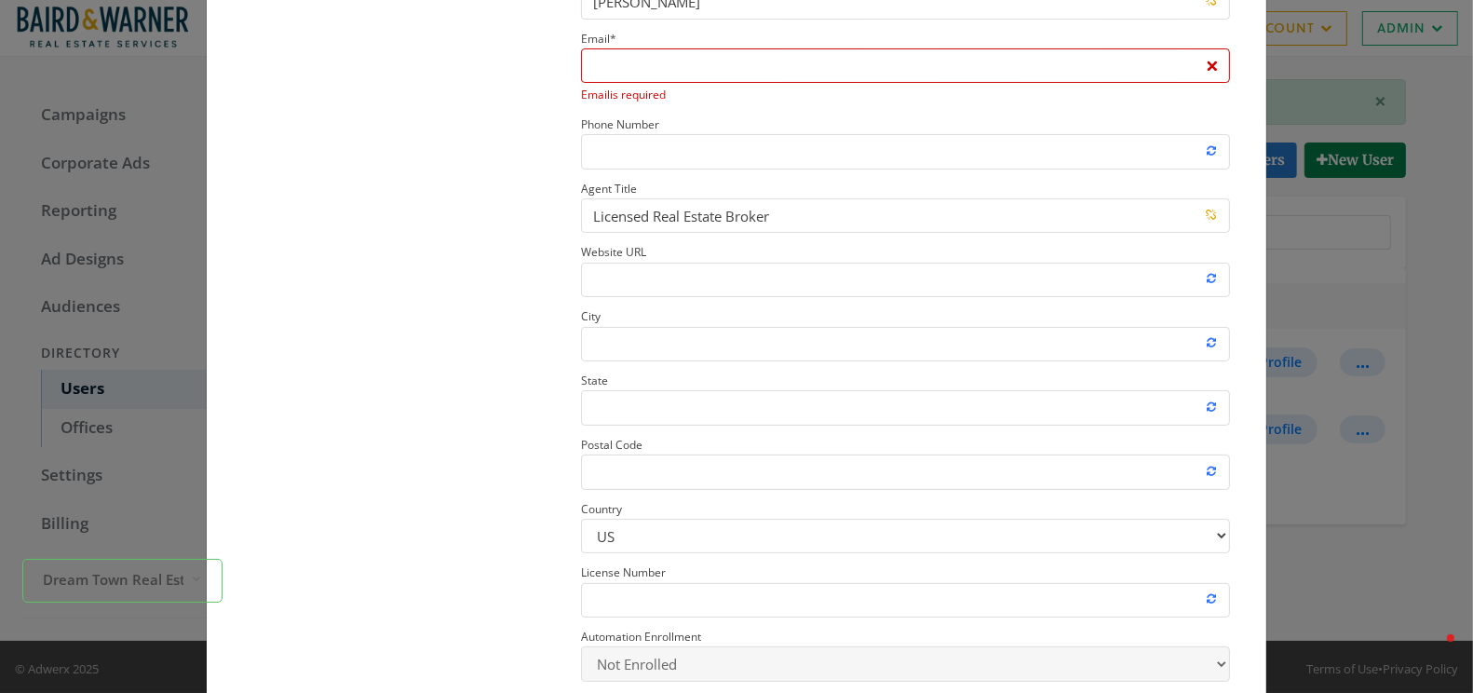
click at [504, 551] on section "Add Profile Image" at bounding box center [398, 294] width 338 height 790
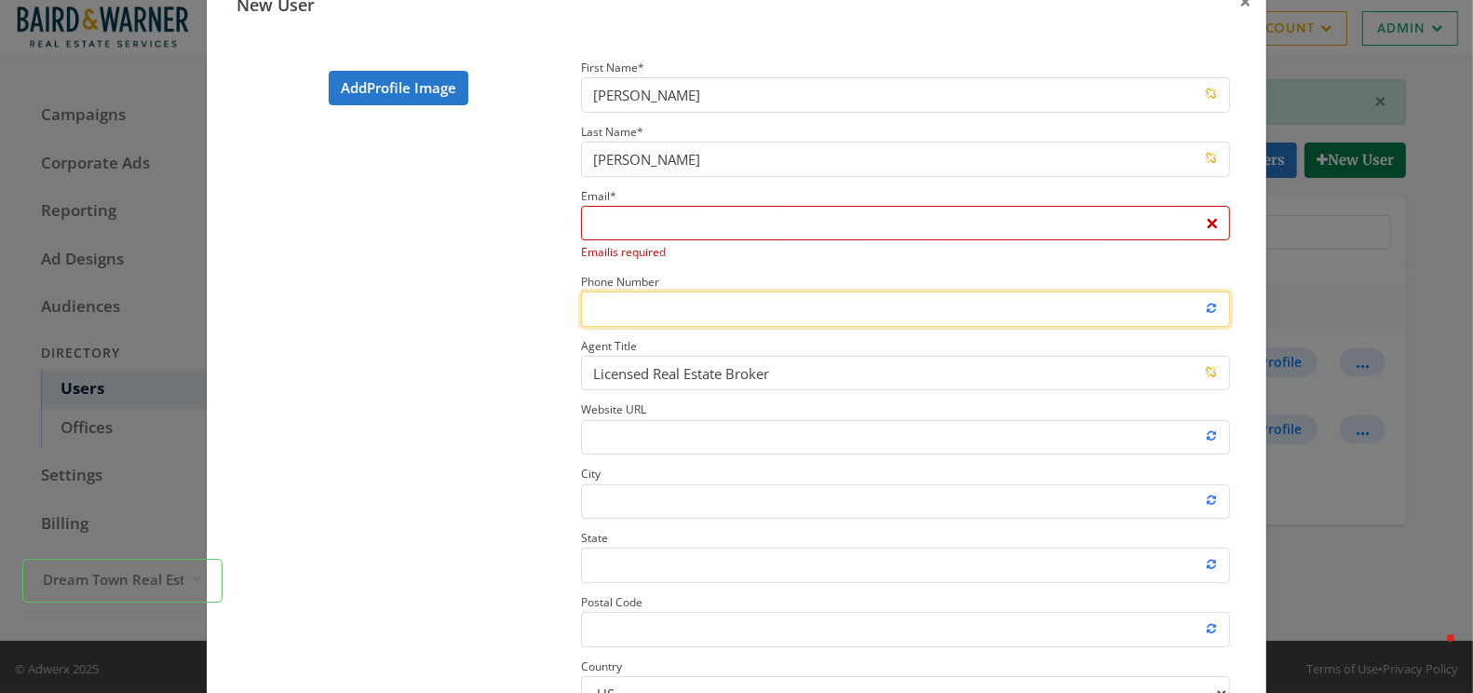
click at [649, 310] on input "Phone Number" at bounding box center [905, 308] width 649 height 34
paste input "773.550.1045"
type input "773.550.1045"
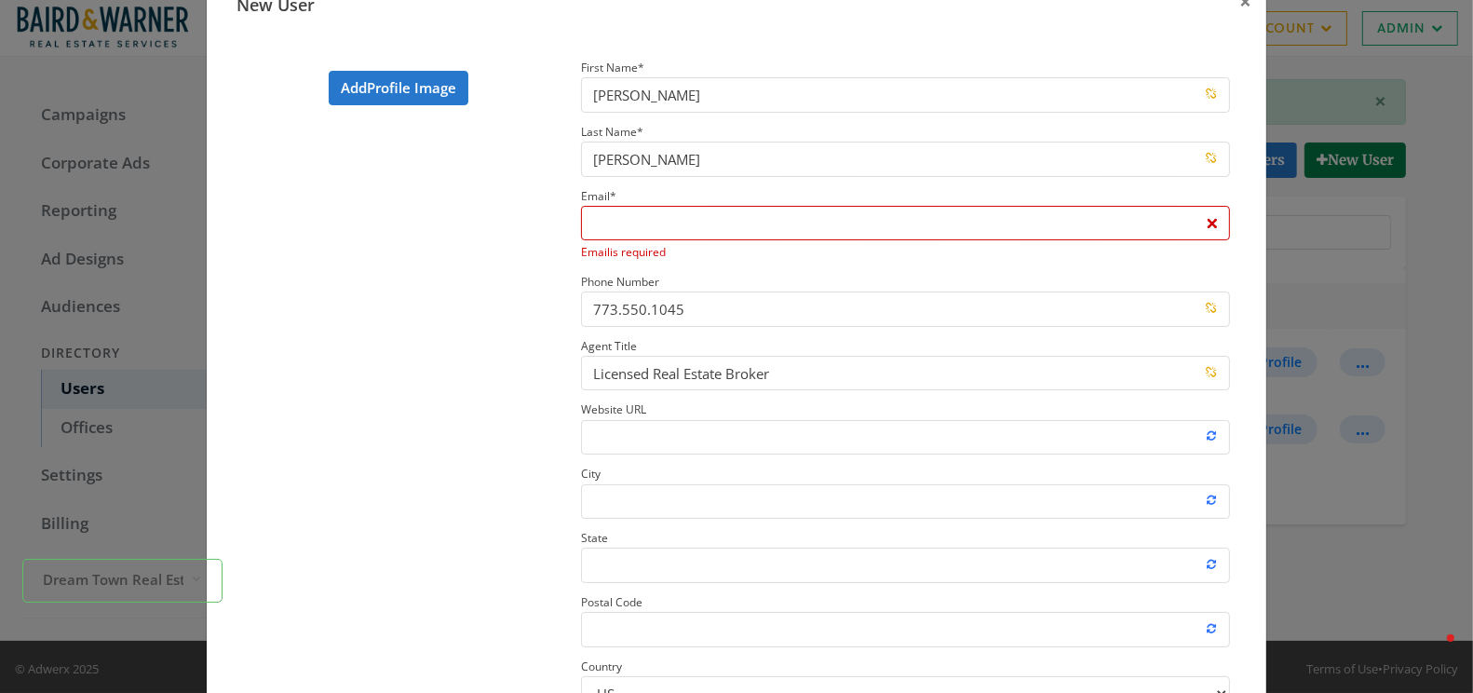
click at [540, 376] on section "Add Profile Image" at bounding box center [398, 451] width 338 height 790
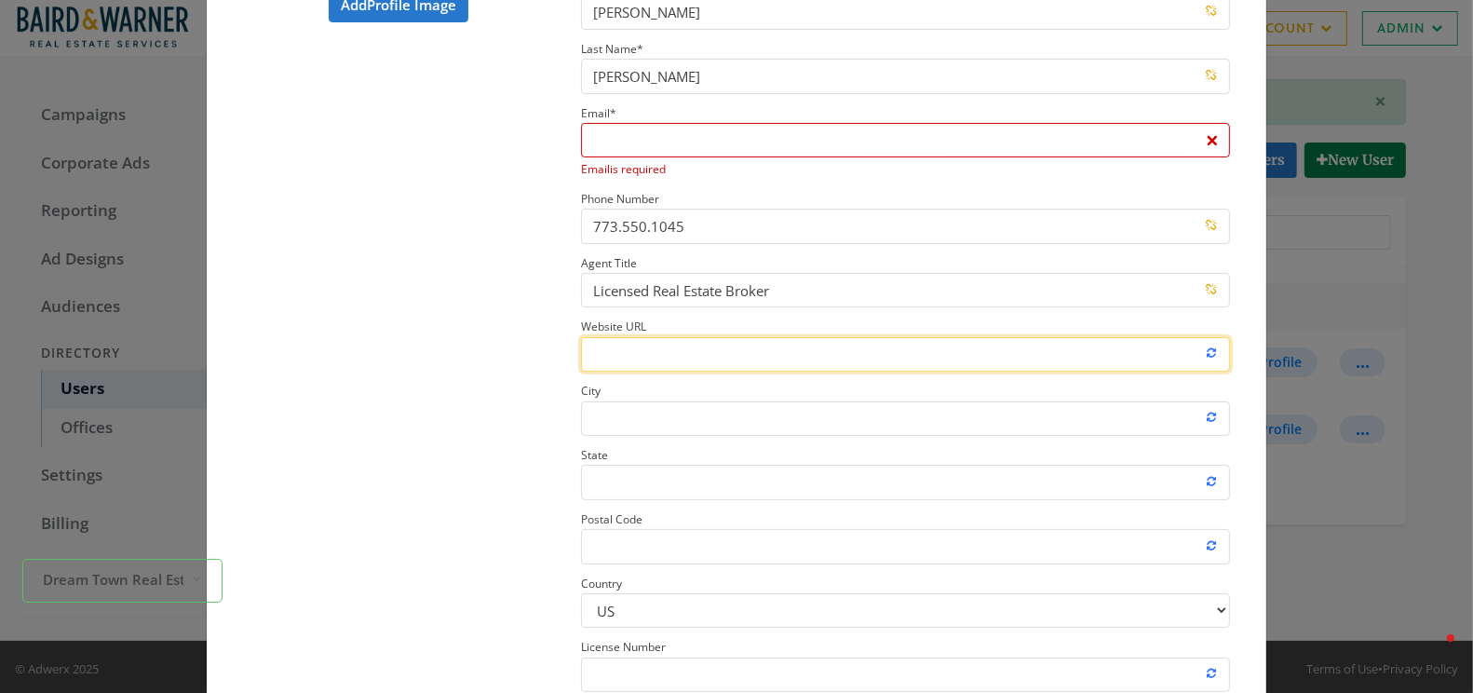
click at [618, 353] on input "Website URL" at bounding box center [905, 354] width 649 height 34
paste input "https://www.dreamtown.com/agents/brian-murphy"
type input "https://www.dreamtown.com/agents/brian-murphy"
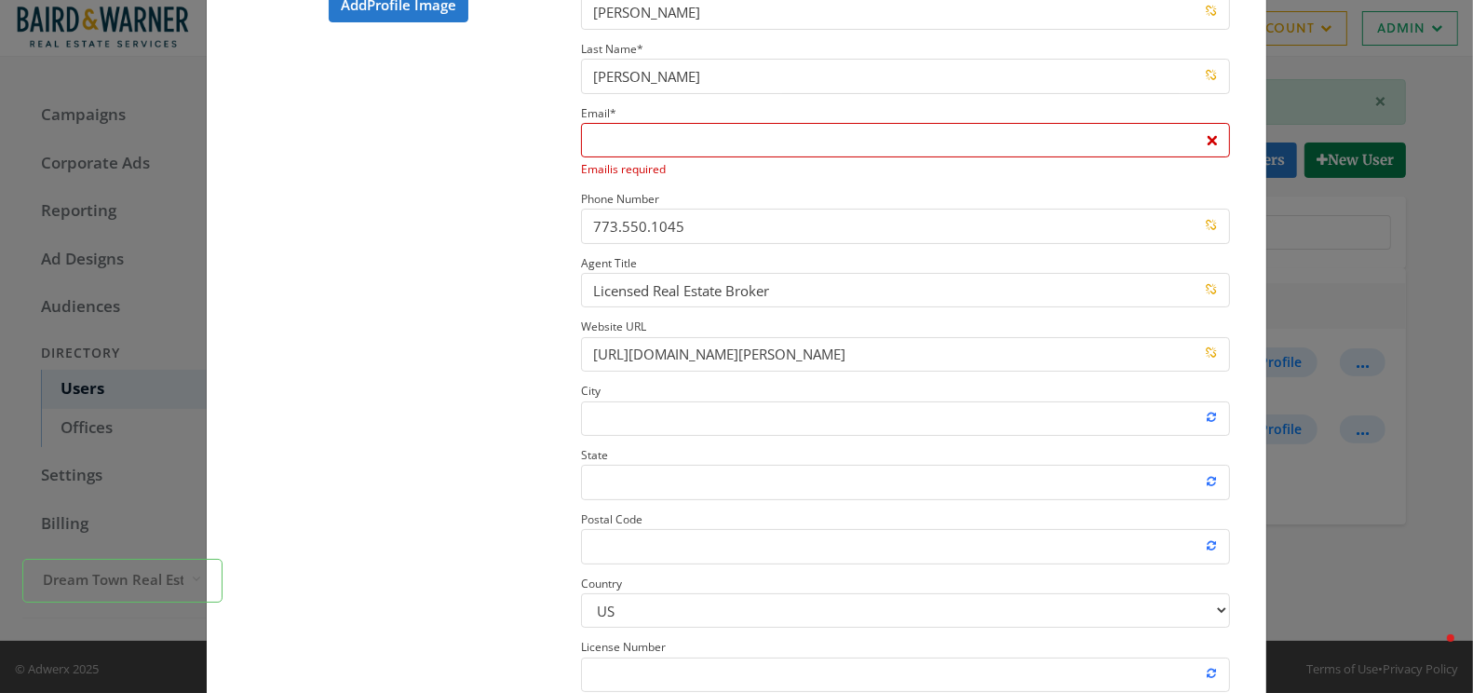
click at [501, 388] on section "Add Profile Image" at bounding box center [398, 368] width 338 height 790
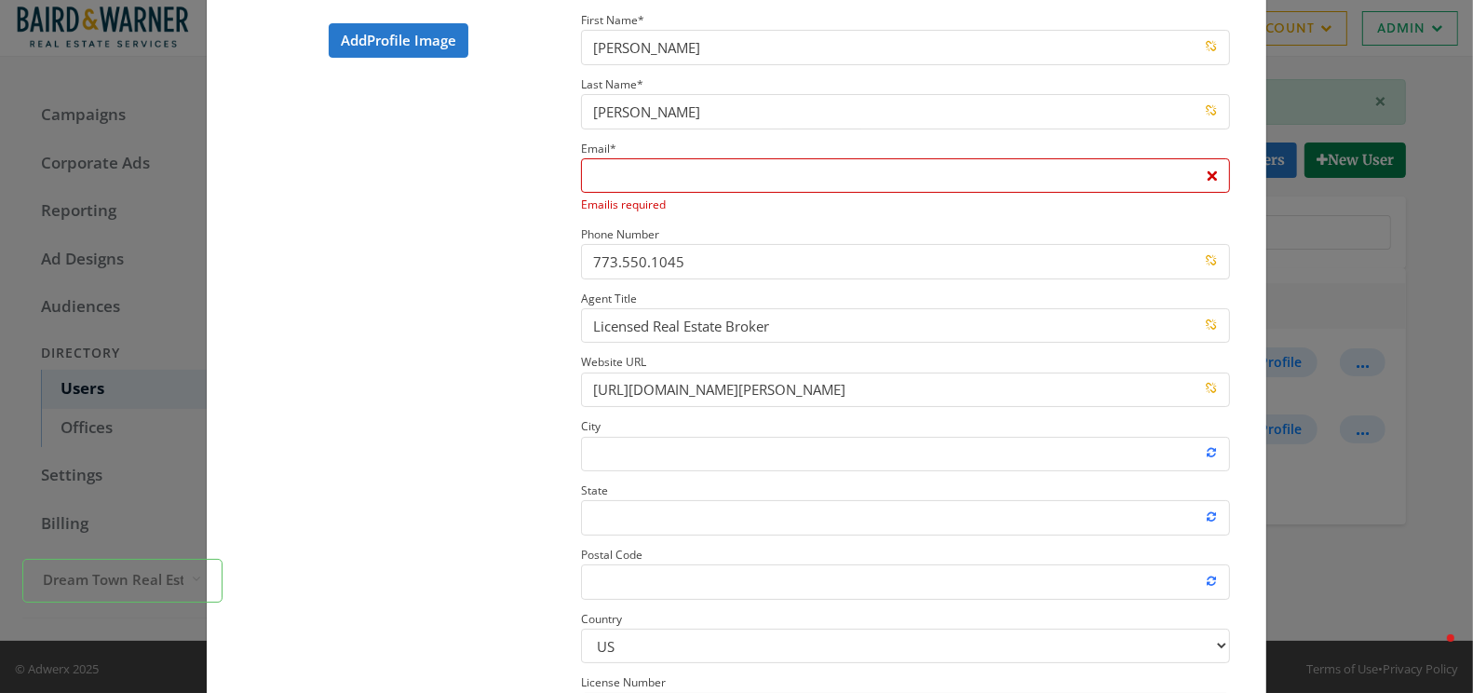
click at [658, 155] on label "Email * Email is required" at bounding box center [905, 176] width 649 height 78
click at [658, 158] on input "Email * Email is required" at bounding box center [905, 175] width 649 height 34
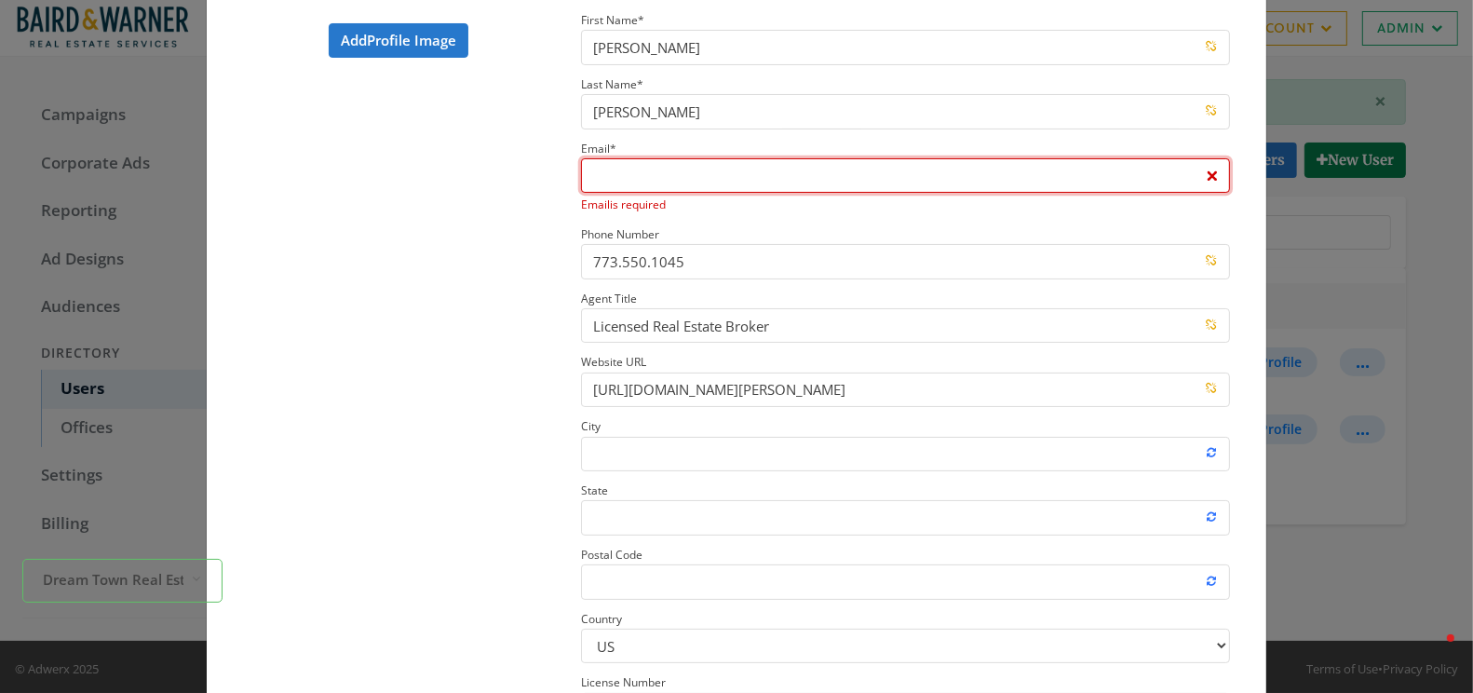
paste input "brian@damurfs.com"
type input "brian@damurfs.com"
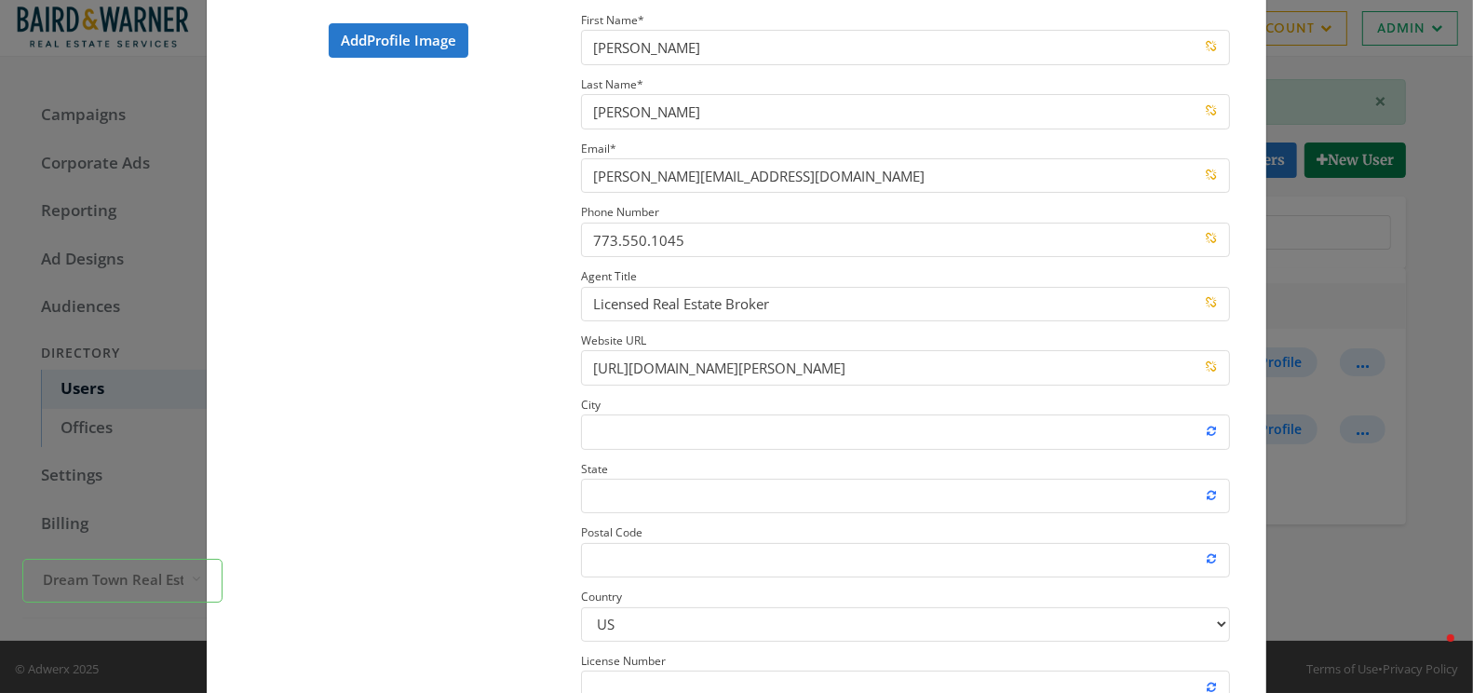
click at [443, 286] on section "Add Profile Image" at bounding box center [398, 392] width 338 height 768
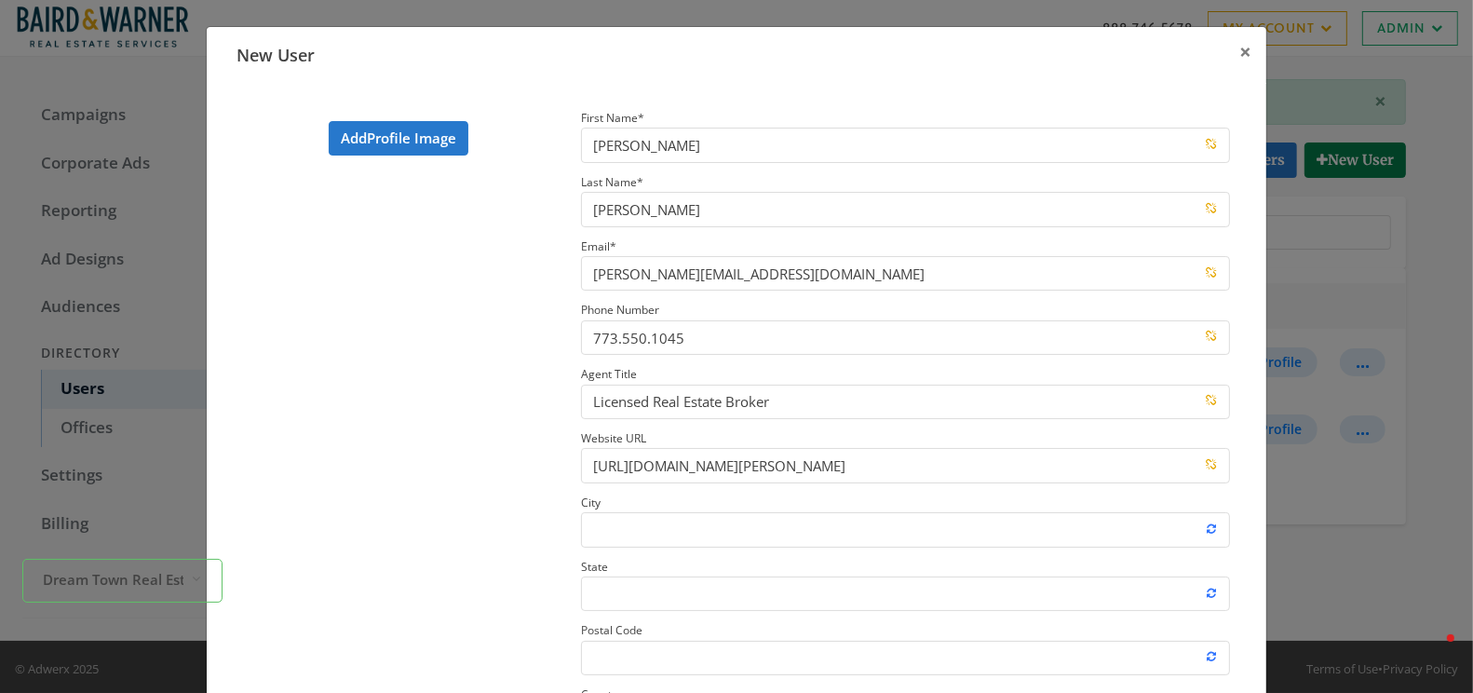
click at [430, 113] on div "Add Profile Image" at bounding box center [398, 134] width 249 height 57
click at [410, 132] on label "Add Profile Image" at bounding box center [399, 138] width 140 height 34
click at [0, 0] on input "Add Profile Image" at bounding box center [0, 0] width 0 height 0
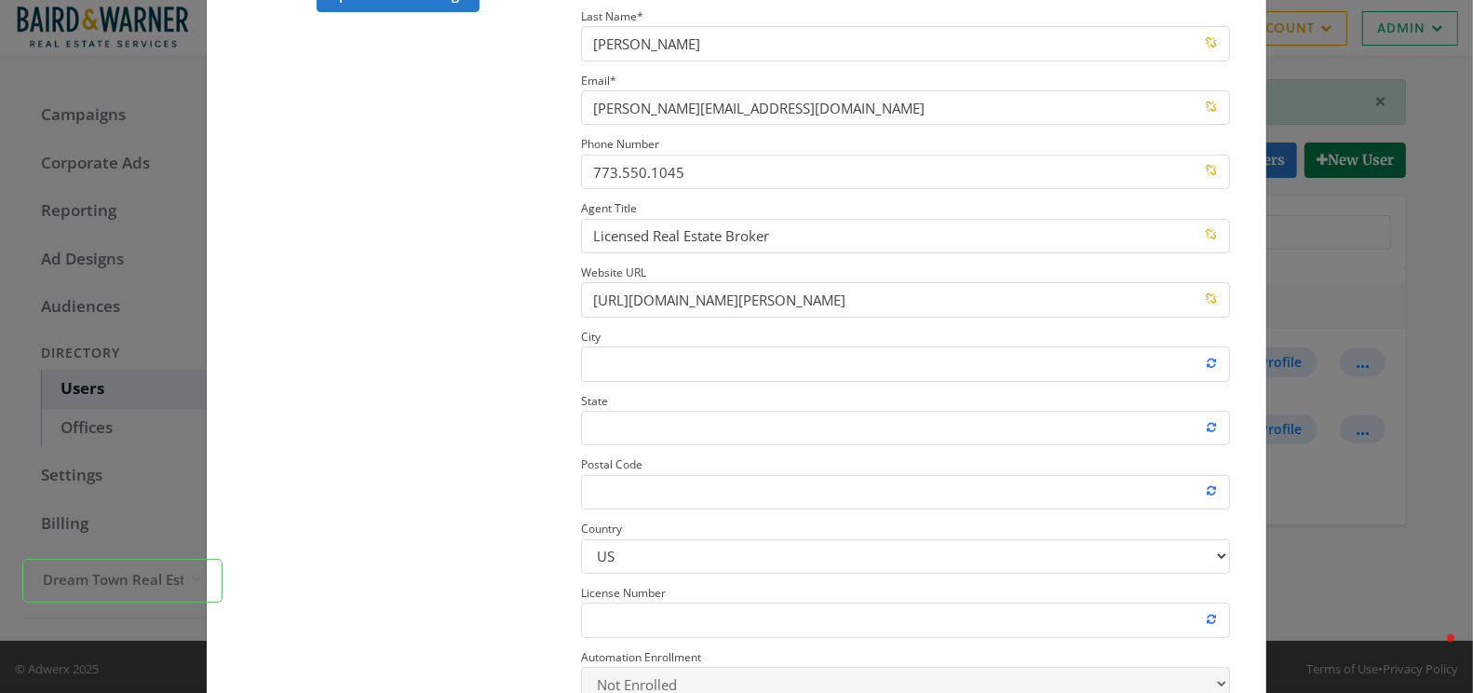
scroll to position [278, 0]
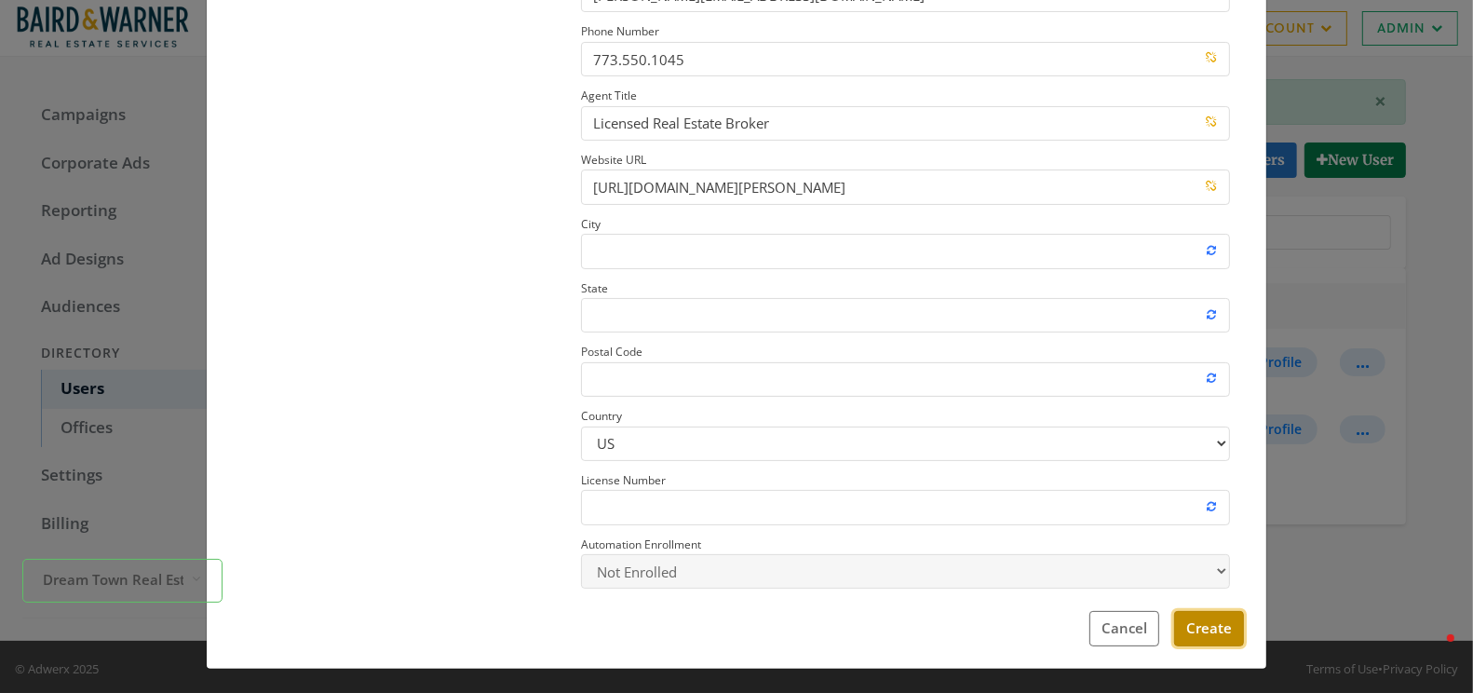
click at [1190, 621] on button "Create" at bounding box center [1209, 628] width 70 height 34
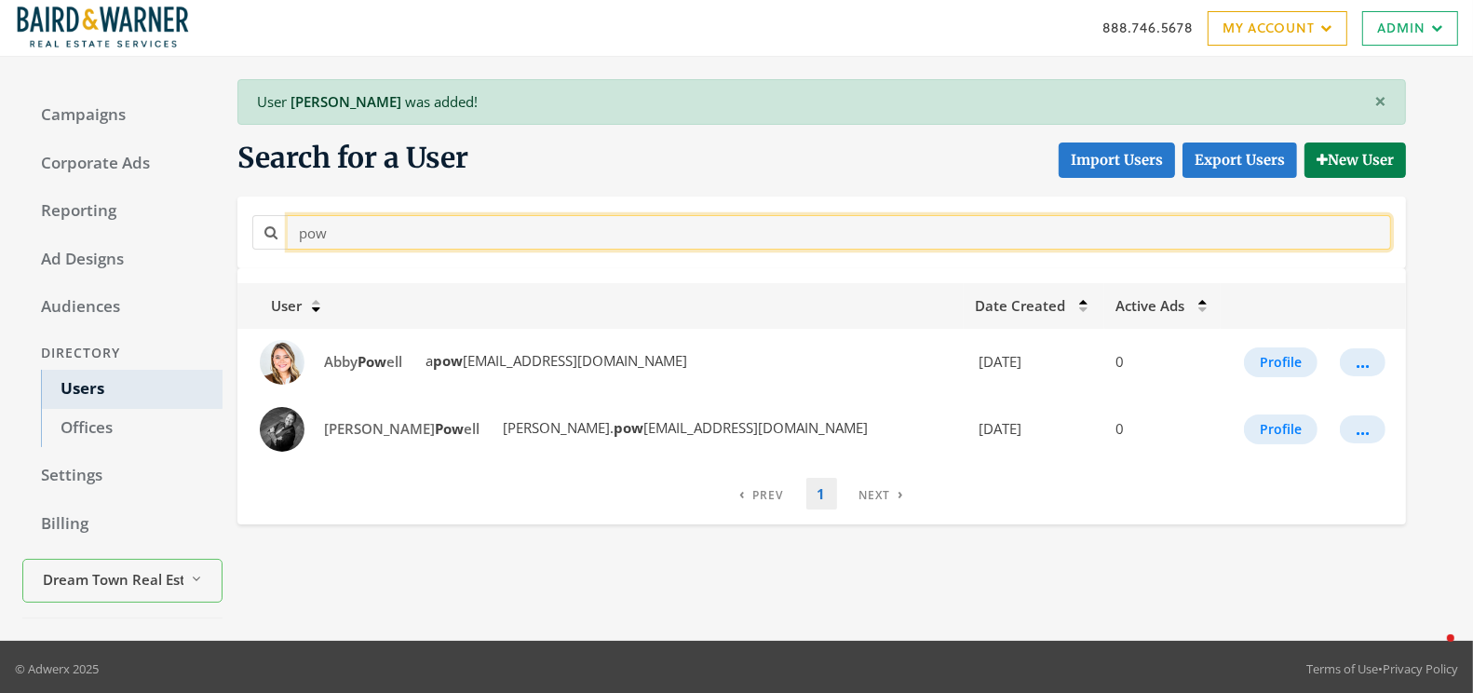
click at [357, 223] on input "pow" at bounding box center [839, 232] width 1103 height 34
paste input "Brooke Daitchman"
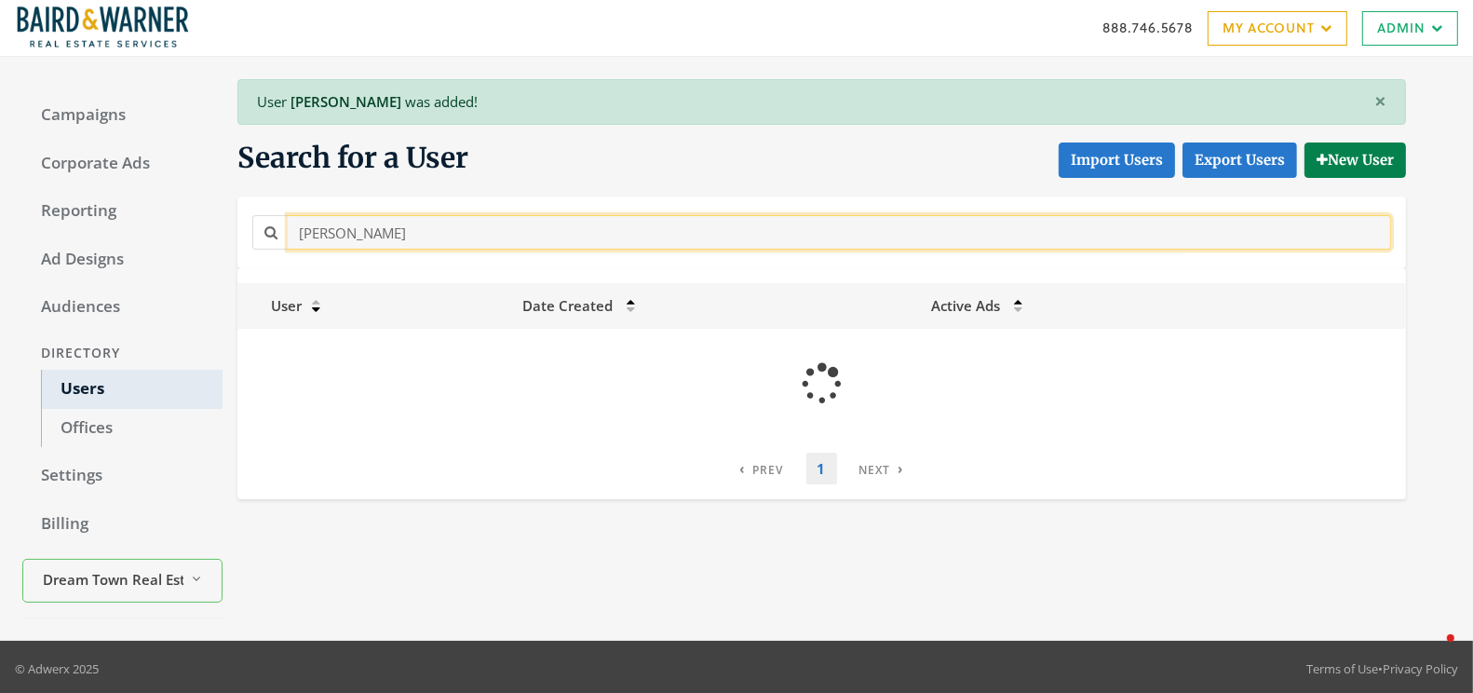
type input "Brooke Daitchman"
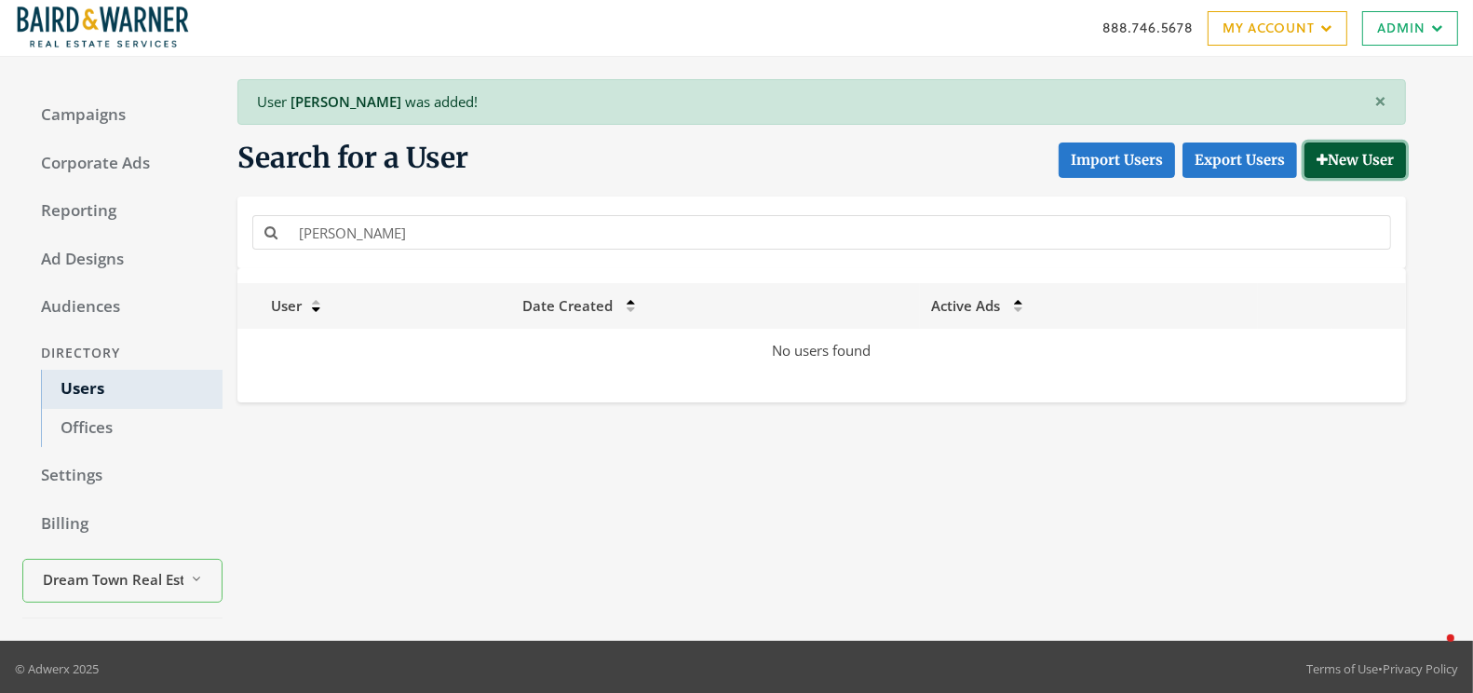
click at [1365, 155] on button "New User" at bounding box center [1354, 159] width 101 height 34
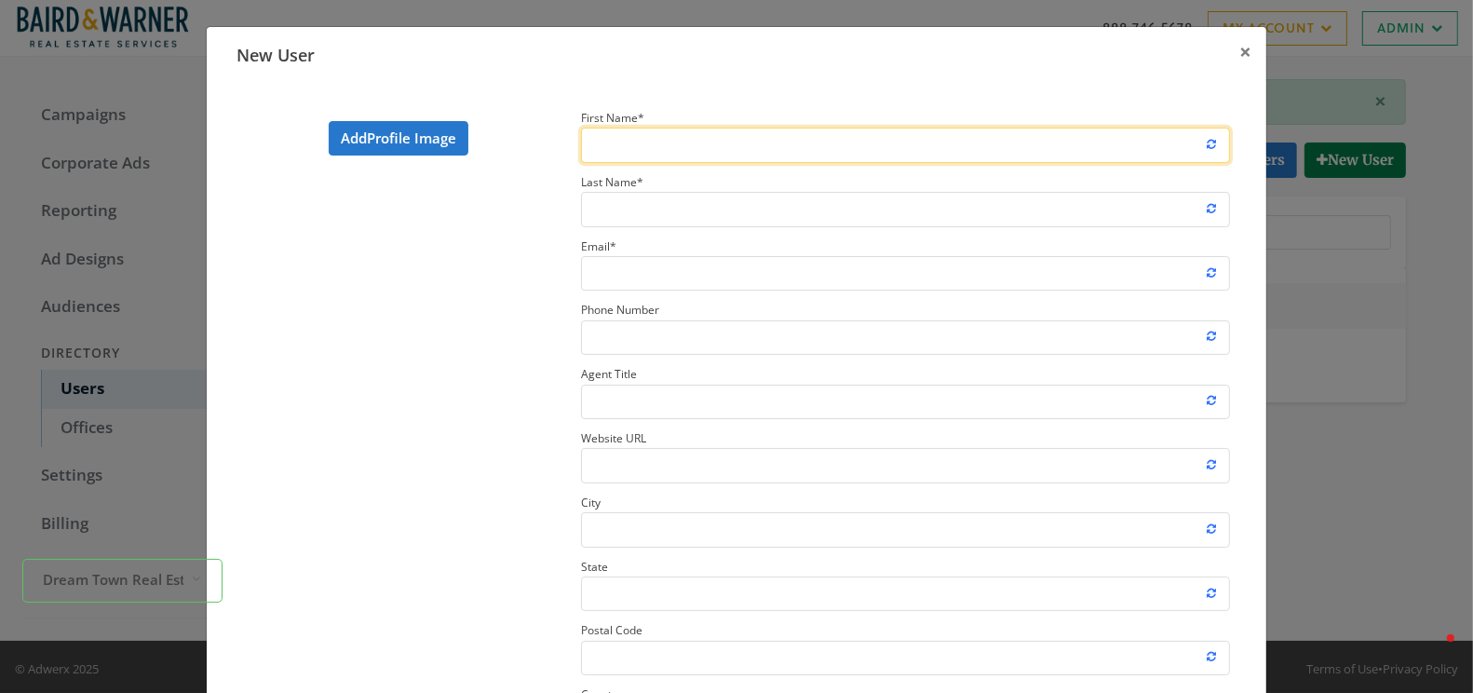
click at [793, 146] on input "First Name *" at bounding box center [905, 145] width 649 height 34
paste input "Brooke Daitchman"
click at [675, 150] on input "Brooke Daitchman" at bounding box center [905, 145] width 649 height 34
type input "Brooke"
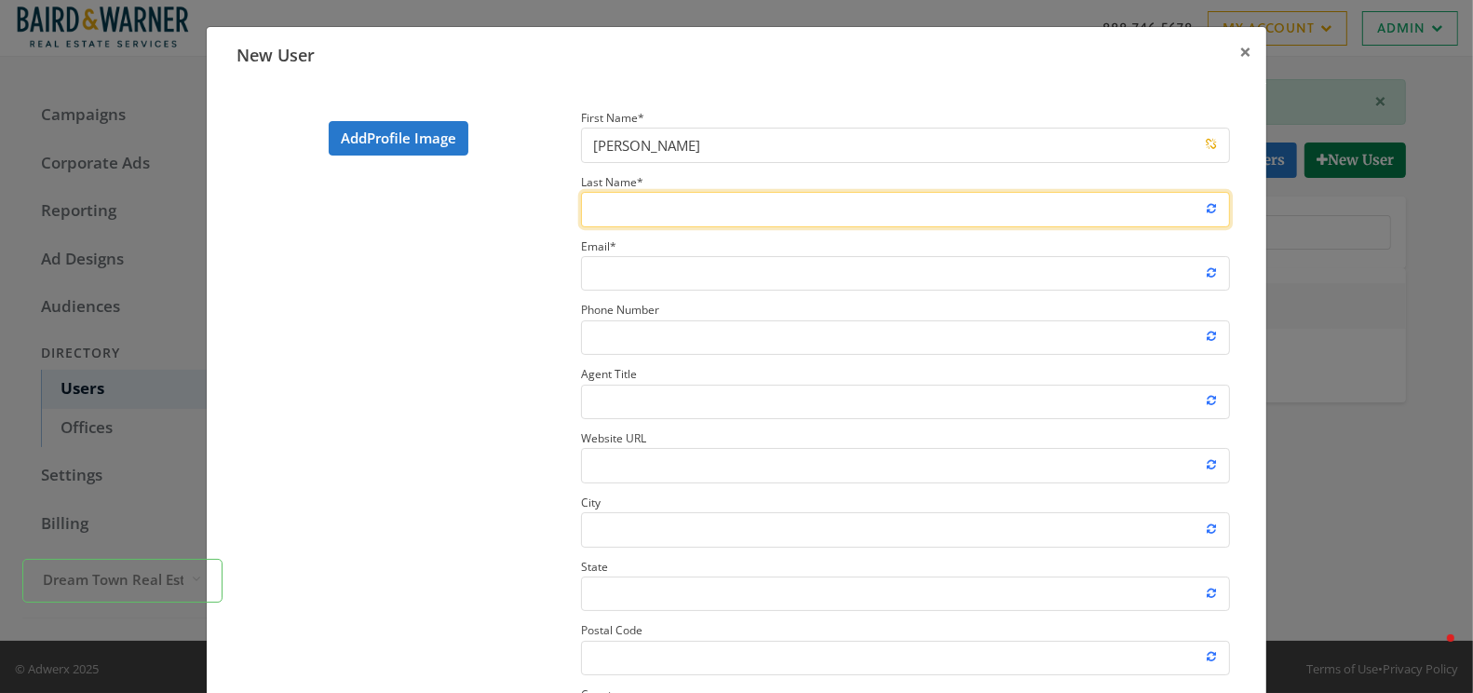
click at [634, 202] on input "Last Name *" at bounding box center [905, 209] width 649 height 34
paste input "Daitchman"
type input "Daitchman"
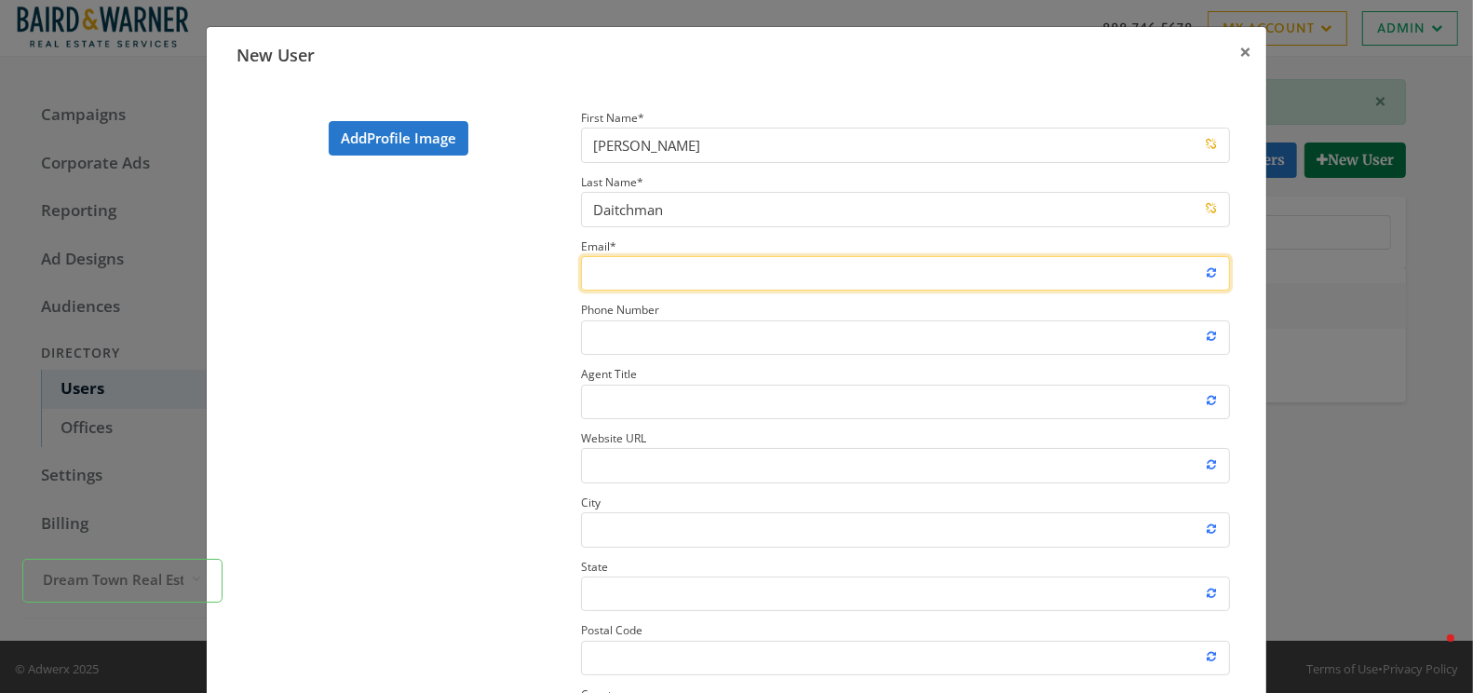
click at [606, 270] on input "Email *" at bounding box center [905, 273] width 649 height 34
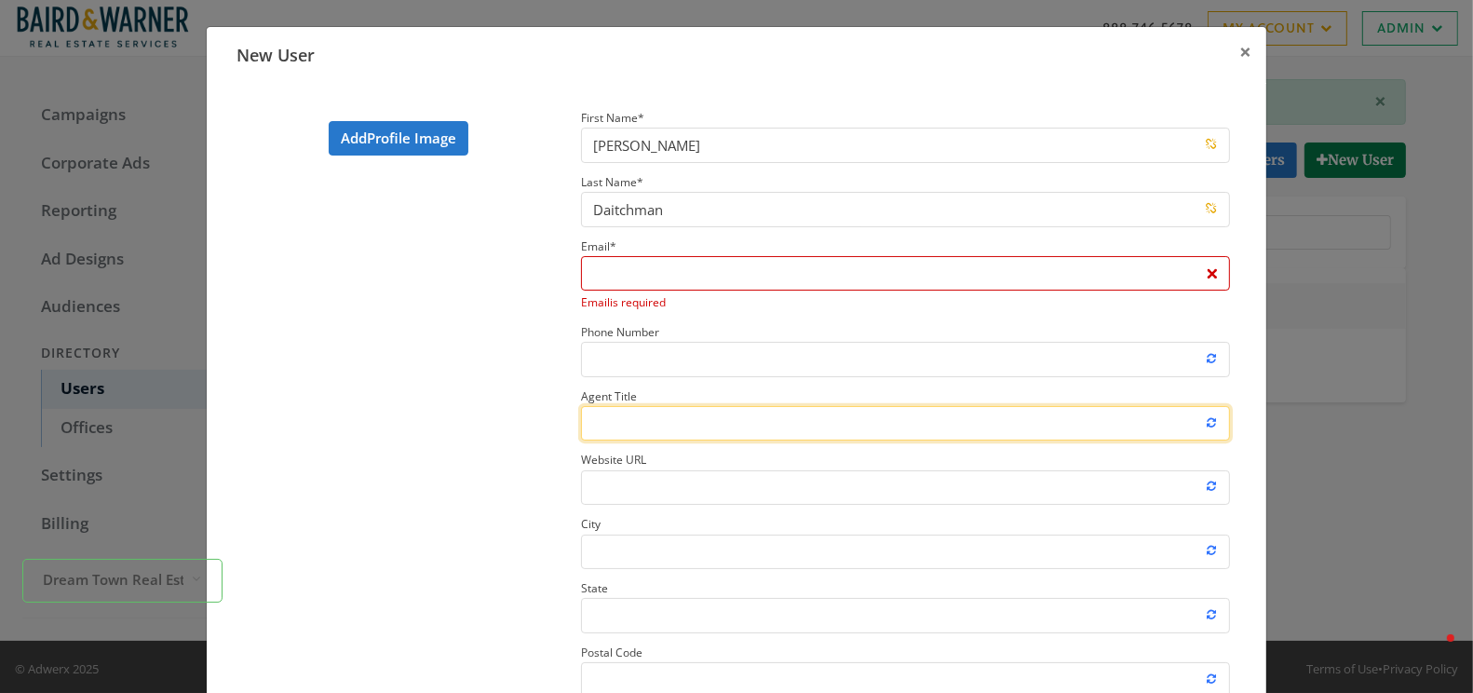
click at [620, 424] on input "Agent Title" at bounding box center [905, 423] width 649 height 34
paste input "Licensed Real Estate Broker"
type input "Licensed Real Estate Broker"
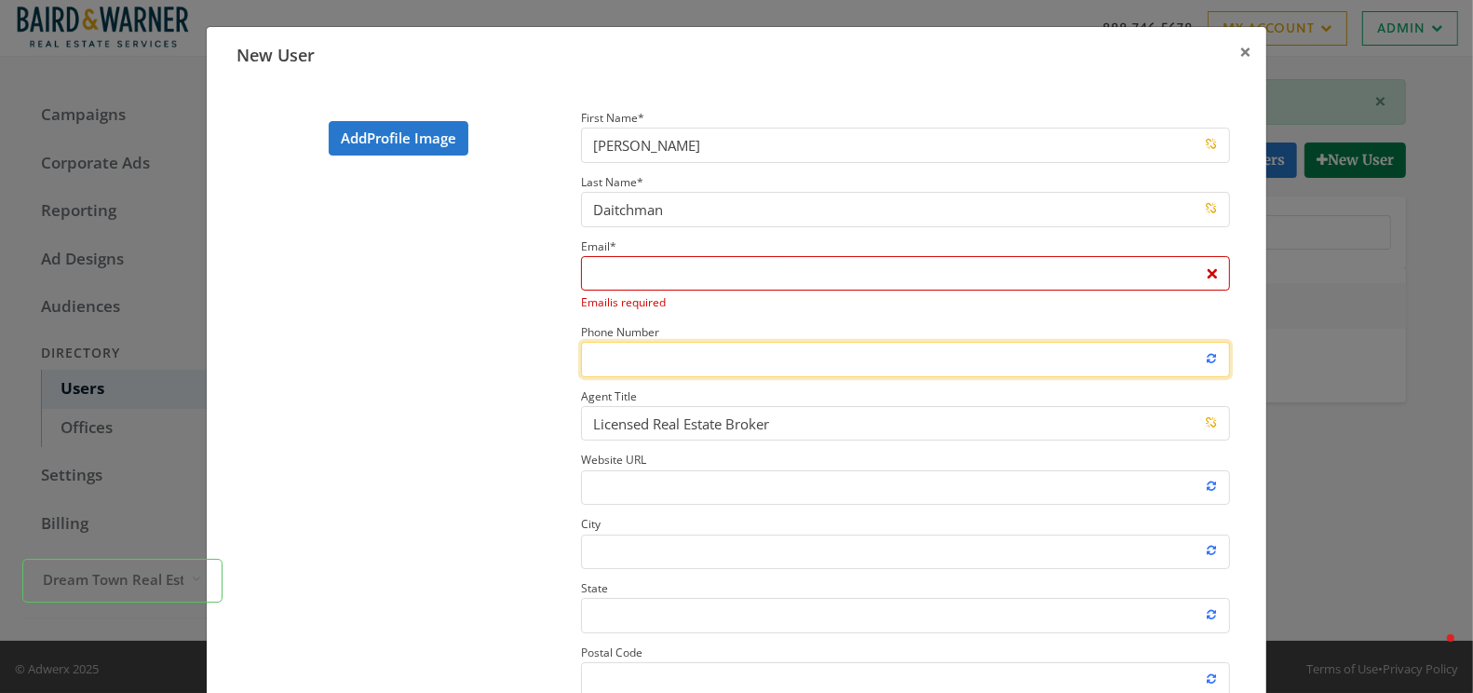
click at [627, 357] on input "Phone Number" at bounding box center [905, 359] width 649 height 34
paste input "773.412.3047"
type input "773.412.3047"
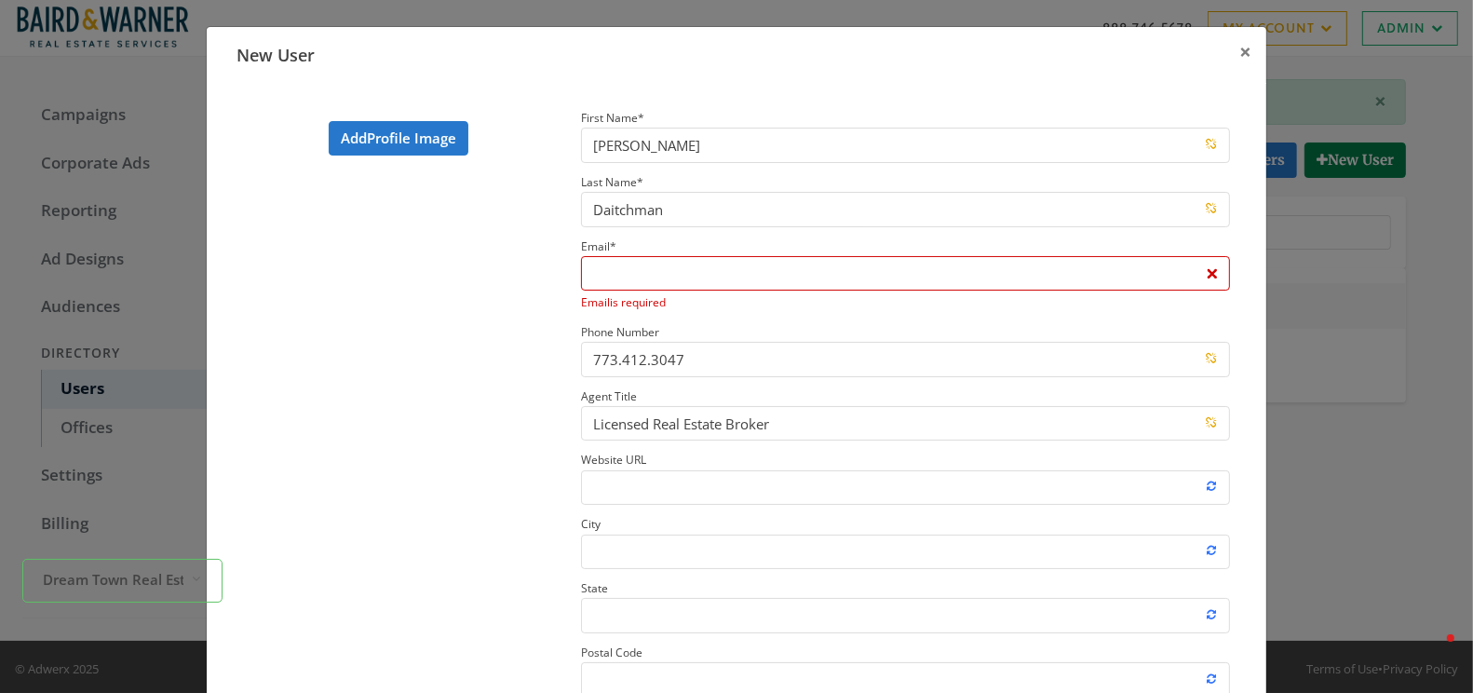
click at [497, 411] on section "Add Profile Image" at bounding box center [398, 501] width 338 height 790
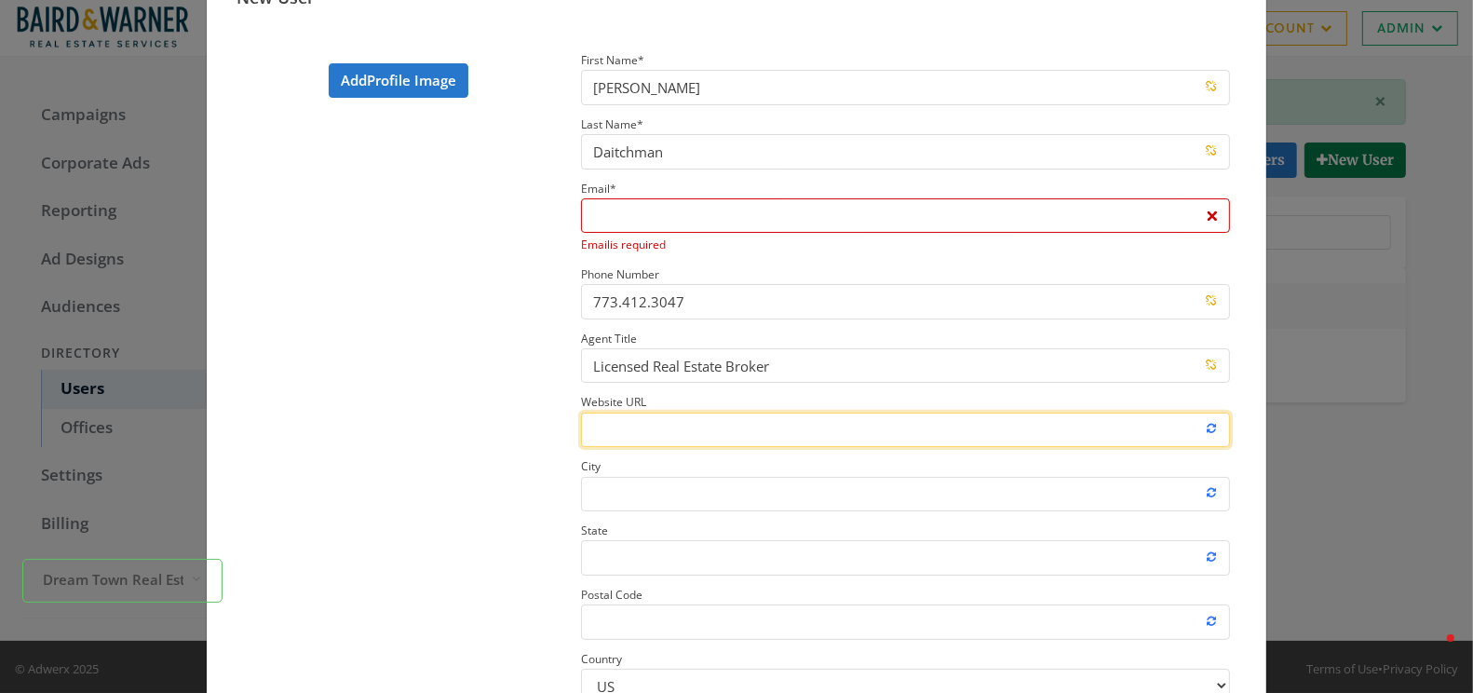
click at [661, 420] on input "Website URL" at bounding box center [905, 429] width 649 height 34
paste input "https://www.dreamtown.com/agents/brooke-daitchman"
type input "https://www.dreamtown.com/agents/brooke-daitchman"
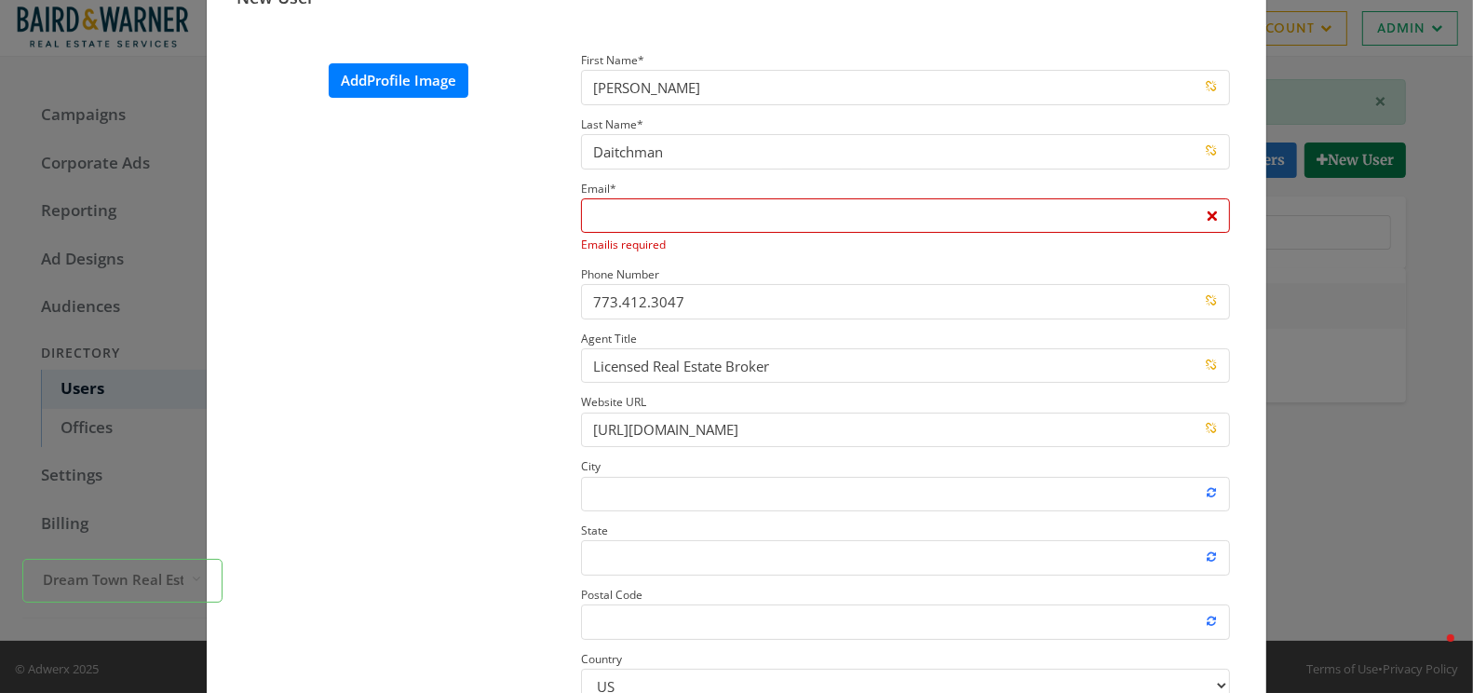
click at [388, 81] on label "Add Profile Image" at bounding box center [399, 80] width 140 height 34
click at [0, 0] on input "Add Profile Image" at bounding box center [0, 0] width 0 height 0
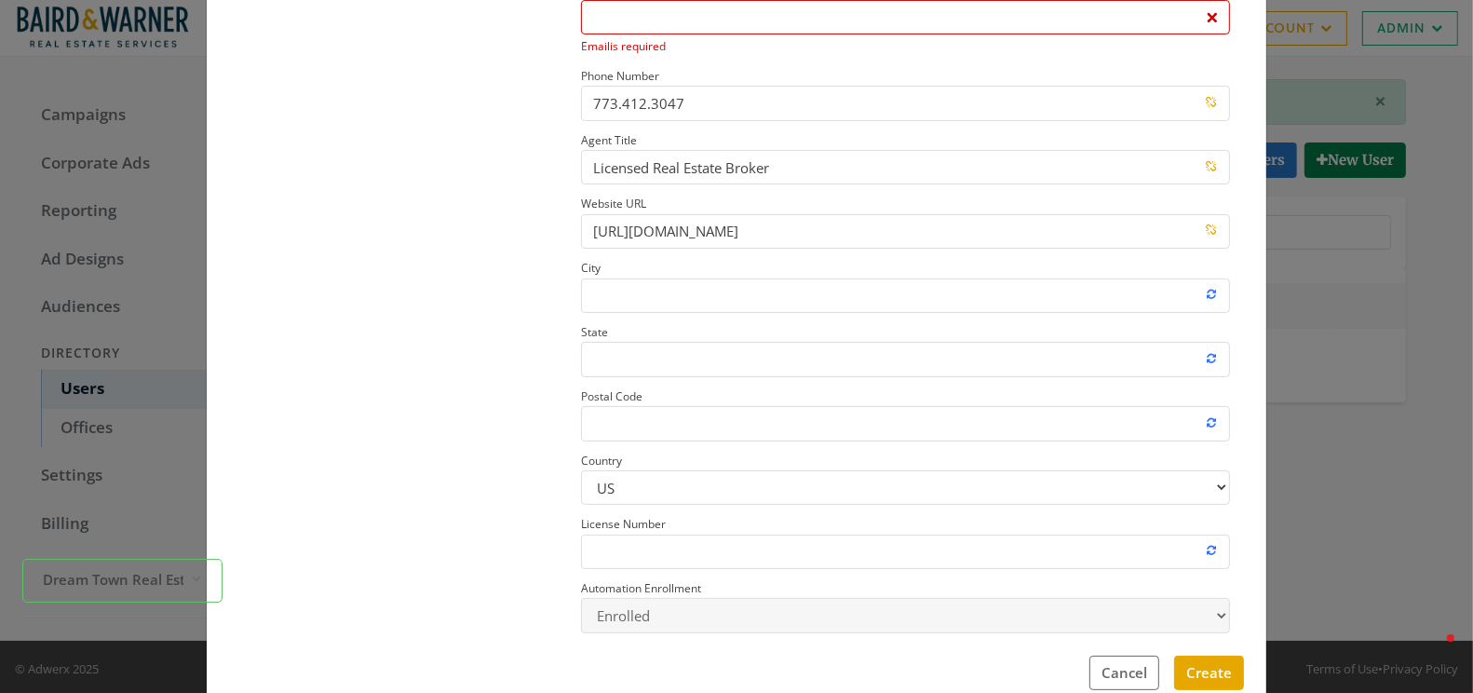
scroll to position [271, 0]
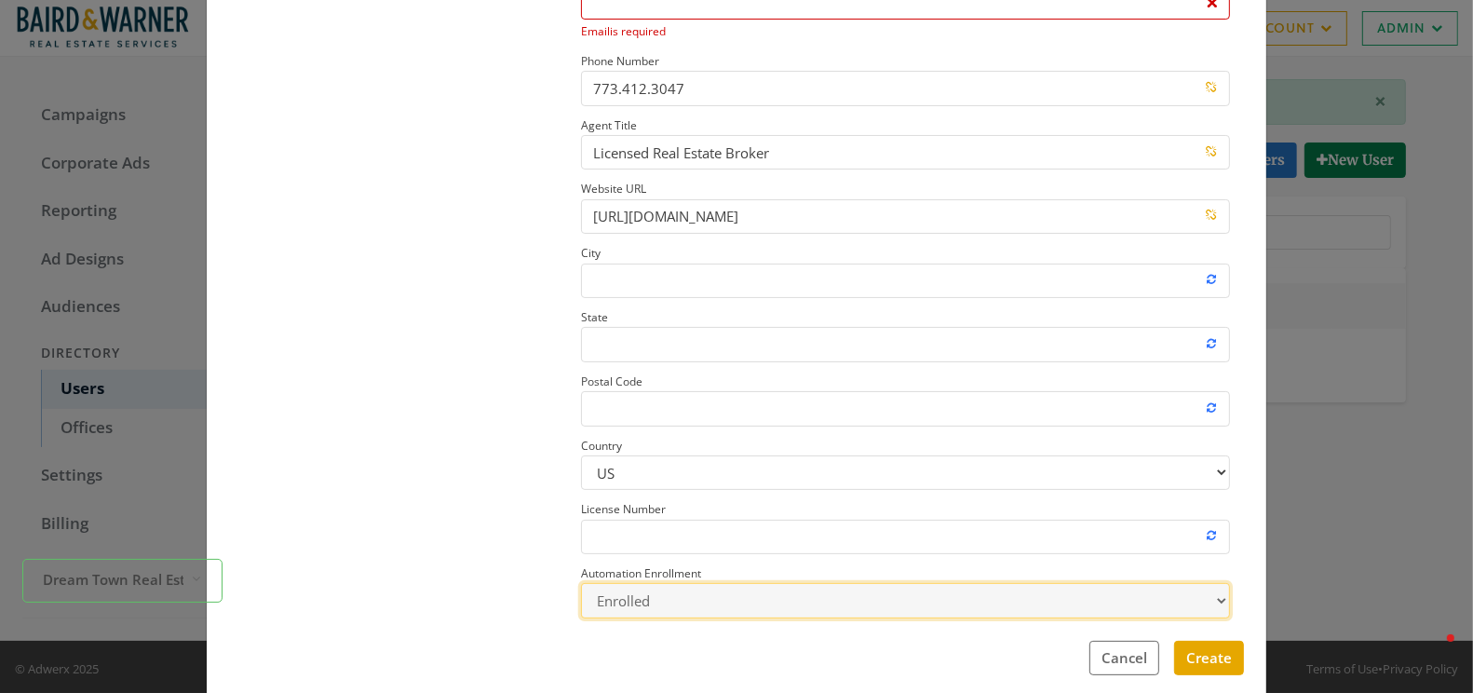
click at [679, 604] on select "Enrolled Not Enrolled" at bounding box center [905, 600] width 649 height 34
select select "false"
click at [581, 583] on select "Enrolled Not Enrolled" at bounding box center [905, 600] width 649 height 34
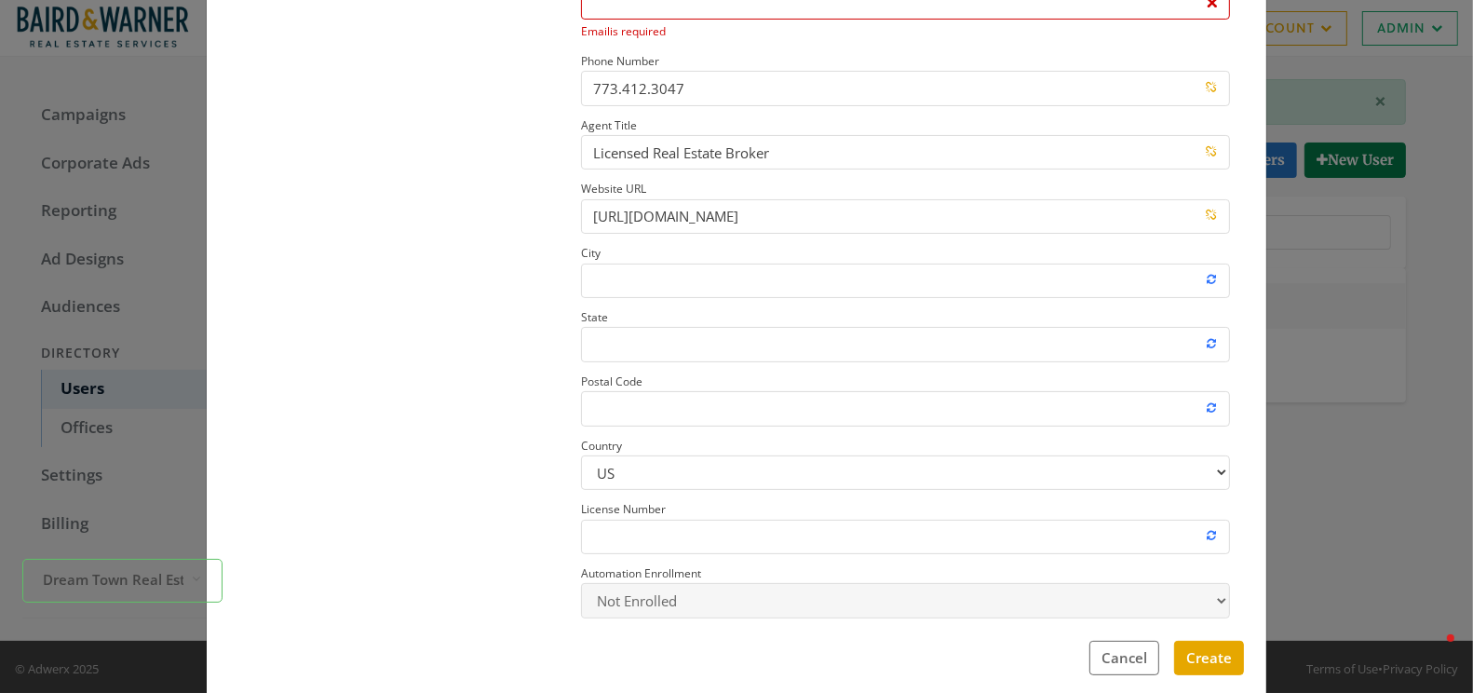
click at [505, 588] on section "Update Profile Image" at bounding box center [398, 230] width 338 height 790
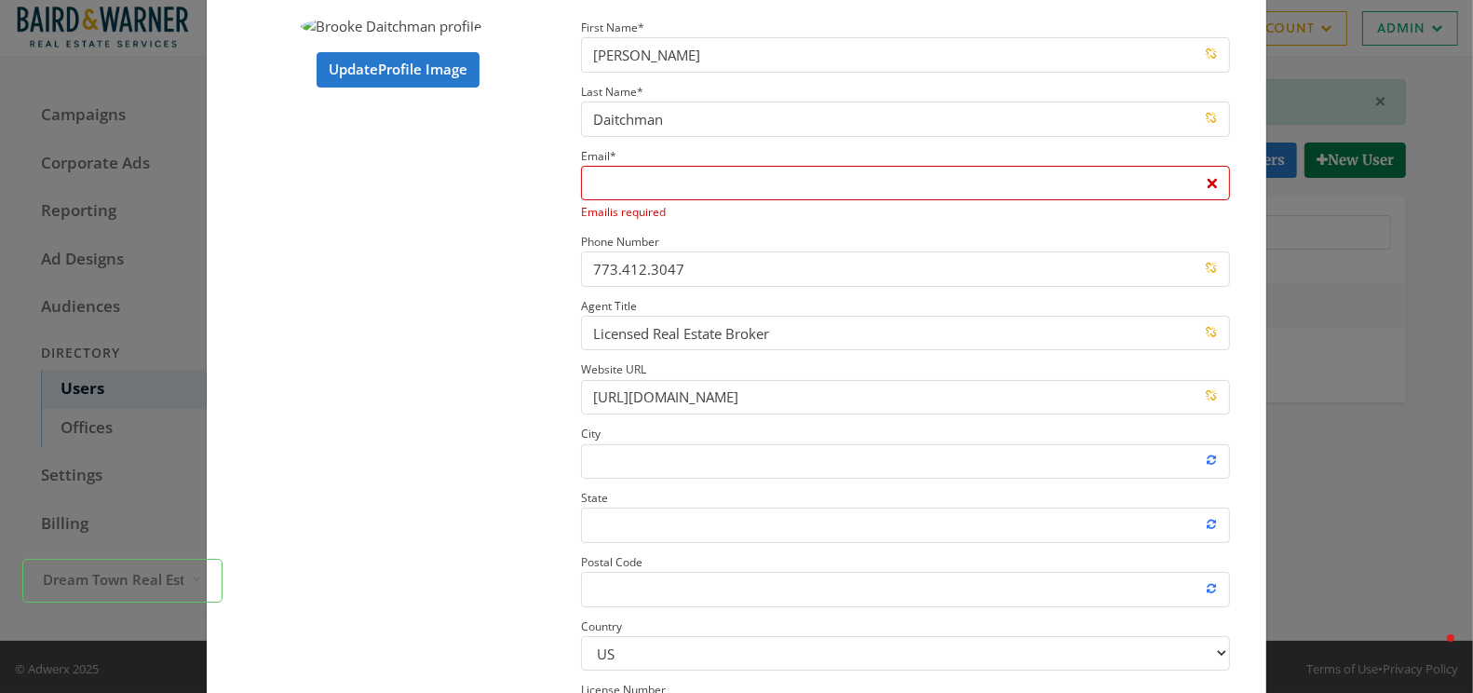
scroll to position [86, 0]
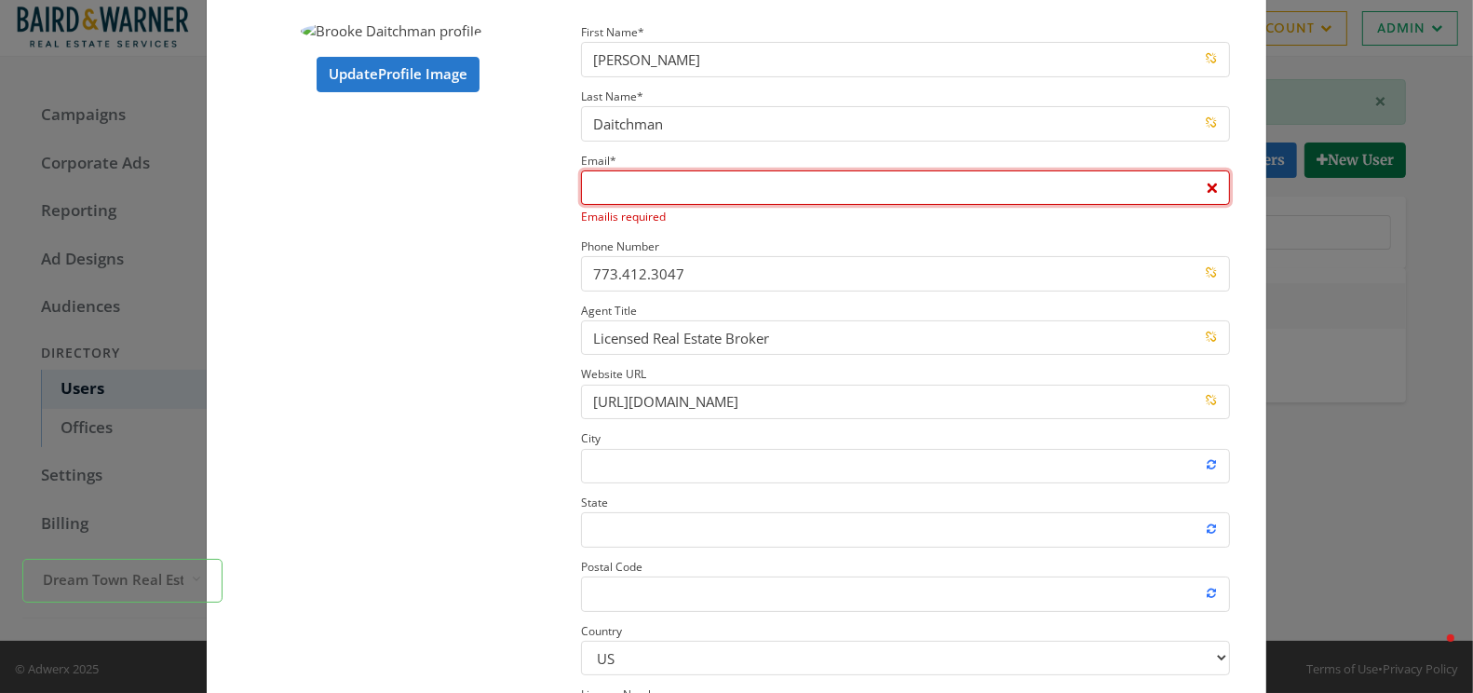
click at [627, 186] on input "Email * Email is required" at bounding box center [905, 187] width 649 height 34
paste input "brooked@bairdwarner.com"
type input "brooked@bairdwarner.com"
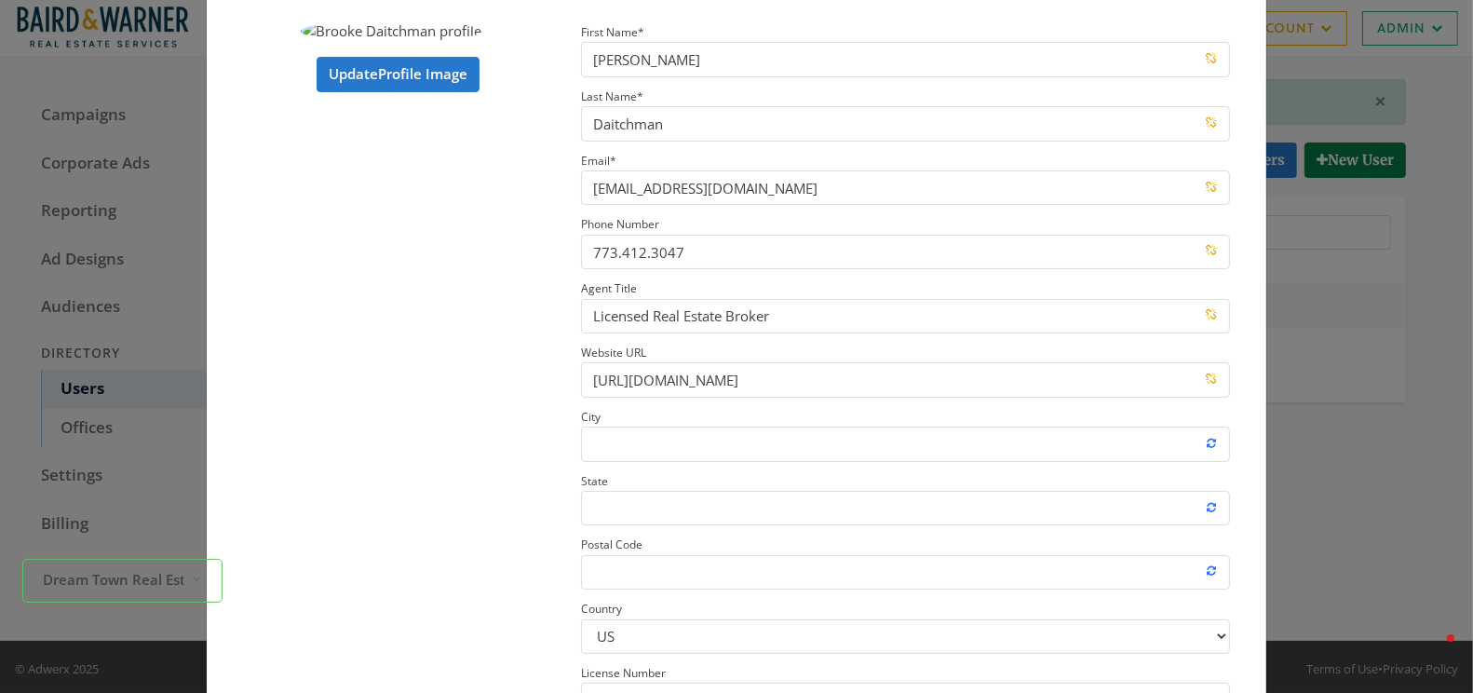
click at [466, 348] on section "Update Profile Image" at bounding box center [398, 404] width 338 height 768
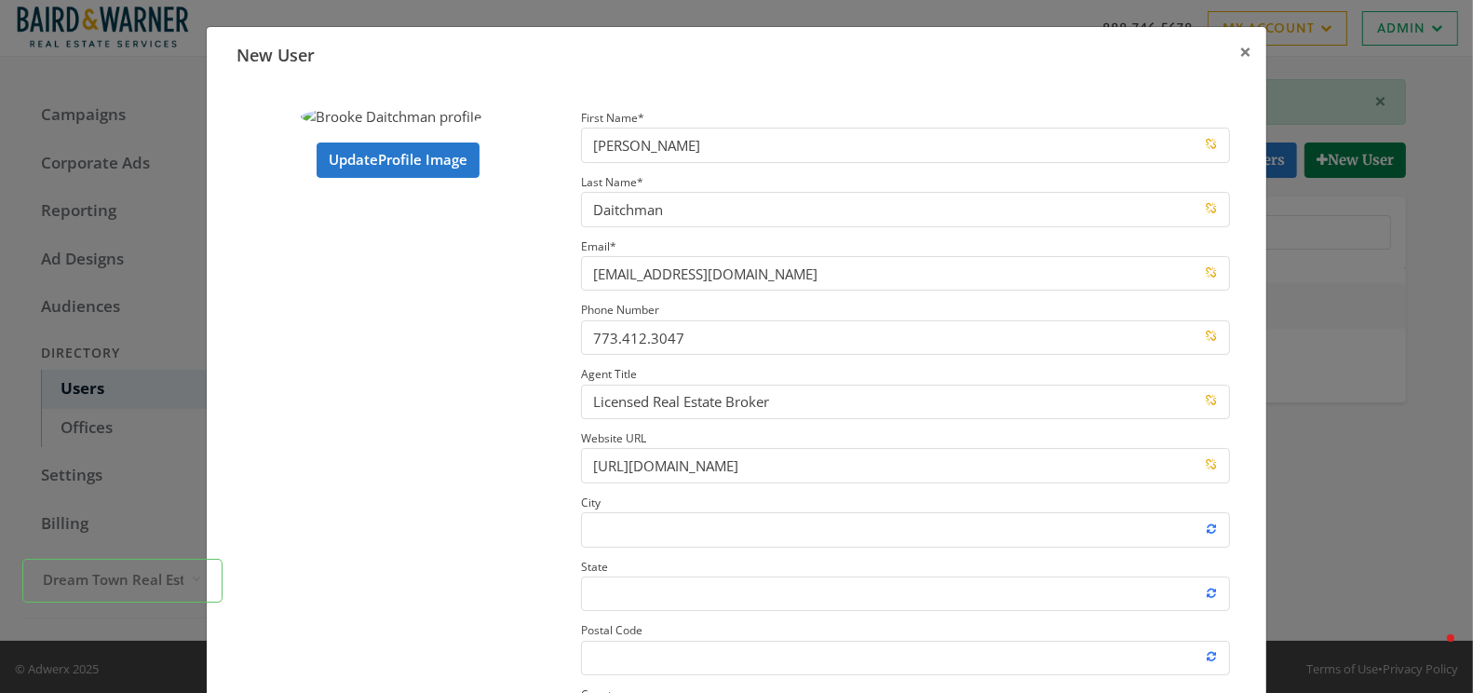
scroll to position [278, 0]
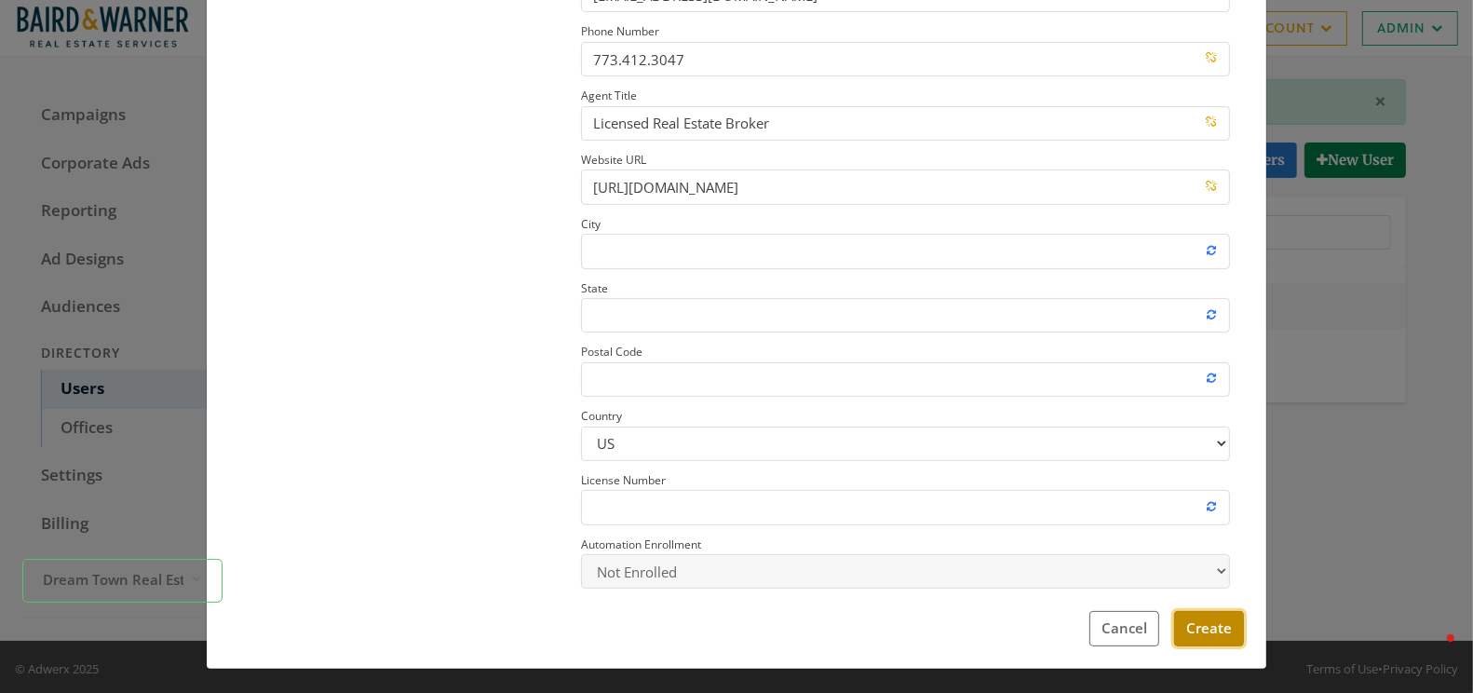
click at [1202, 620] on button "Create" at bounding box center [1209, 628] width 70 height 34
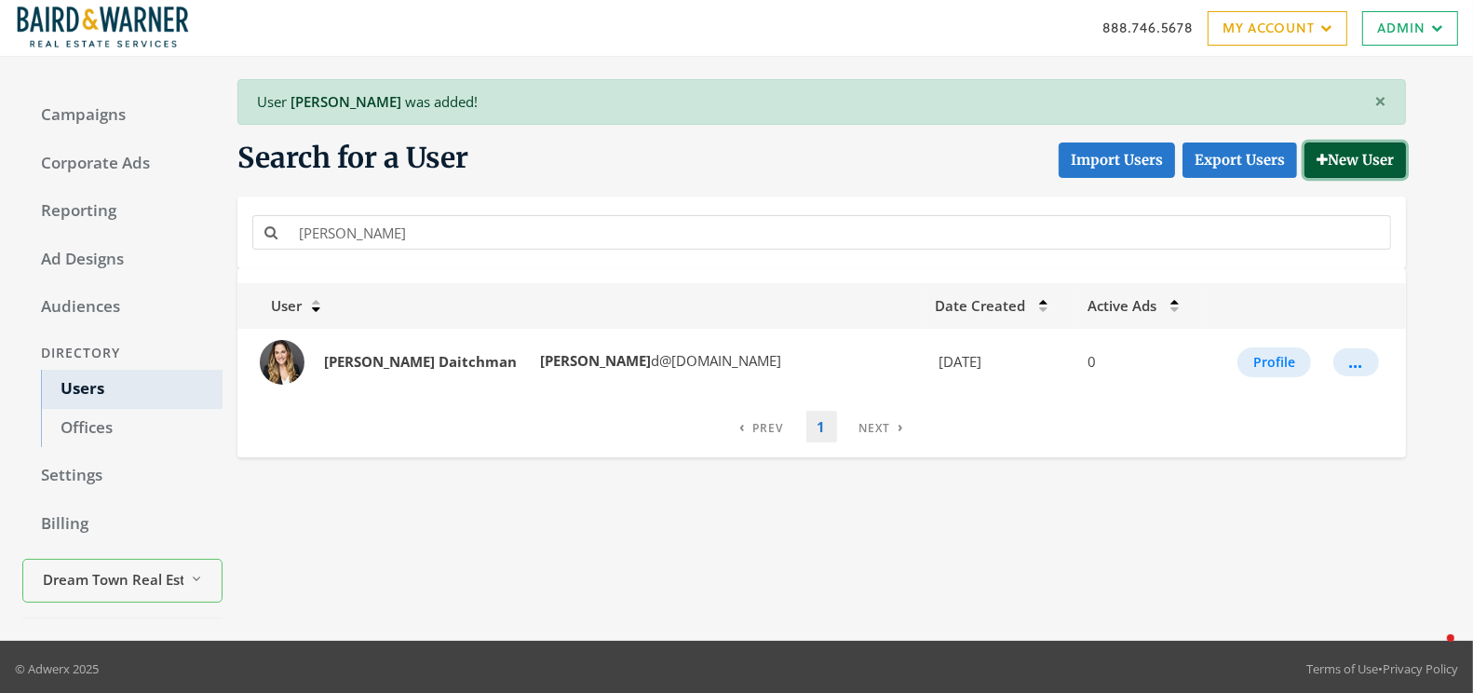
click at [1347, 147] on button "New User" at bounding box center [1354, 159] width 101 height 34
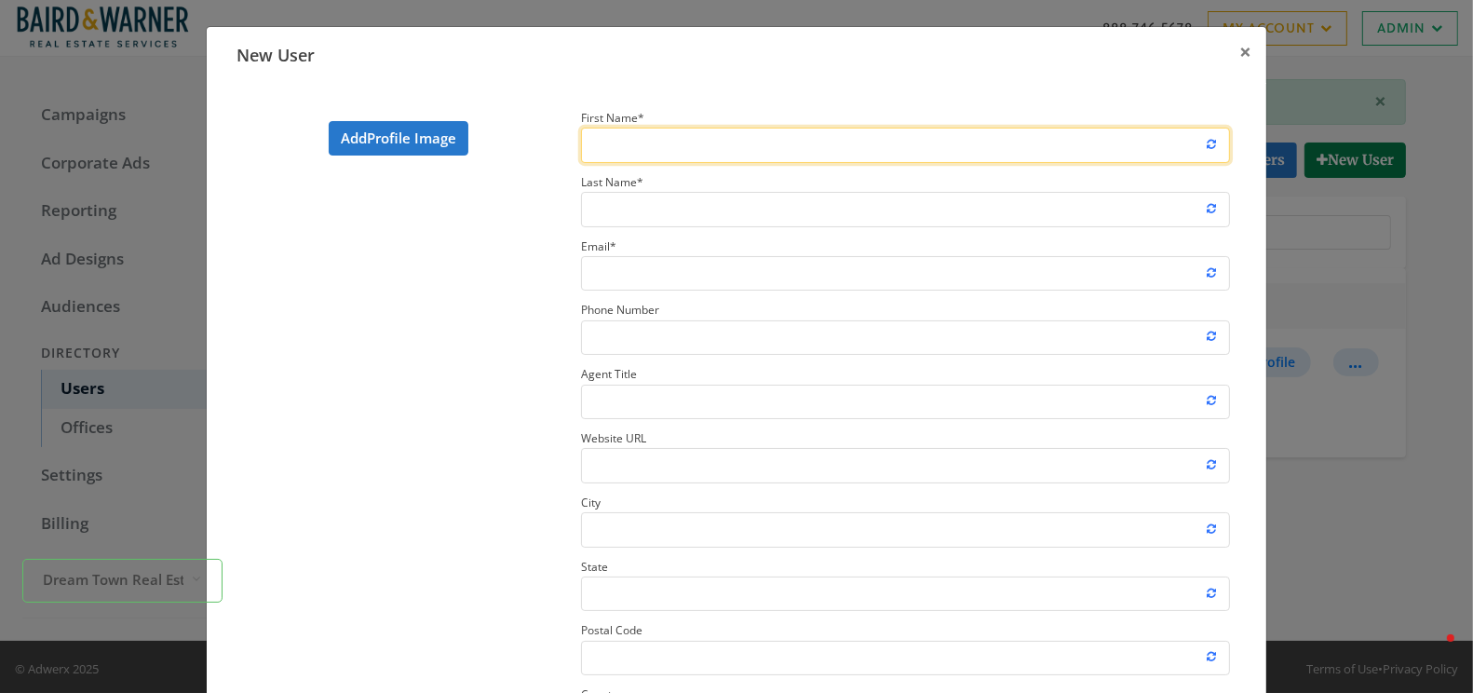
click at [674, 148] on input "First Name *" at bounding box center [905, 145] width 649 height 34
paste input "Catherine Boyle"
click at [681, 147] on input "Catherine Boyle" at bounding box center [905, 145] width 649 height 34
type input "Catherine"
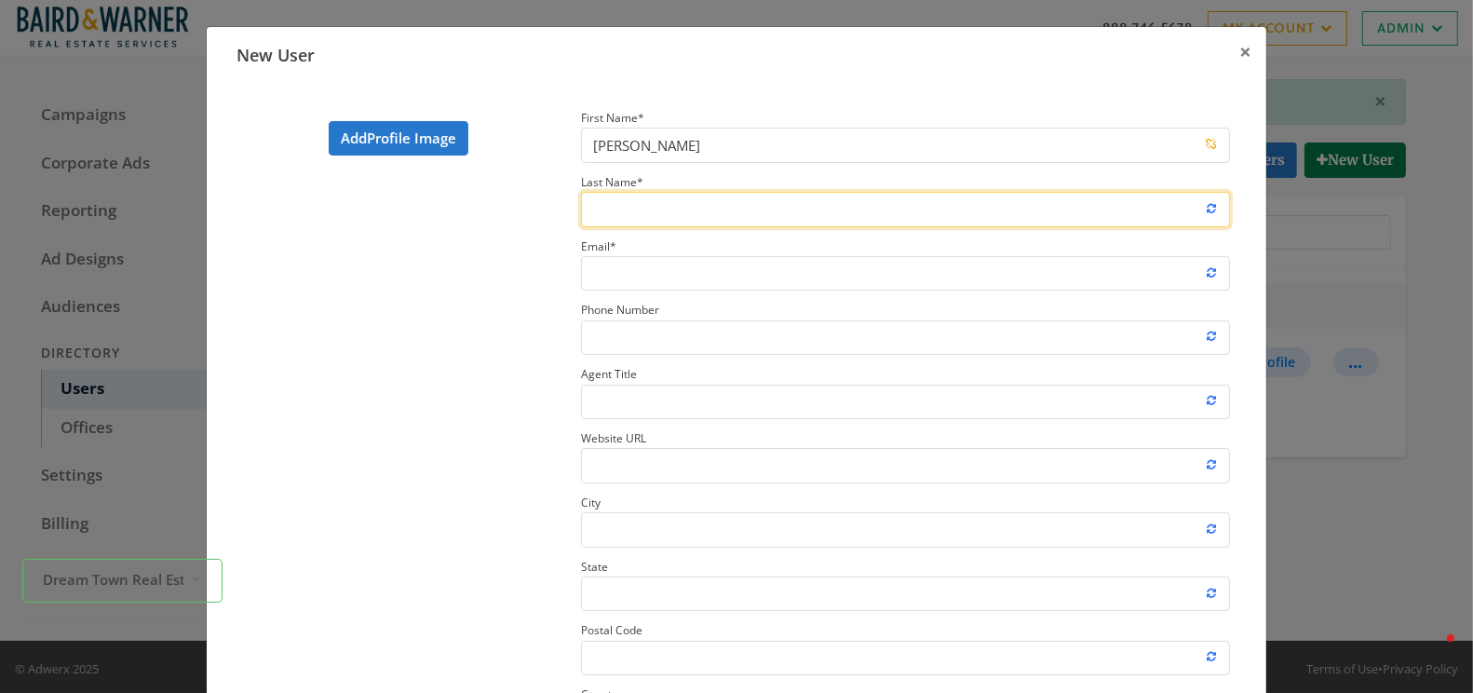
click at [645, 194] on input "Last Name *" at bounding box center [905, 209] width 649 height 34
paste input "Boyle"
type input "Boyle"
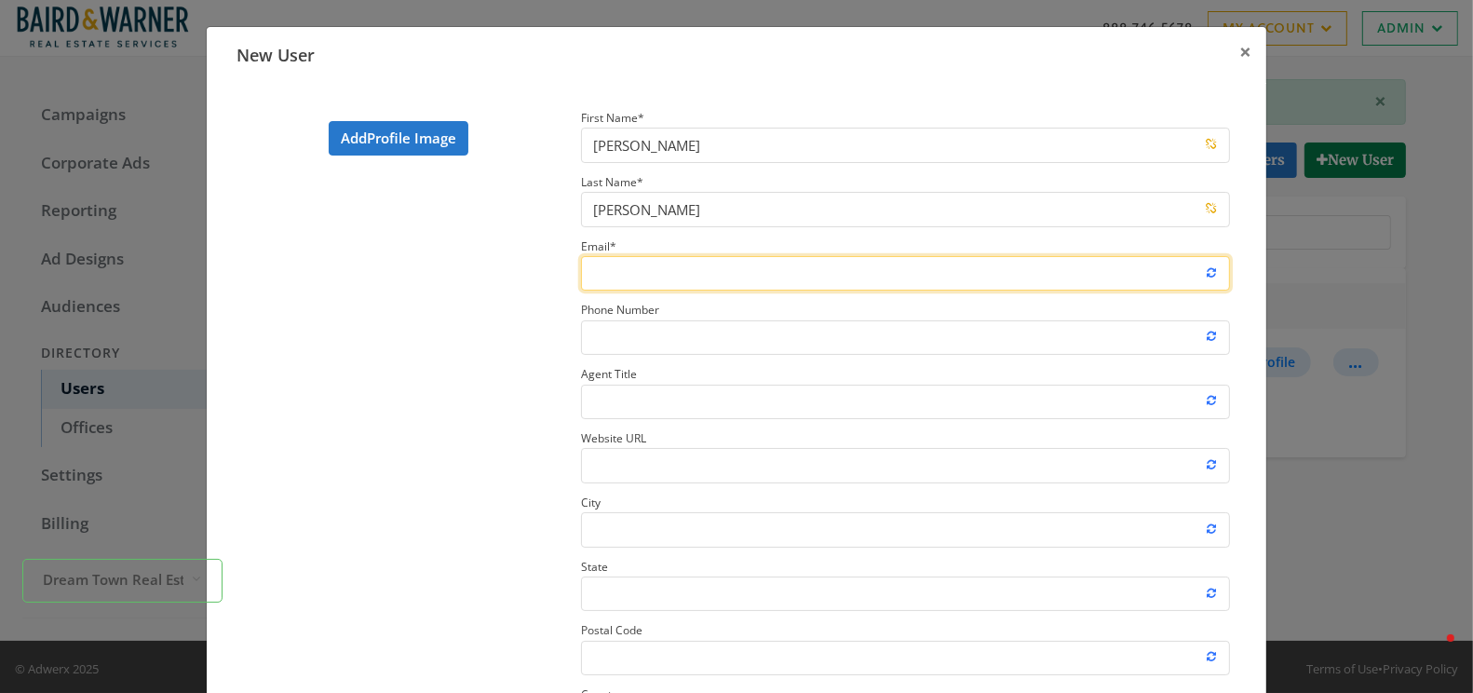
click at [613, 276] on input "Email *" at bounding box center [905, 273] width 649 height 34
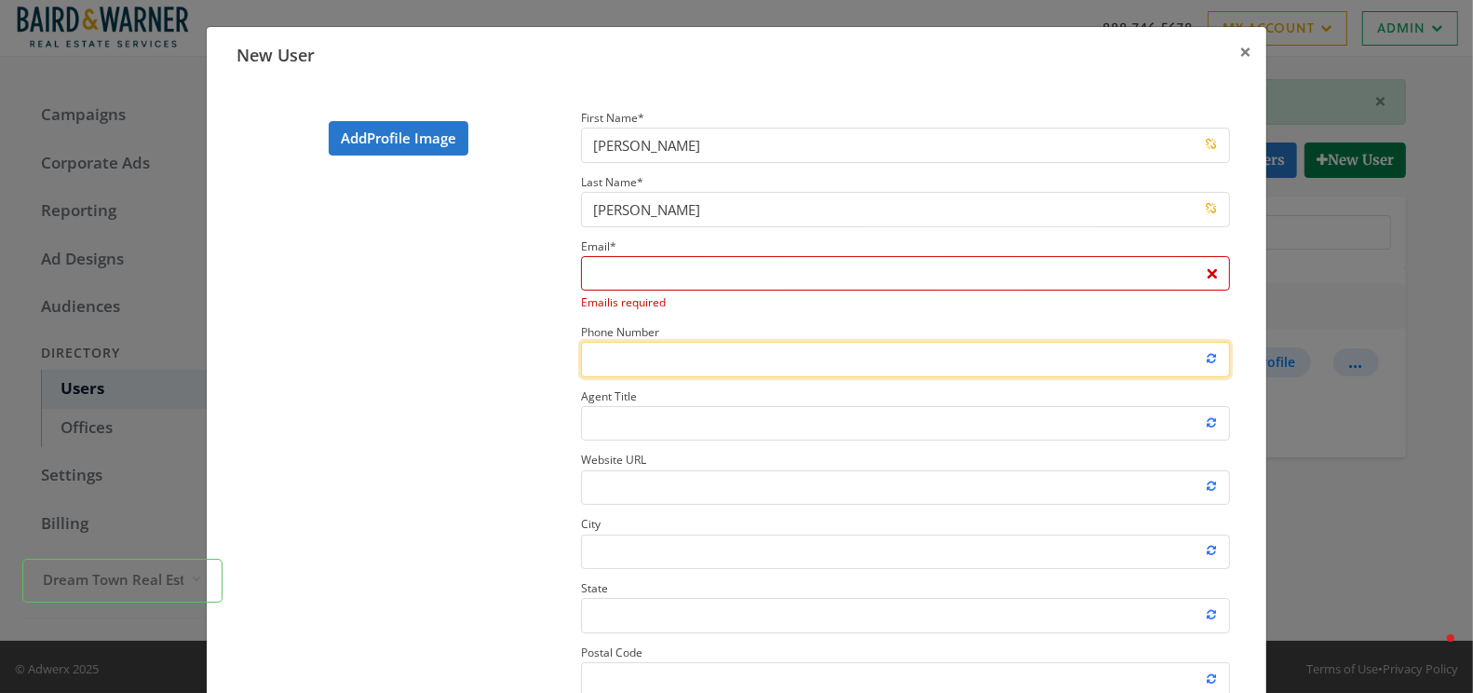
click at [603, 342] on input "Phone Number" at bounding box center [905, 359] width 649 height 34
paste input "773.344.7887"
type input "773.344.7887"
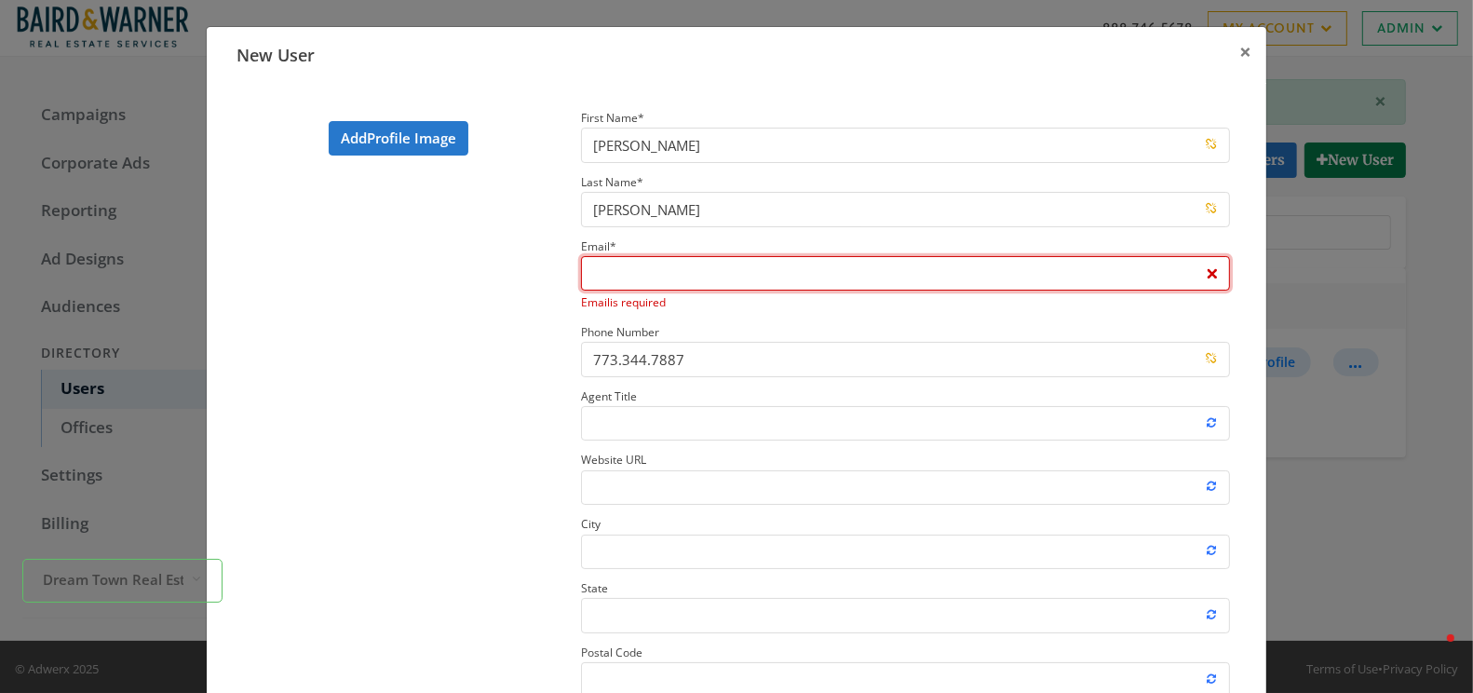
click at [626, 271] on input "Email * Email is required" at bounding box center [905, 273] width 649 height 34
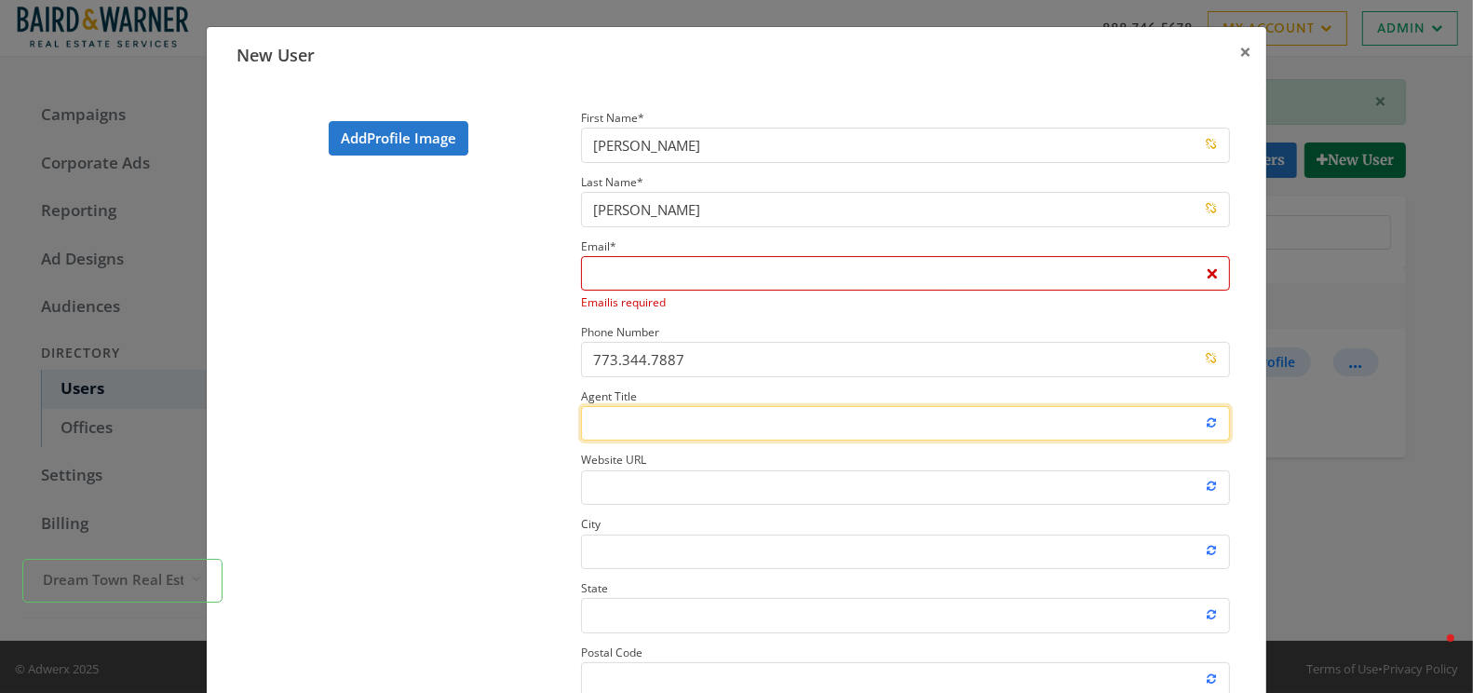
click at [616, 428] on input "Agent Title" at bounding box center [905, 423] width 649 height 34
paste input "Licensed Real Estate Broker"
type input "Licensed Real Estate Broker"
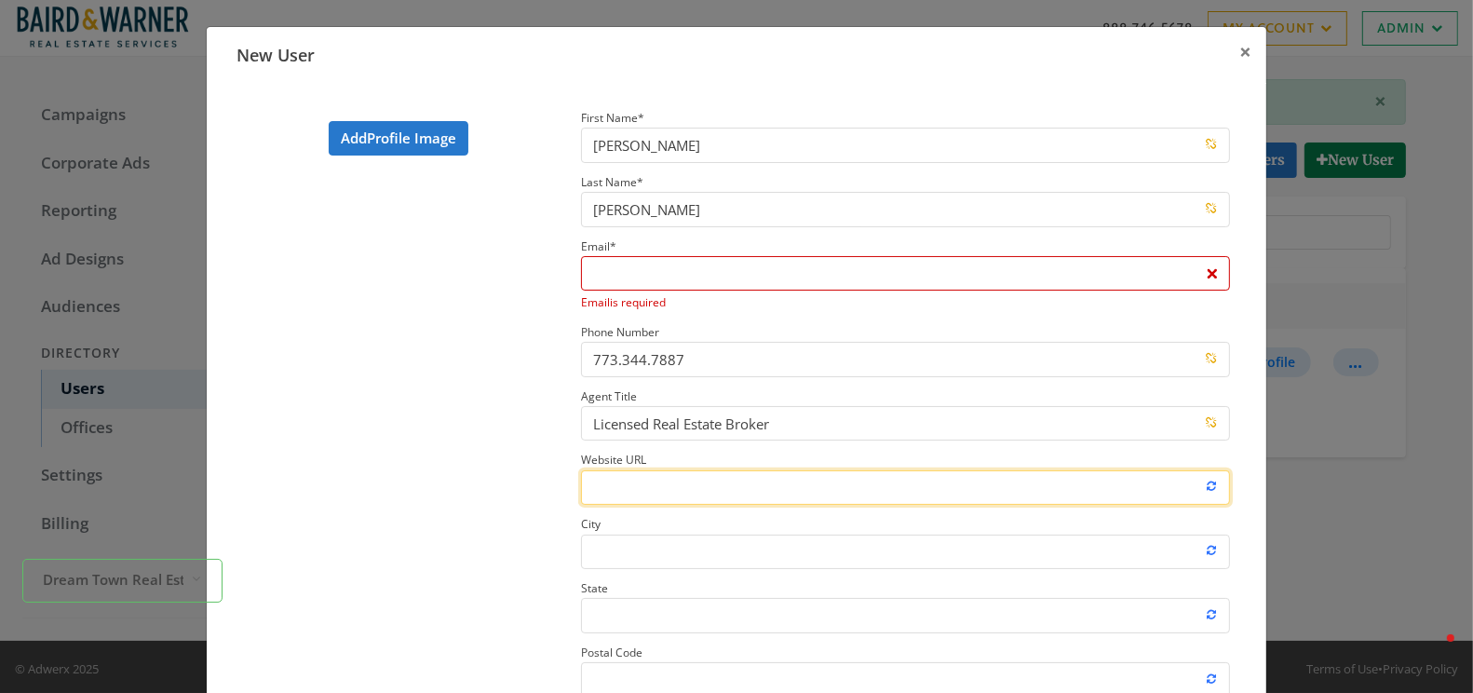
click at [628, 486] on input "Website URL" at bounding box center [905, 487] width 649 height 34
paste input "https://www.dreamtown.com/agents/catherine-boyle"
type input "https://www.dreamtown.com/agents/catherine-boyle"
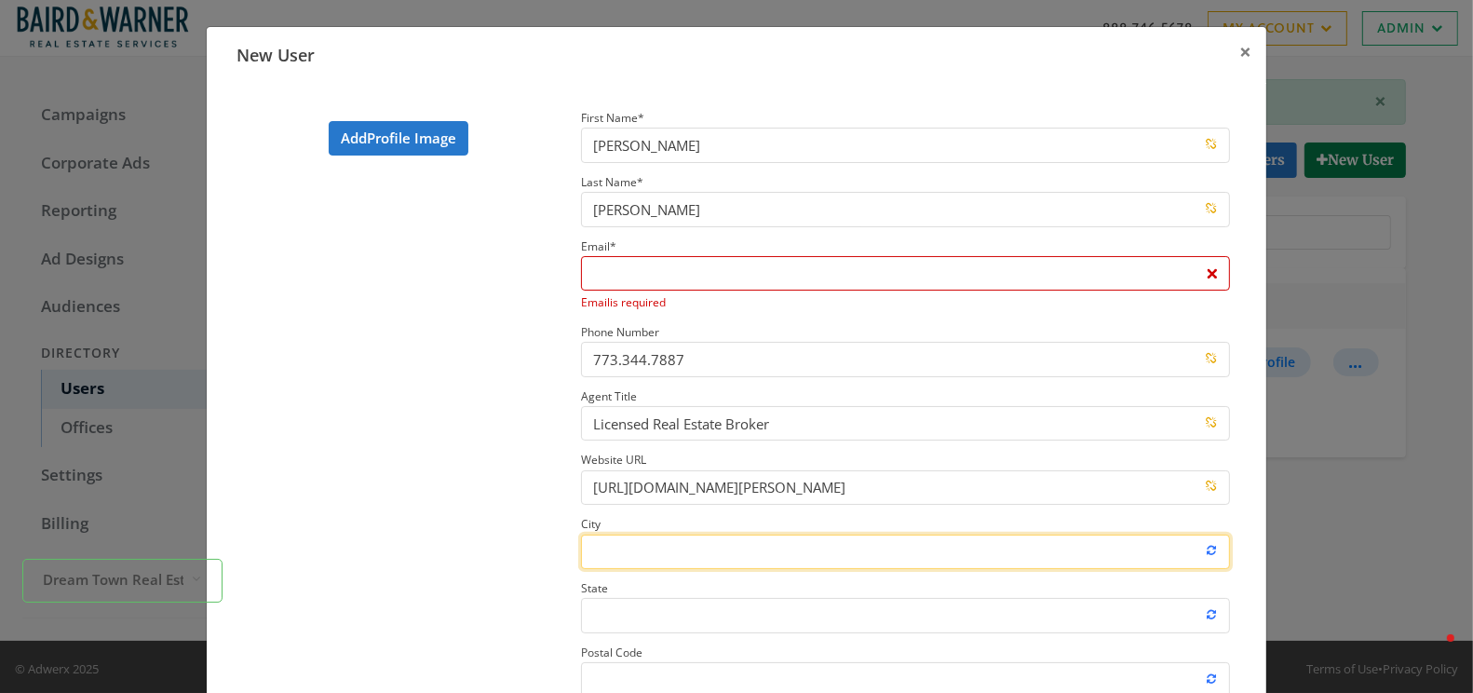
scroll to position [263, 0]
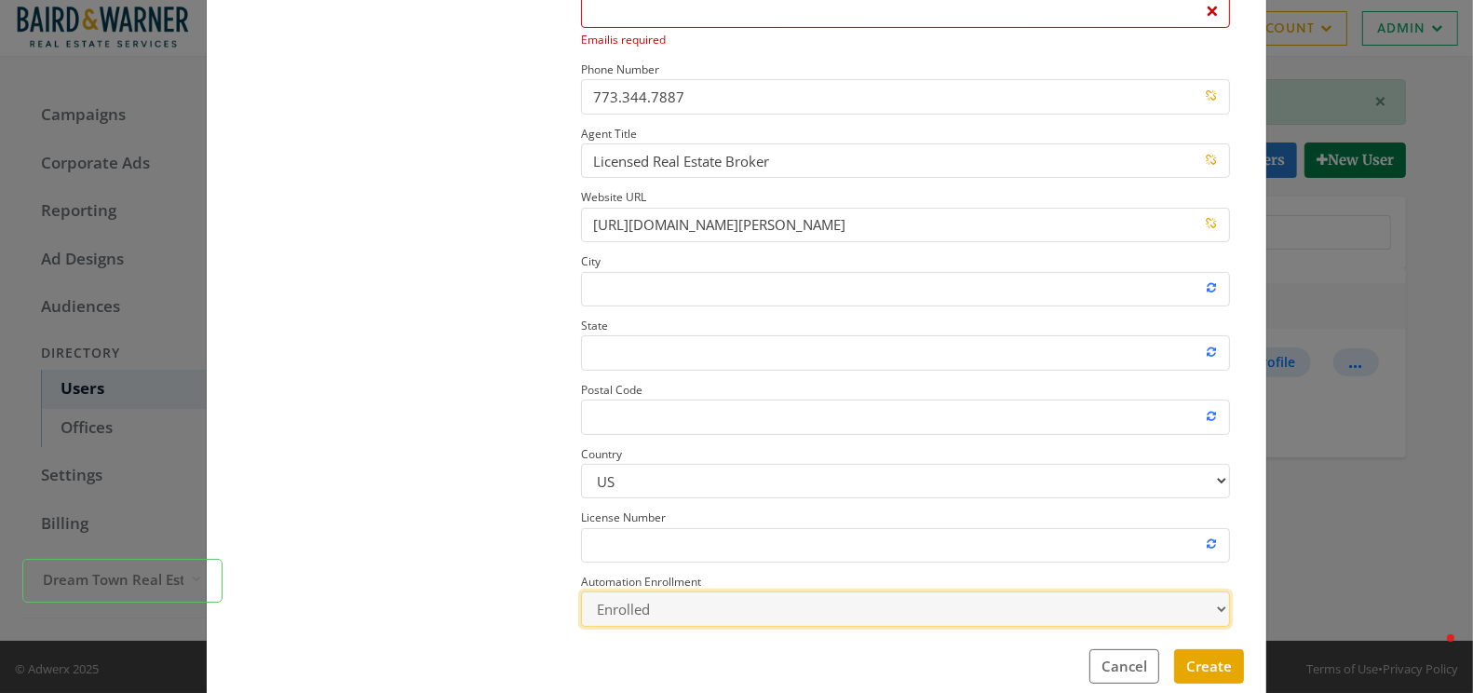
click at [692, 614] on select "Enrolled Not Enrolled" at bounding box center [905, 608] width 649 height 34
select select "false"
click at [581, 591] on select "Enrolled Not Enrolled" at bounding box center [905, 608] width 649 height 34
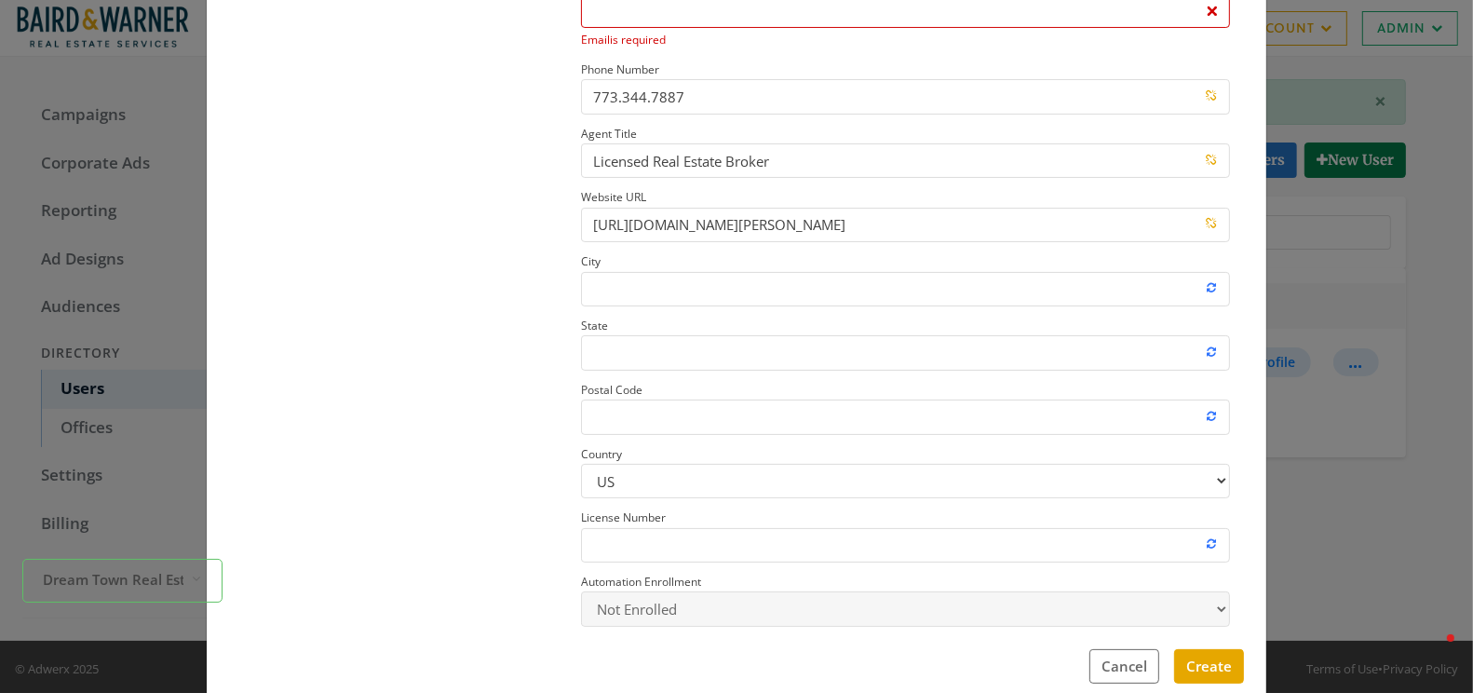
click at [397, 476] on section "Add Profile Image" at bounding box center [398, 239] width 338 height 790
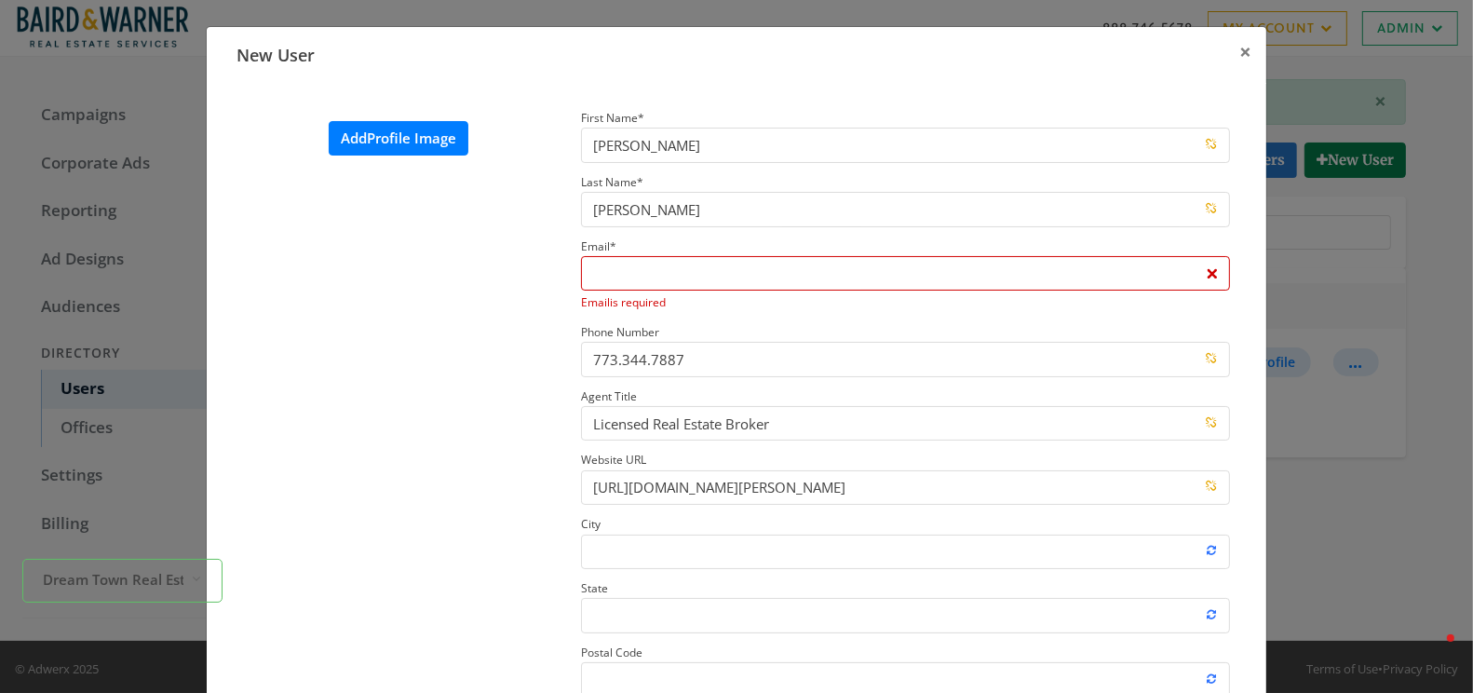
click at [369, 137] on label "Add Profile Image" at bounding box center [399, 138] width 140 height 34
click at [0, 0] on input "Add Profile Image" at bounding box center [0, 0] width 0 height 0
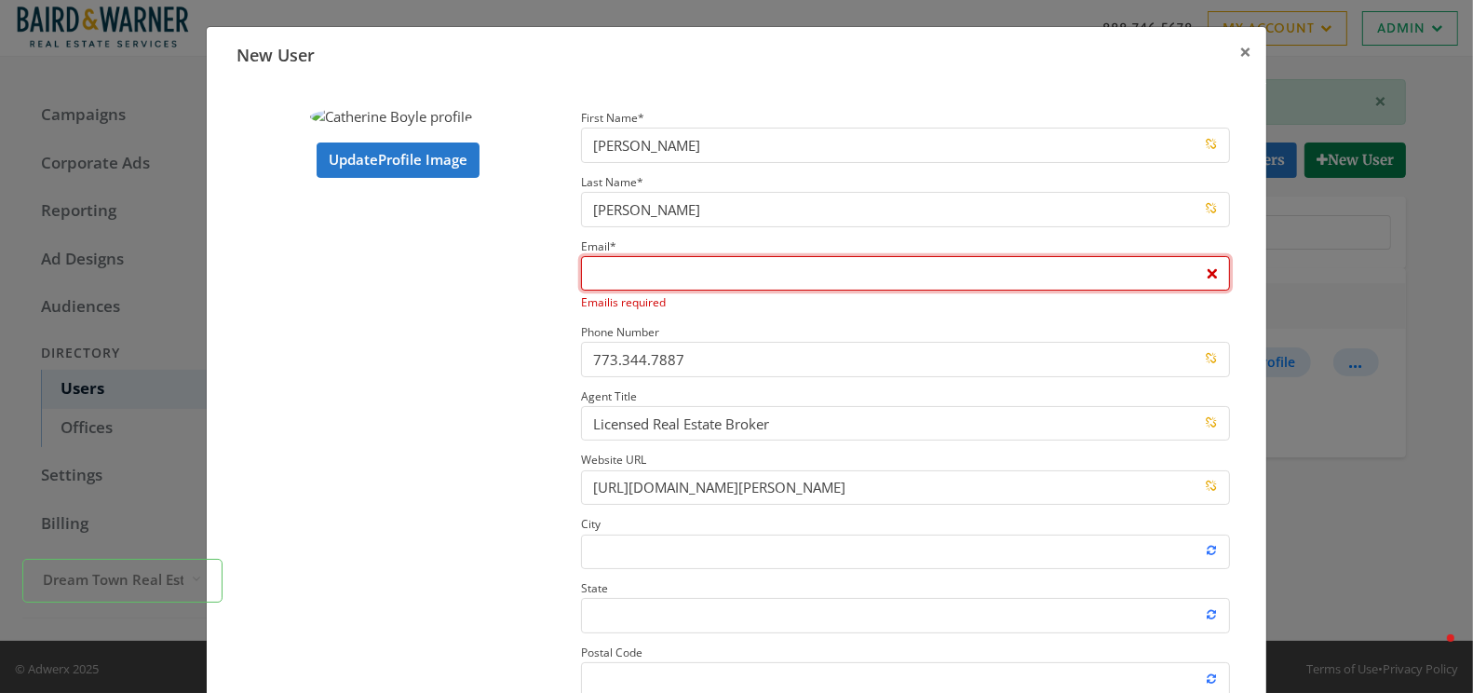
click at [648, 276] on input "Email * Email is required" at bounding box center [905, 273] width 649 height 34
paste input "cboyle@dreamtown.com"
type input "cboyle@dreamtown.com"
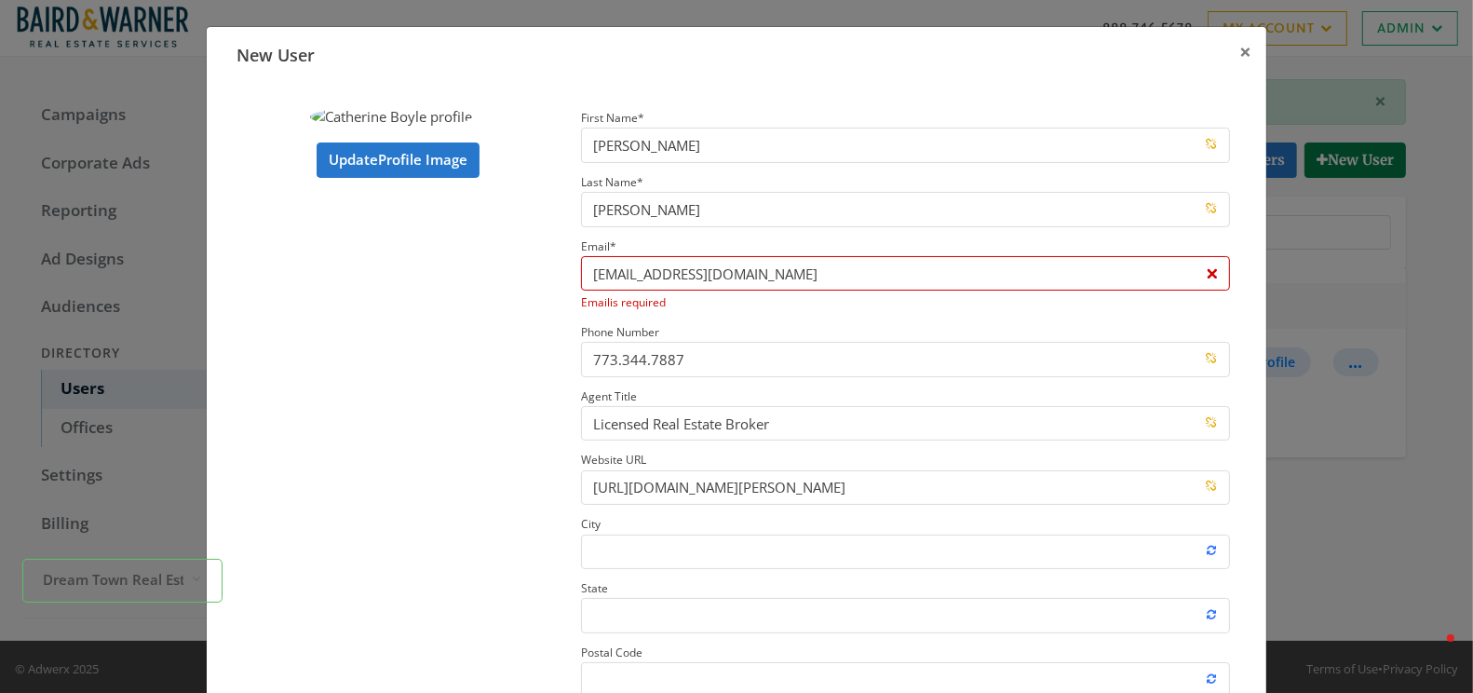
click at [506, 453] on section "Update Profile Image" at bounding box center [398, 501] width 338 height 790
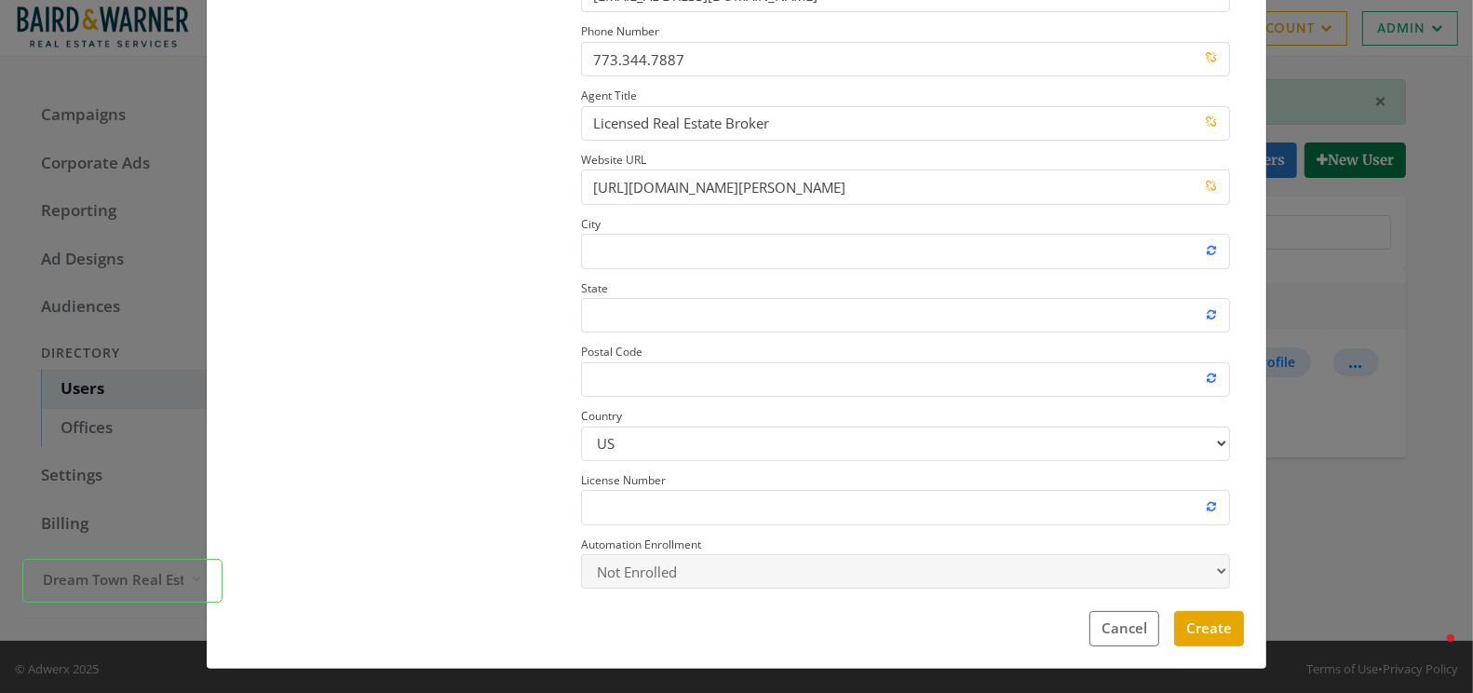
scroll to position [277, 0]
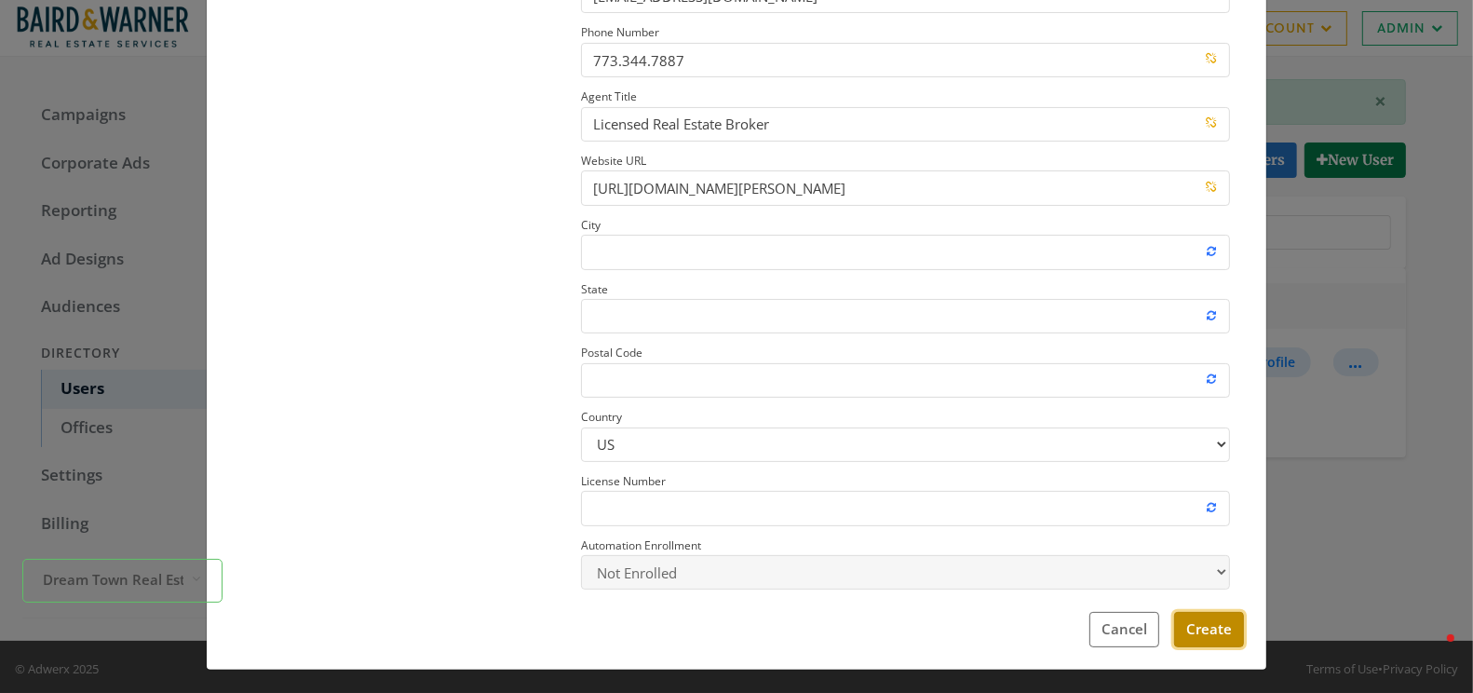
click at [1199, 627] on button "Create" at bounding box center [1209, 629] width 70 height 34
select select "true"
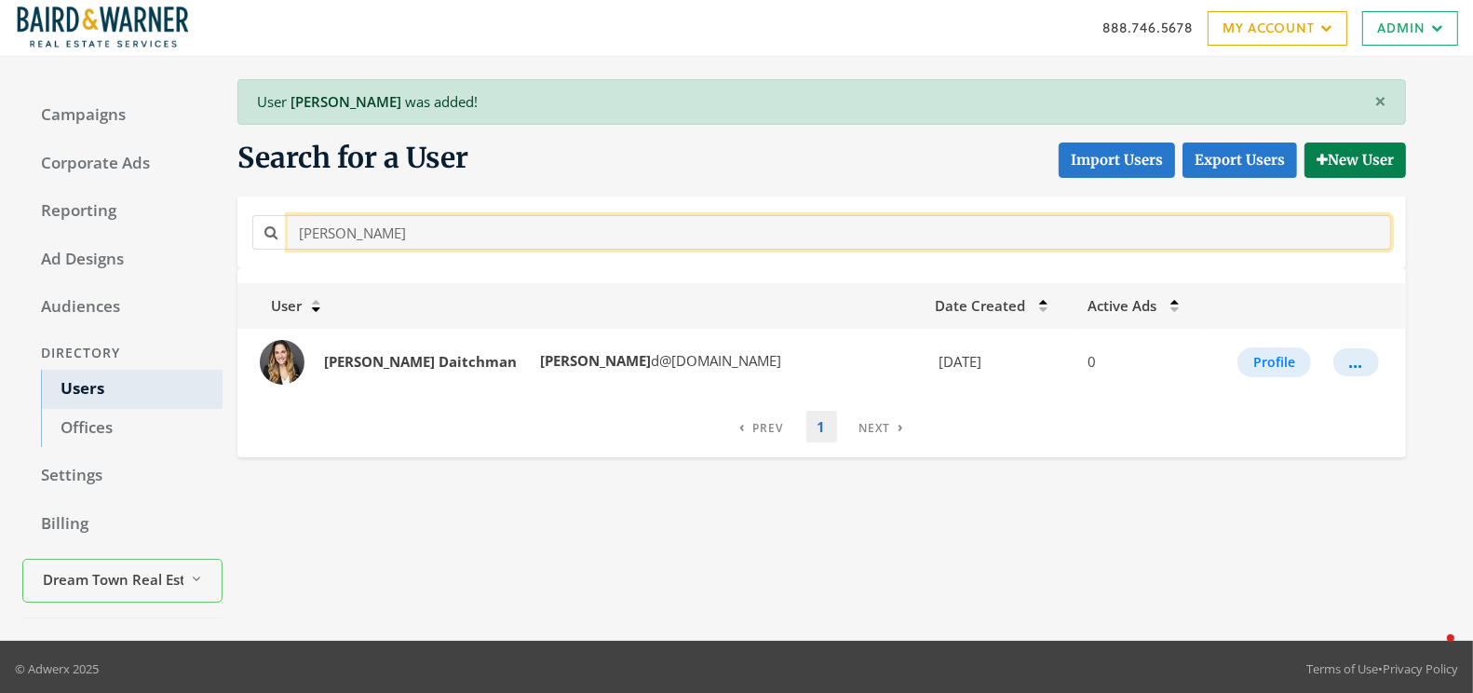
click at [390, 233] on input "Brooke Daitchman" at bounding box center [839, 232] width 1103 height 34
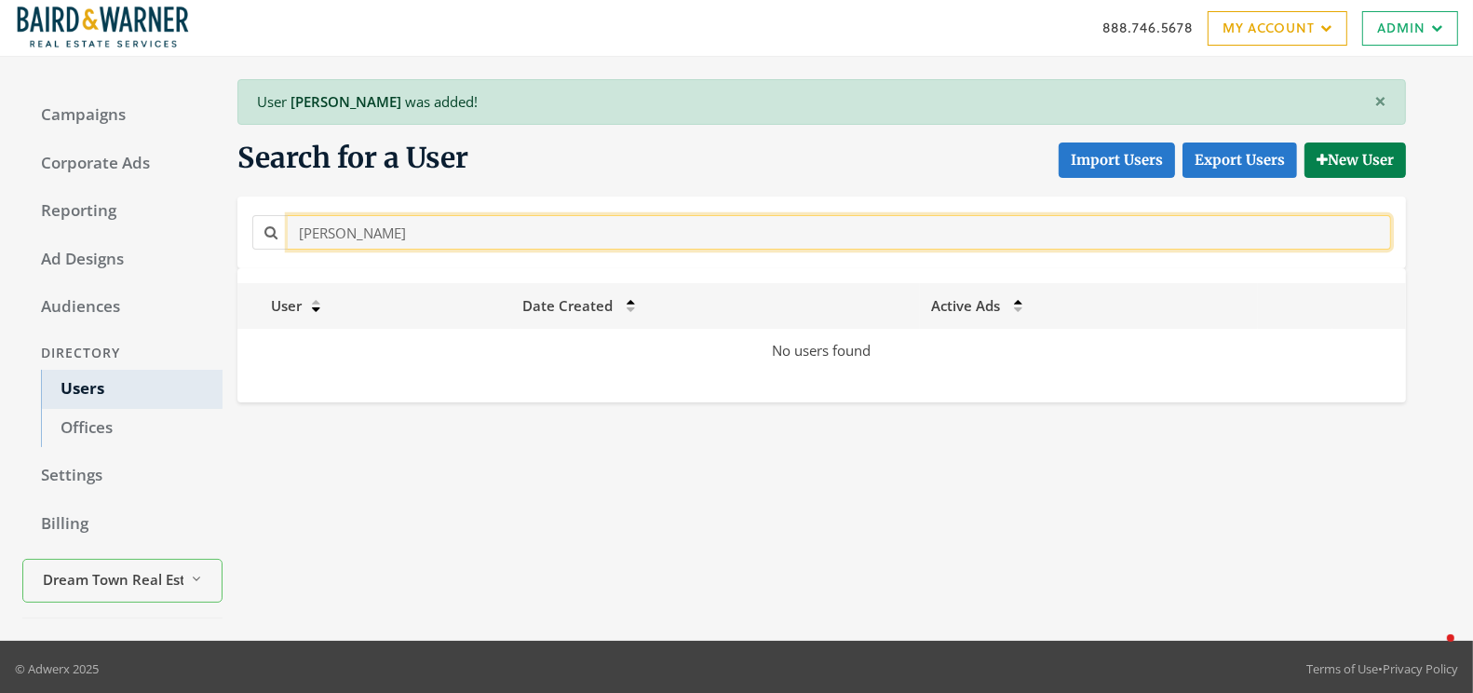
click at [390, 233] on input "Brooke Daitcman" at bounding box center [839, 232] width 1103 height 34
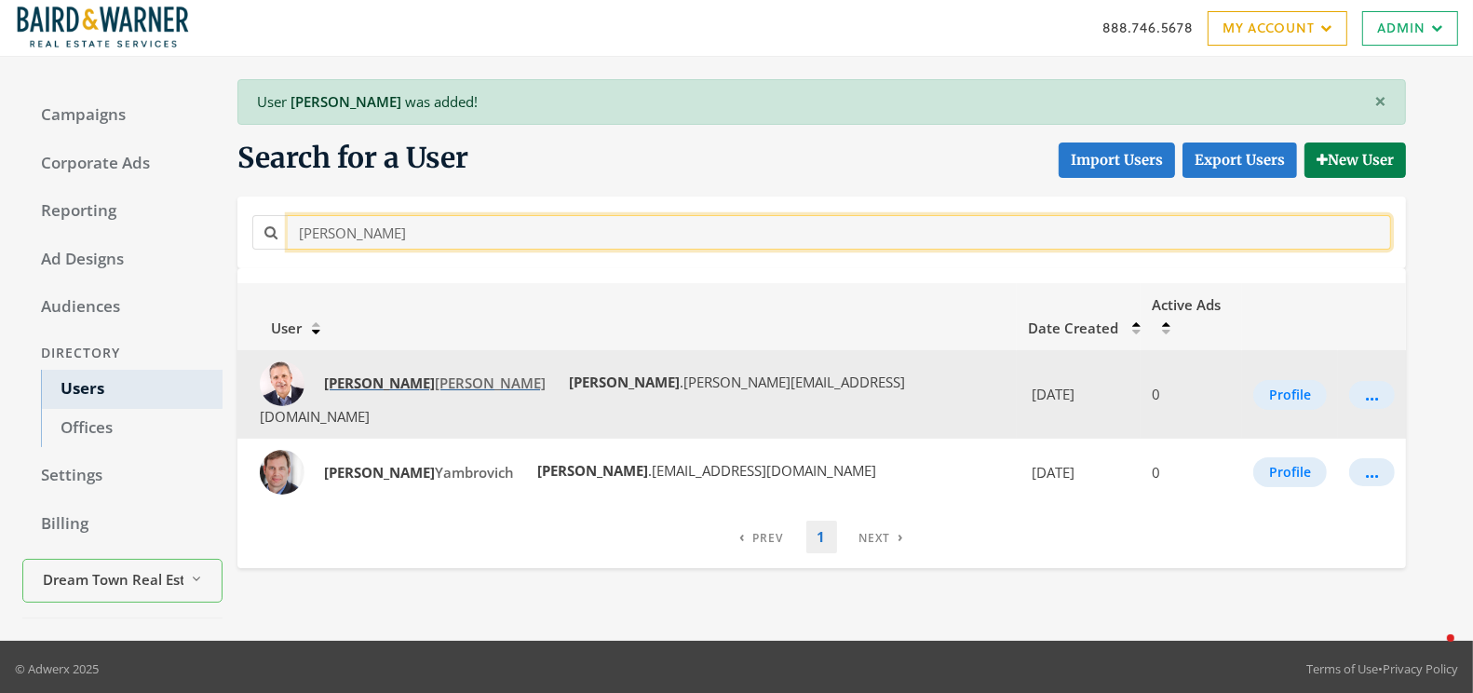
type input "paul"
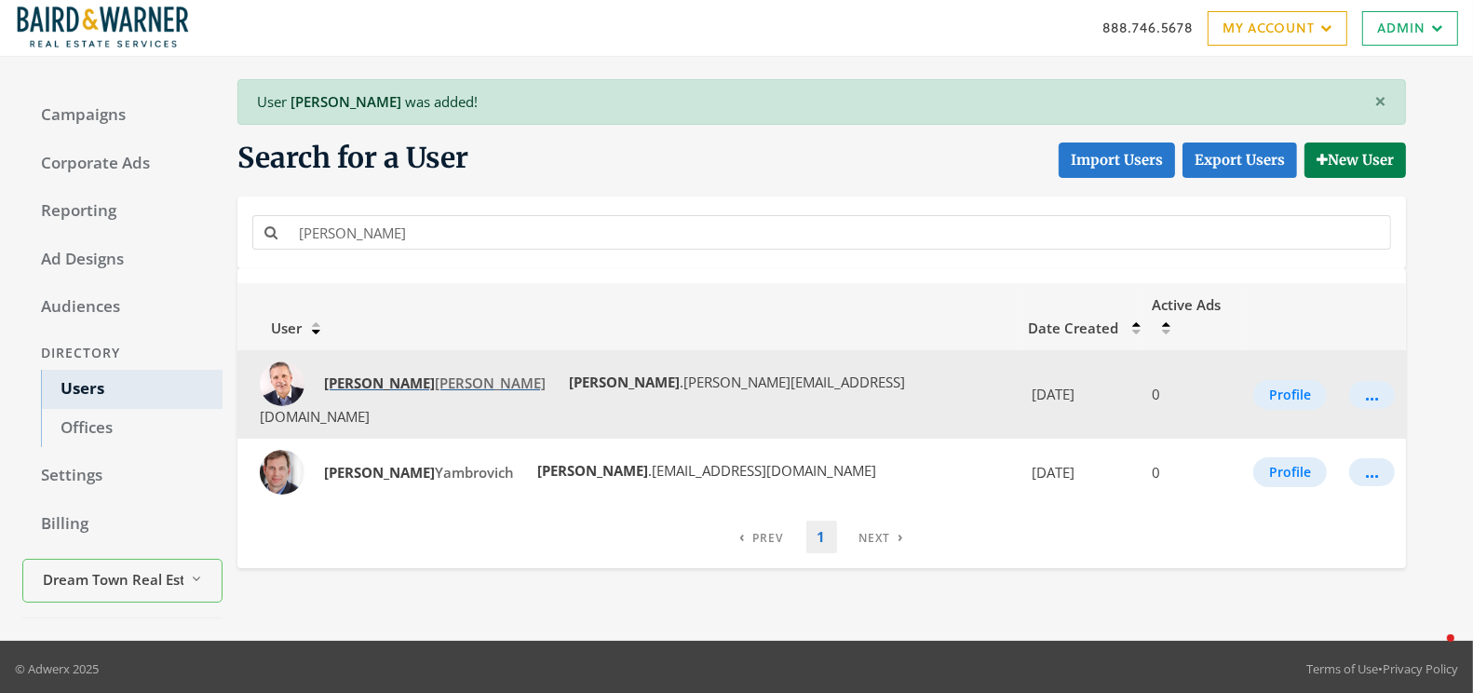
click at [376, 373] on span "Paul Solitro" at bounding box center [435, 382] width 222 height 19
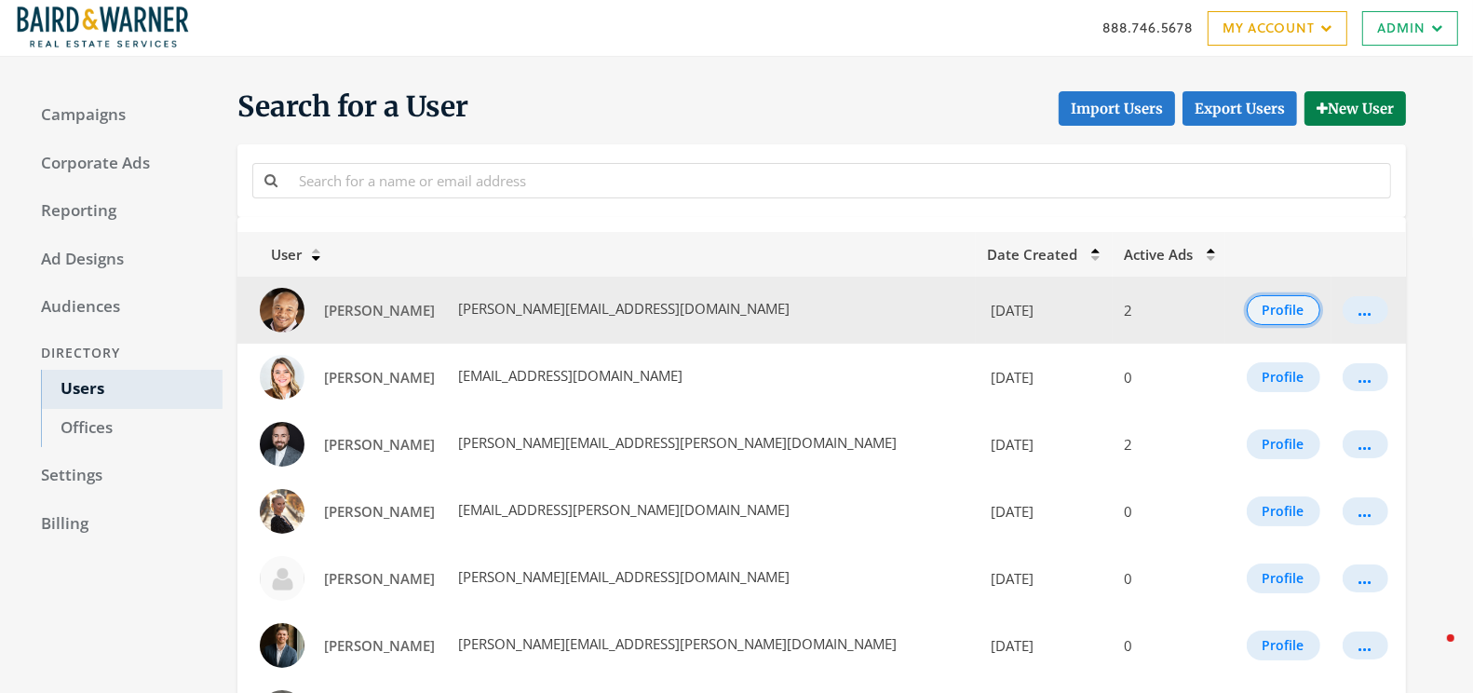
click at [1262, 302] on button "Profile" at bounding box center [1284, 310] width 74 height 30
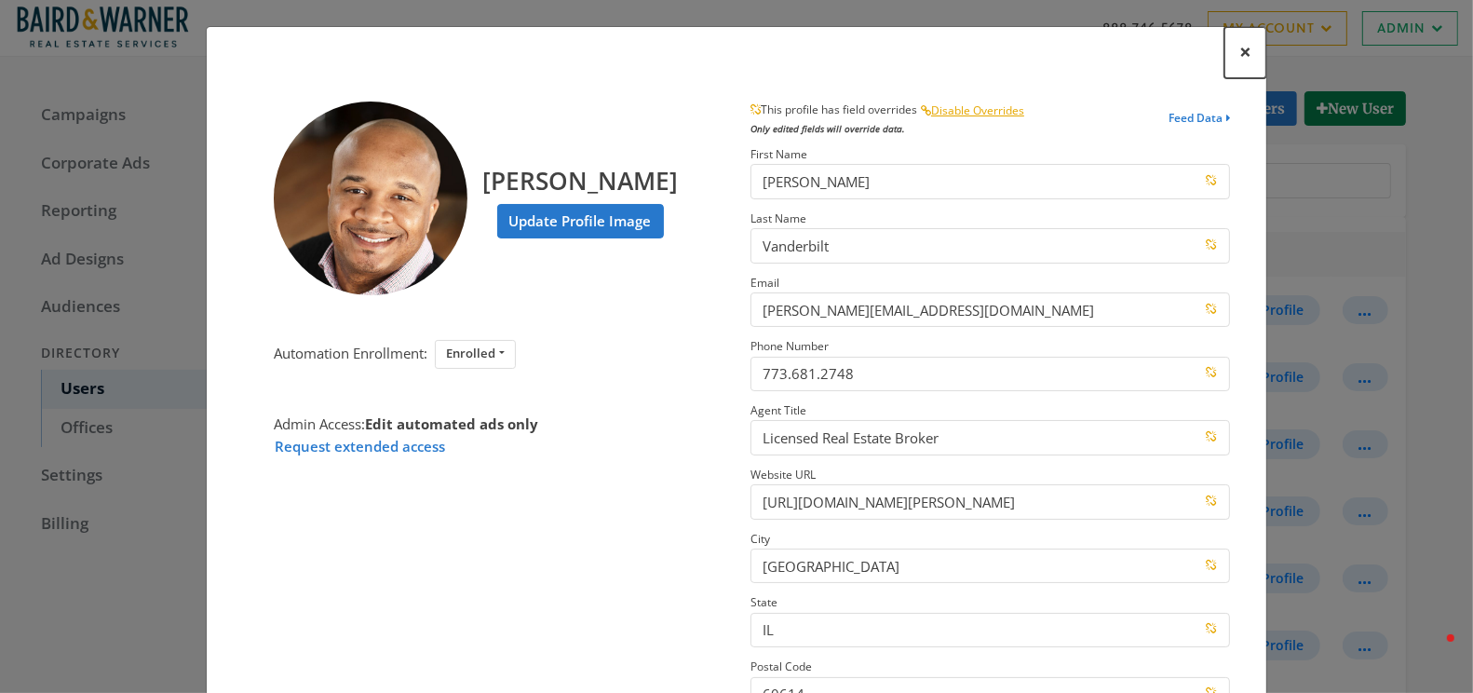
click at [1248, 51] on span "×" at bounding box center [1245, 51] width 12 height 29
